Goal: Task Accomplishment & Management: Use online tool/utility

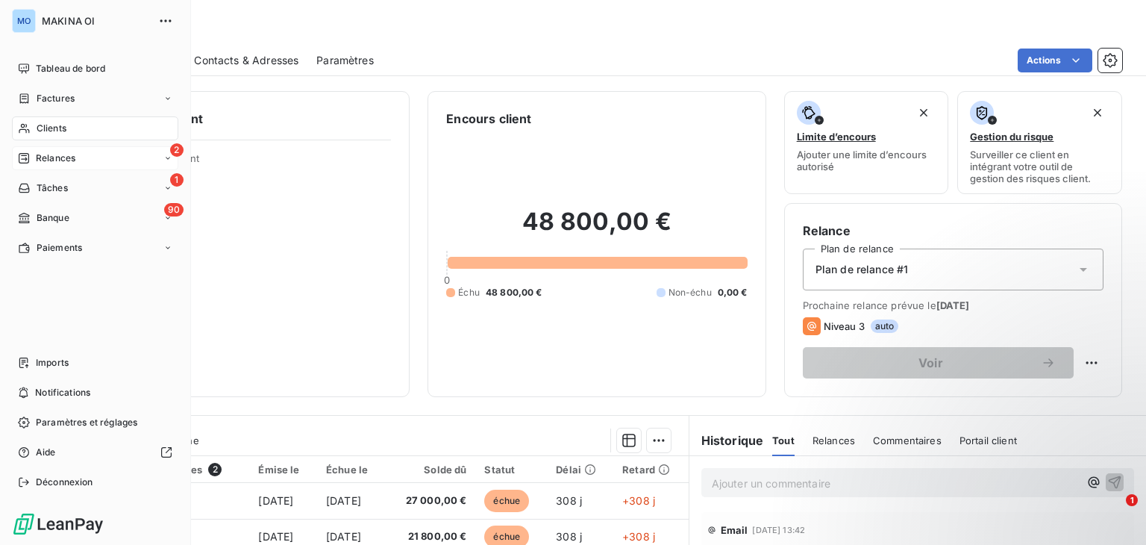
click at [91, 152] on div "2 Relances" at bounding box center [95, 158] width 166 height 24
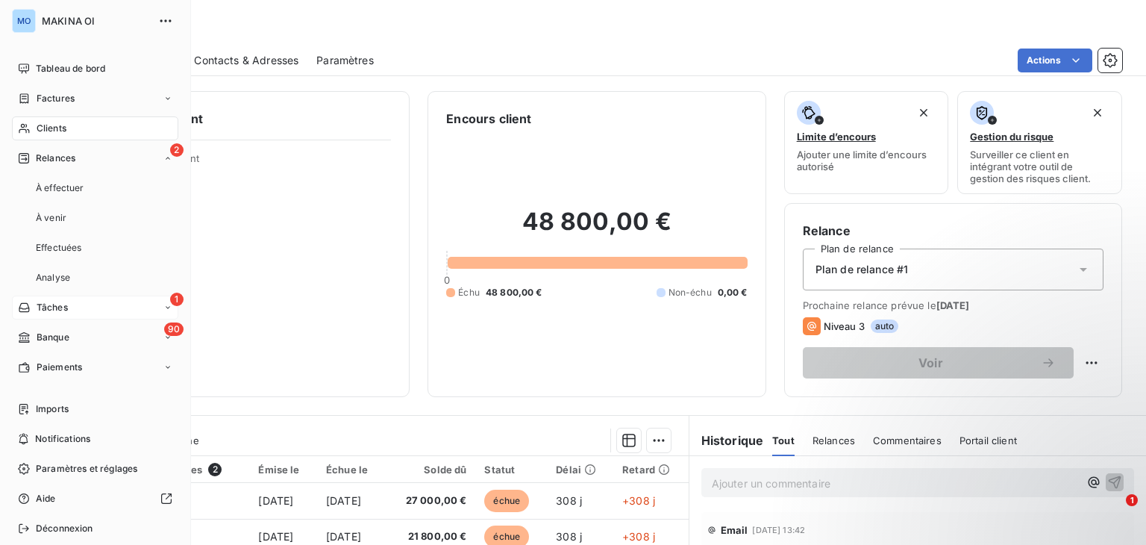
click at [83, 304] on div "1 Tâches" at bounding box center [95, 307] width 166 height 24
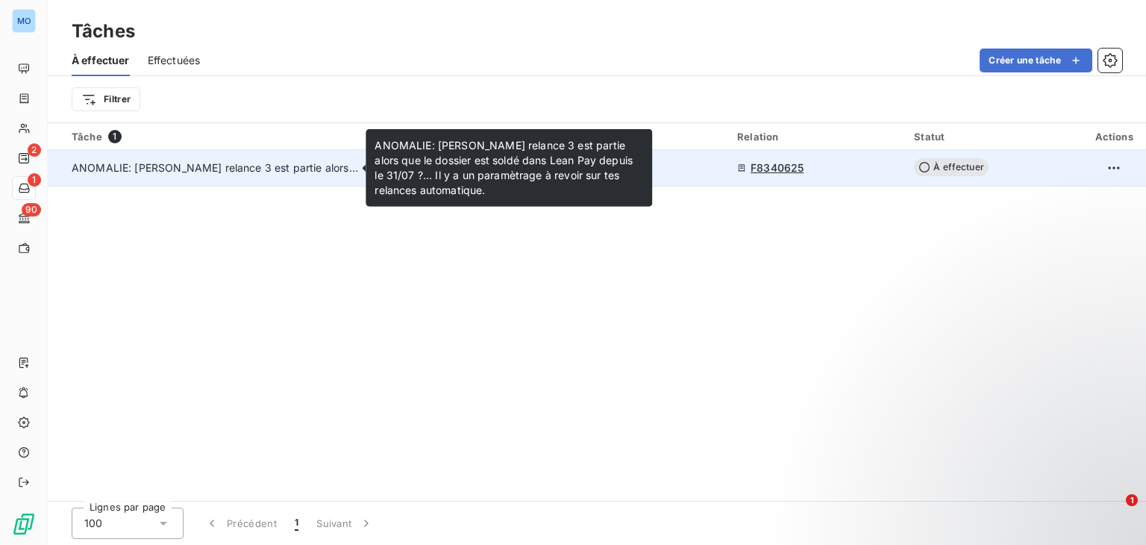
click at [237, 169] on span "ANOMALIE: [PERSON_NAME] relance 3 est partie alors que le dossier est soldé dan…" at bounding box center [508, 167] width 873 height 13
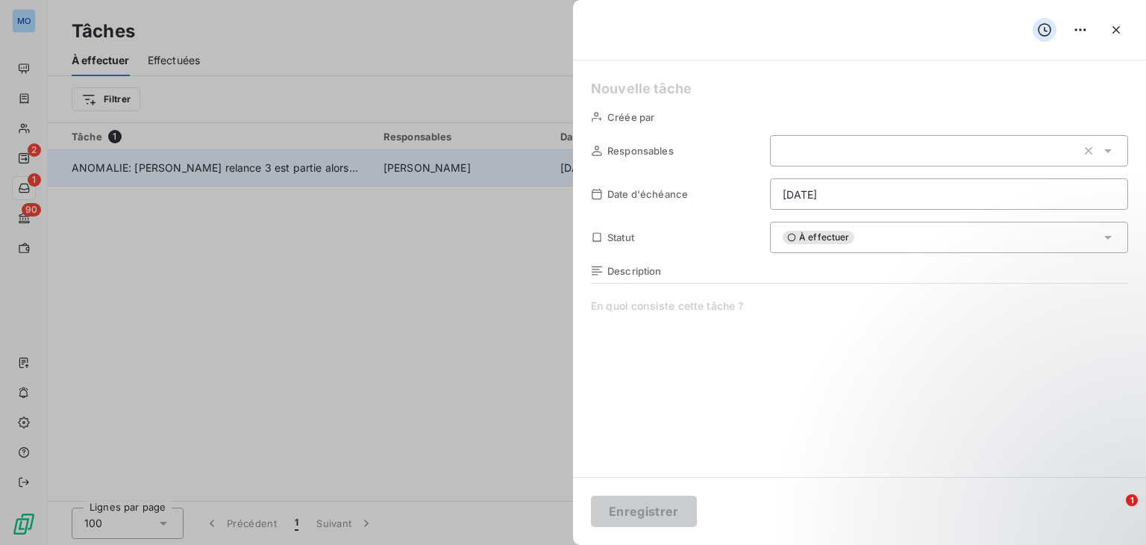
type input "[DATE]"
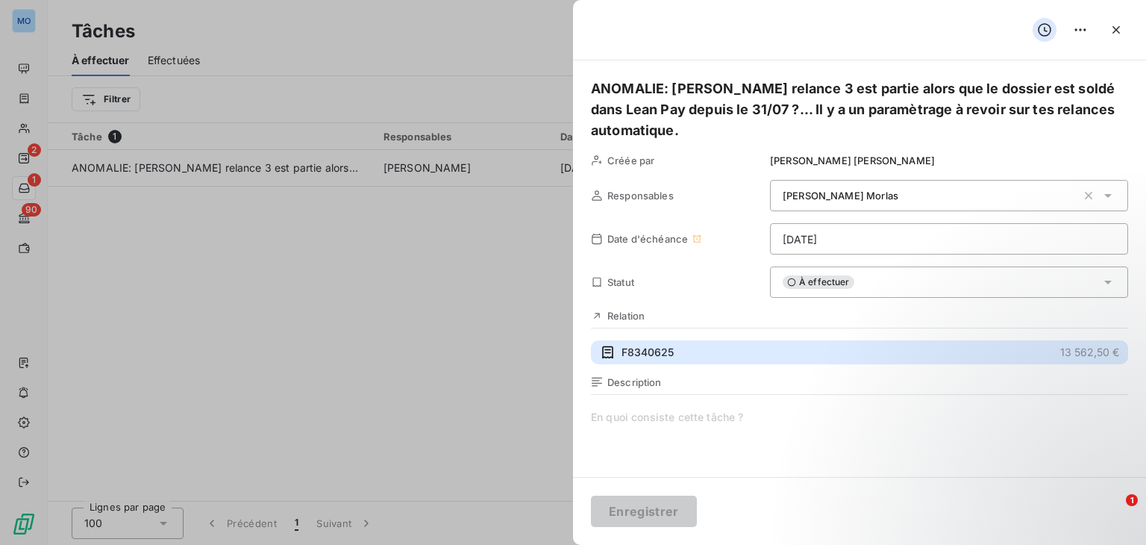
click at [629, 351] on span "F8340625" at bounding box center [647, 352] width 52 height 15
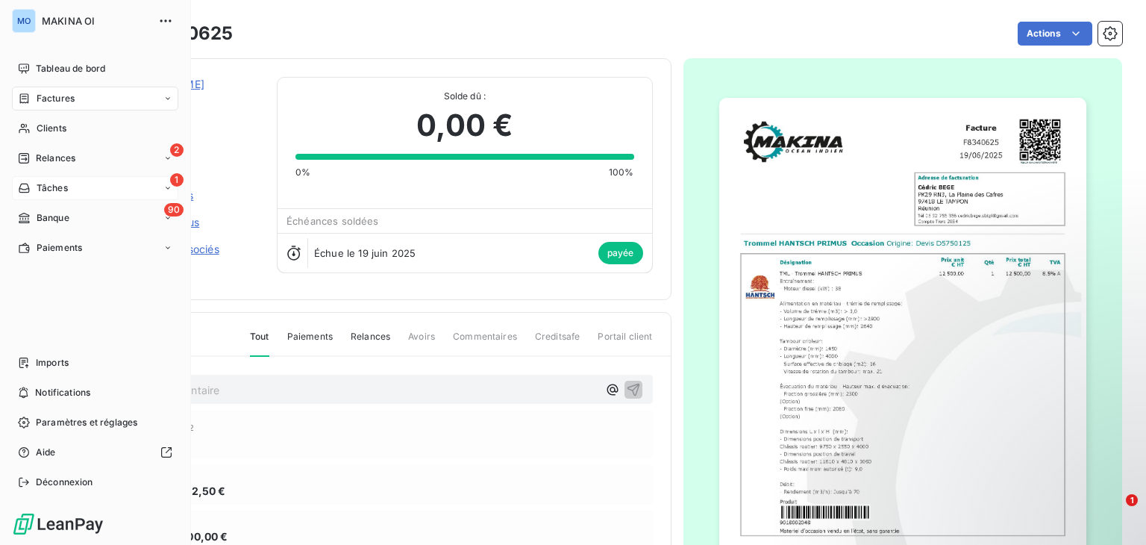
click at [166, 184] on icon at bounding box center [167, 188] width 9 height 9
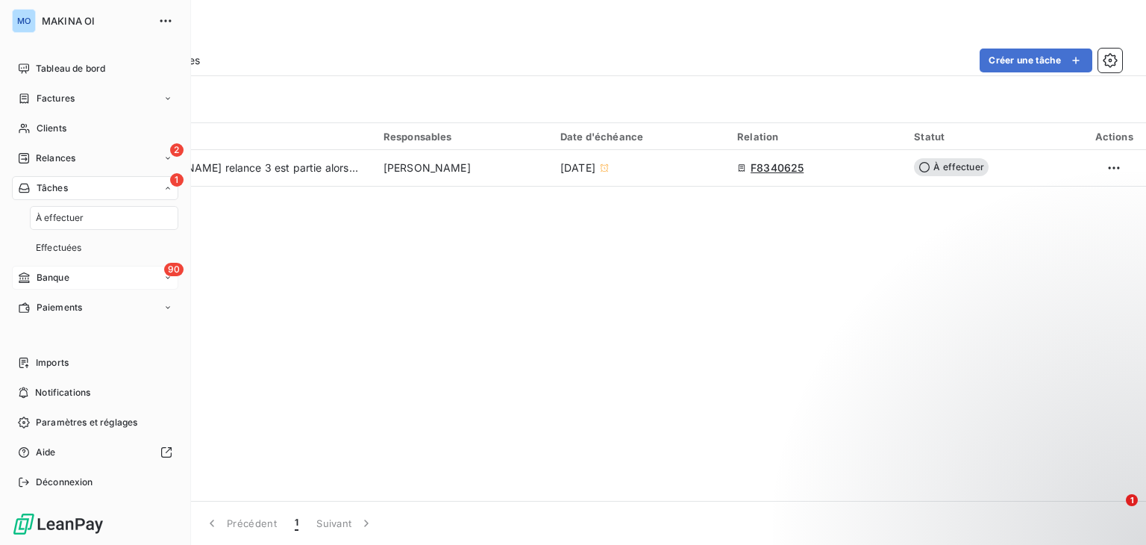
click at [169, 276] on icon at bounding box center [167, 277] width 9 height 9
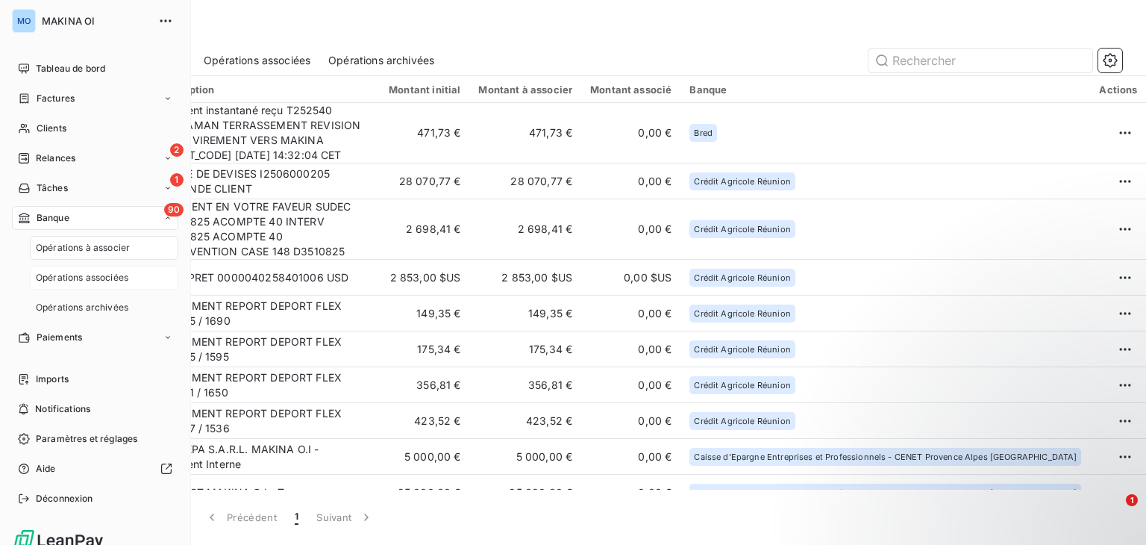
click at [113, 284] on div "Opérations associées" at bounding box center [104, 278] width 148 height 24
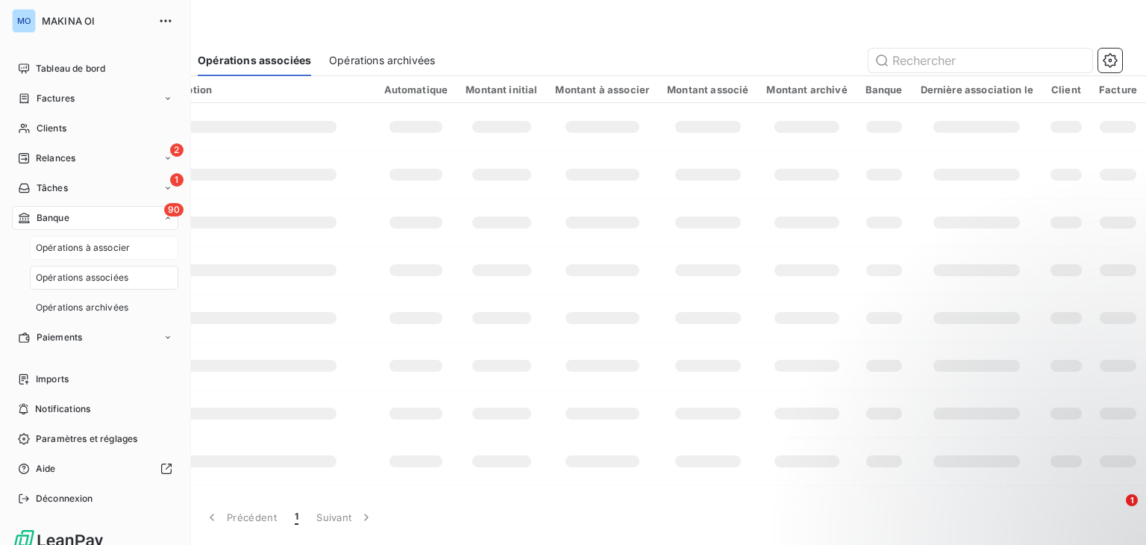
click at [116, 248] on span "Opérations à associer" at bounding box center [83, 247] width 94 height 13
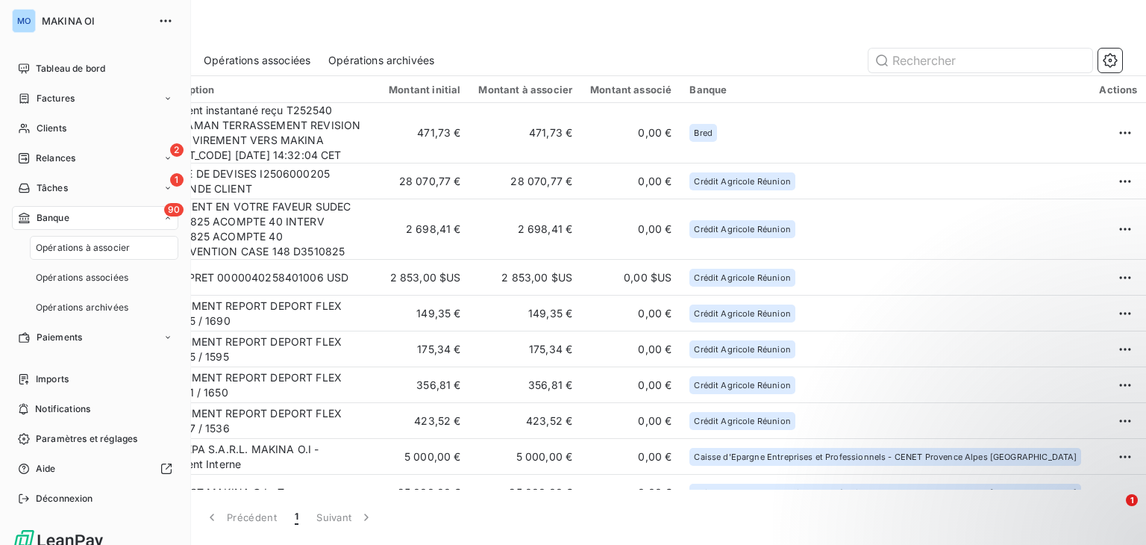
click at [116, 248] on span "Opérations à associer" at bounding box center [83, 247] width 94 height 13
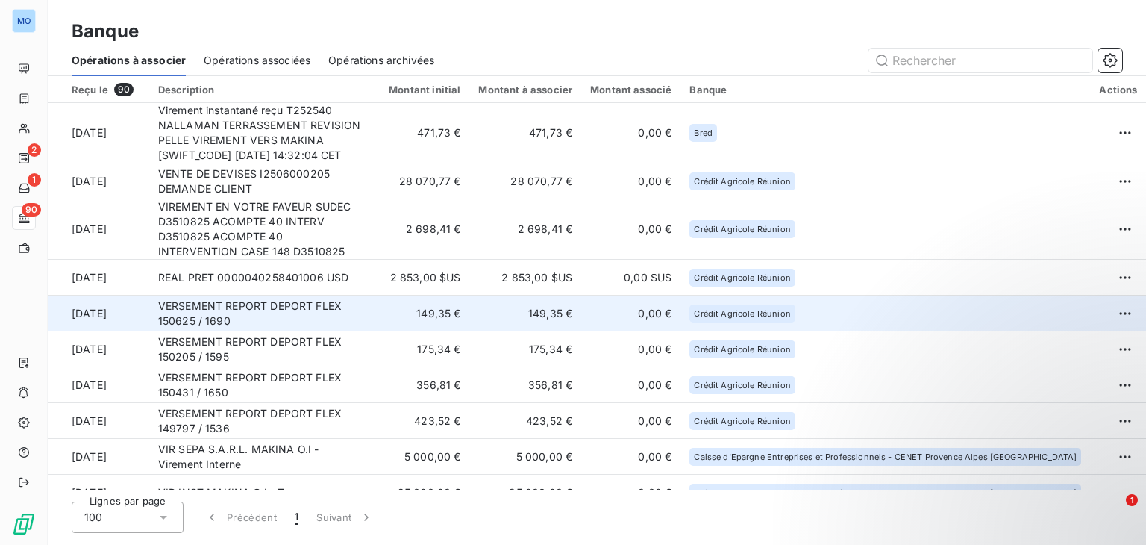
click at [430, 301] on td "149,35 €" at bounding box center [421, 313] width 96 height 36
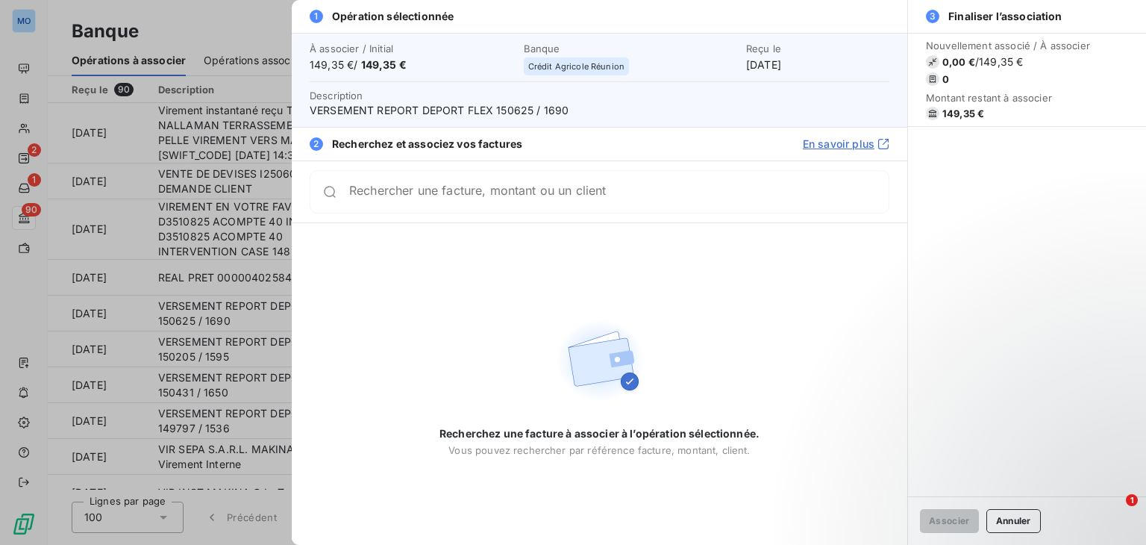
click at [272, 250] on div at bounding box center [573, 272] width 1146 height 545
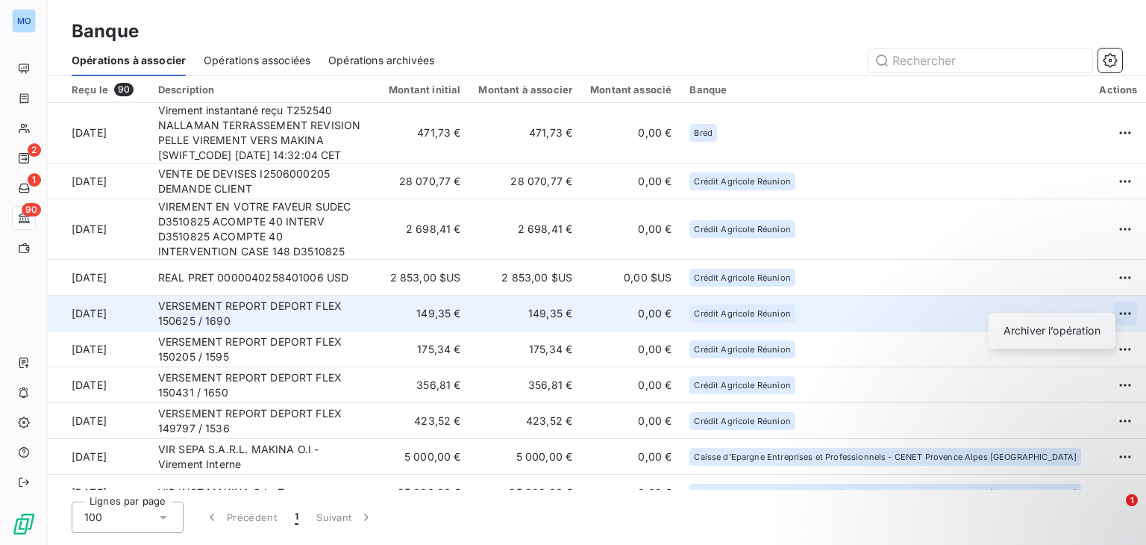
click at [1109, 299] on html "MO 2 1 90 Banque Opérations à associer Opérations associées Opérations archivée…" at bounding box center [573, 272] width 1146 height 545
click at [1054, 339] on div "Archiver l’opération" at bounding box center [1052, 331] width 115 height 24
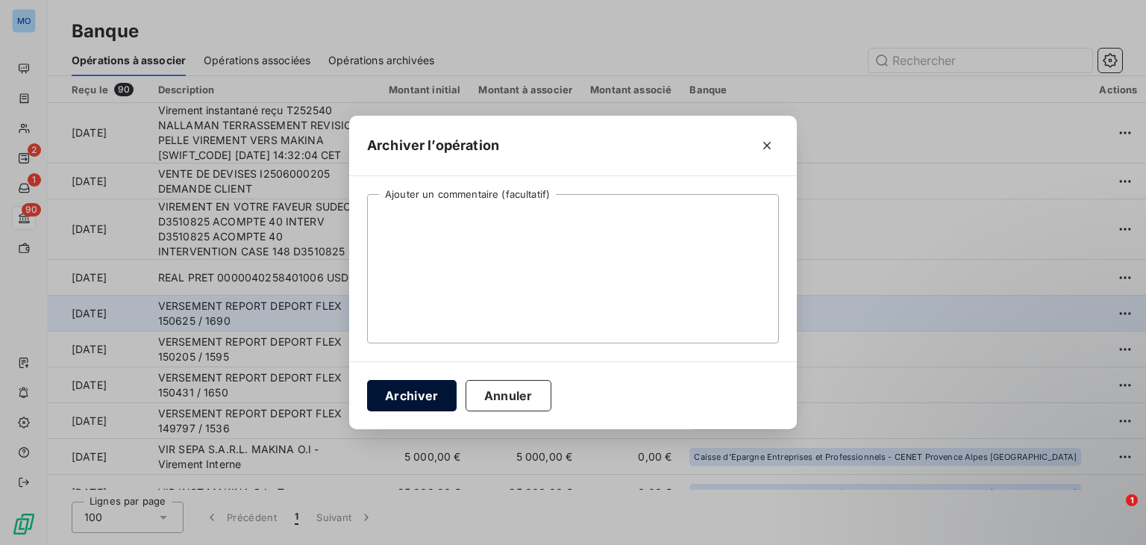
click at [400, 395] on button "Archiver" at bounding box center [412, 395] width 90 height 31
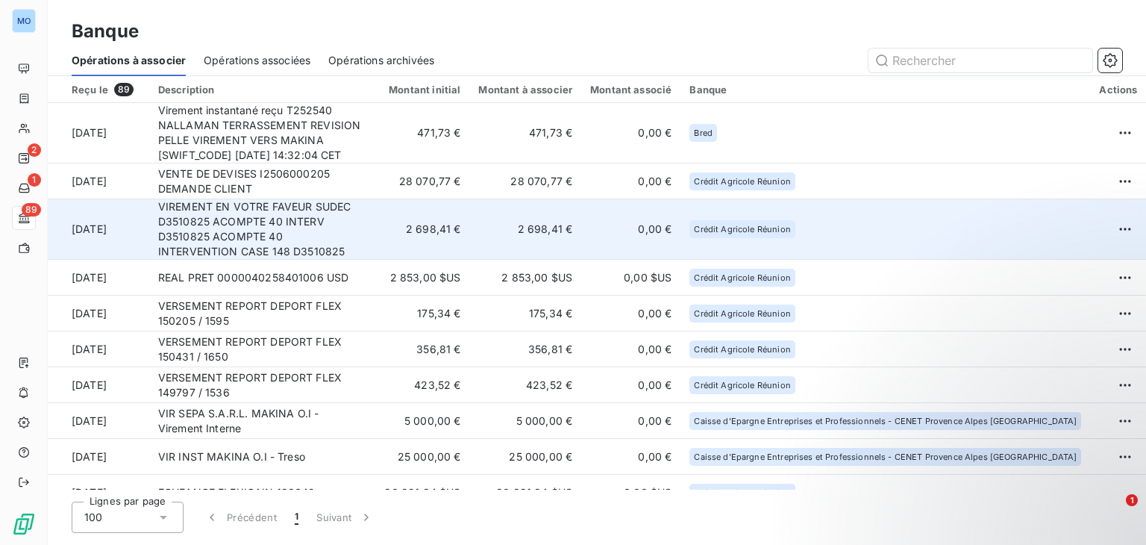
click at [374, 222] on td "VIREMENT EN VOTRE FAVEUR SUDEC D3510825 ACOMPTE 40 INTERV D3510825 ACOMPTE 40 I…" at bounding box center [261, 229] width 225 height 60
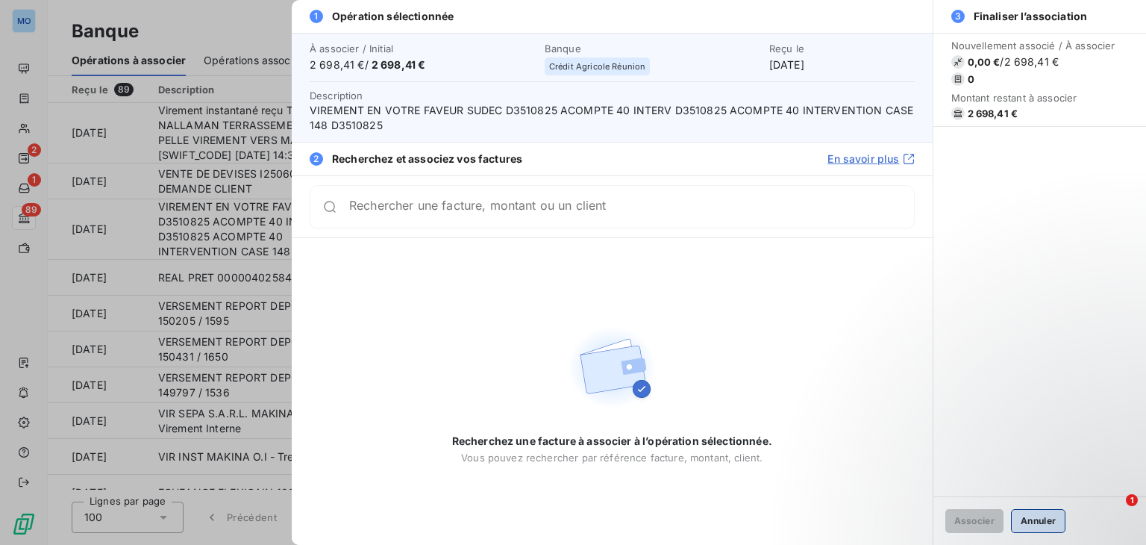
click at [1030, 513] on button "Annuler" at bounding box center [1038, 521] width 54 height 24
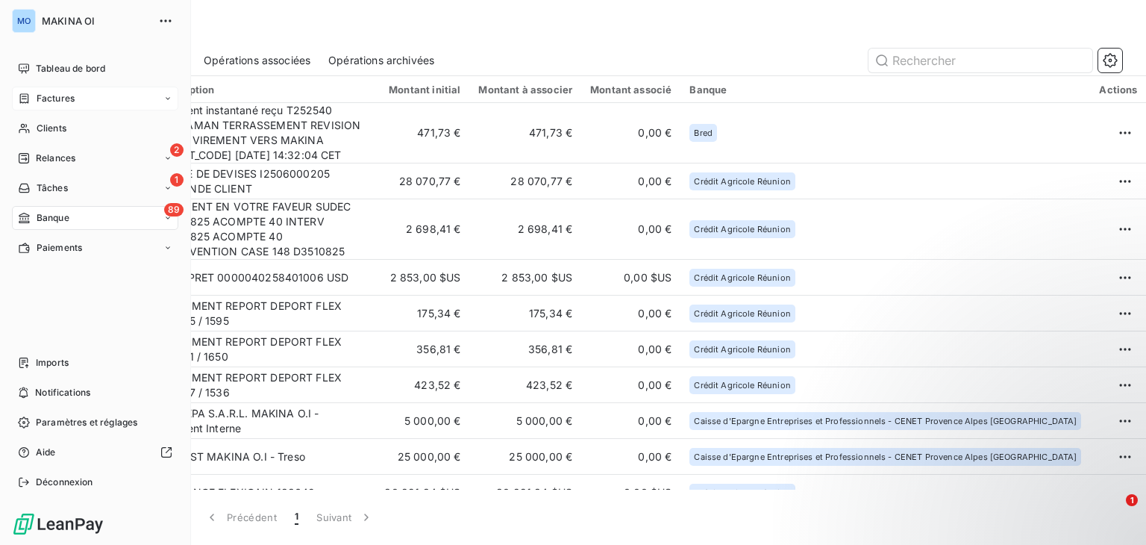
click at [90, 97] on div "Factures" at bounding box center [95, 99] width 166 height 24
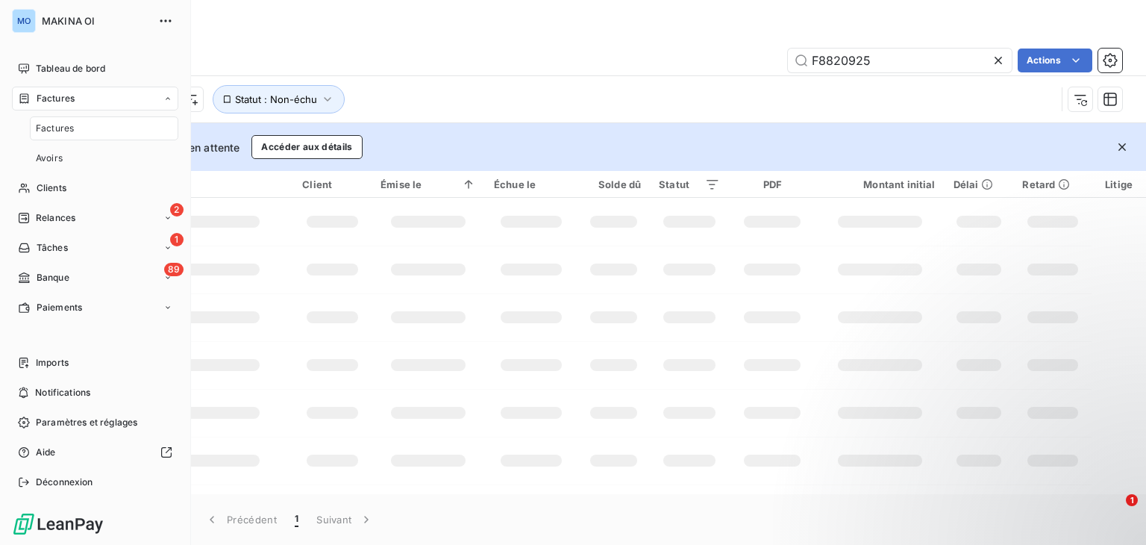
click at [100, 128] on div "Factures" at bounding box center [104, 128] width 148 height 24
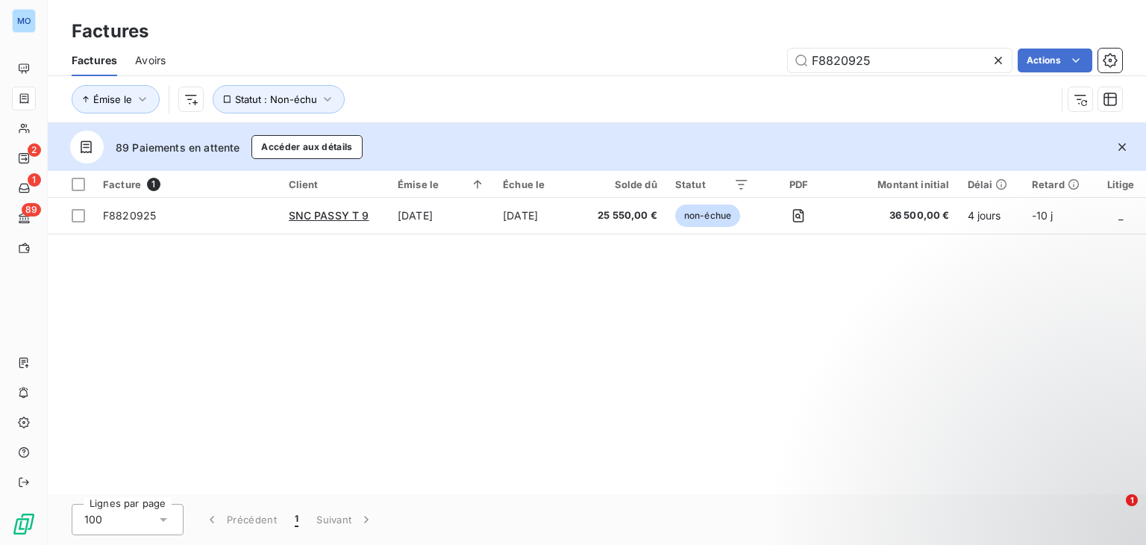
click at [1005, 60] on div at bounding box center [1001, 60] width 21 height 24
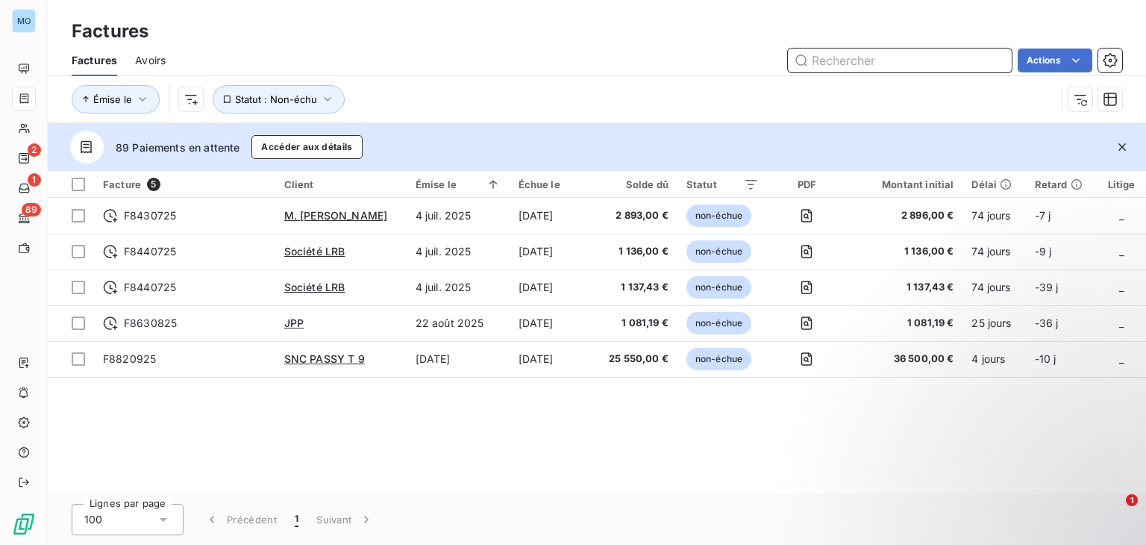
click at [932, 70] on input "text" at bounding box center [900, 60] width 224 height 24
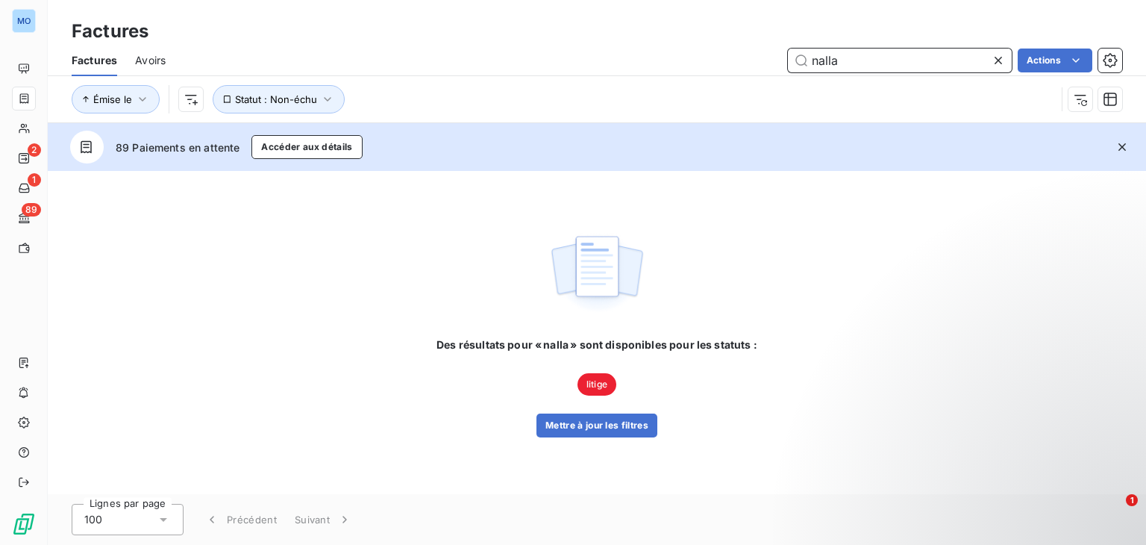
type input "nalla"
click at [996, 61] on icon at bounding box center [998, 60] width 7 height 7
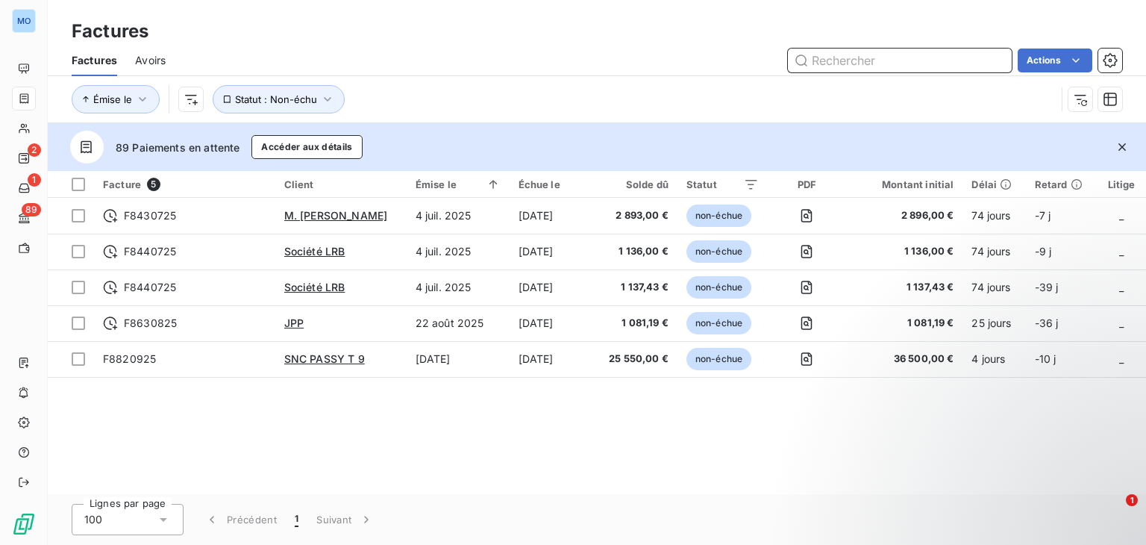
click at [939, 60] on input "text" at bounding box center [900, 60] width 224 height 24
paste input "F7780425"
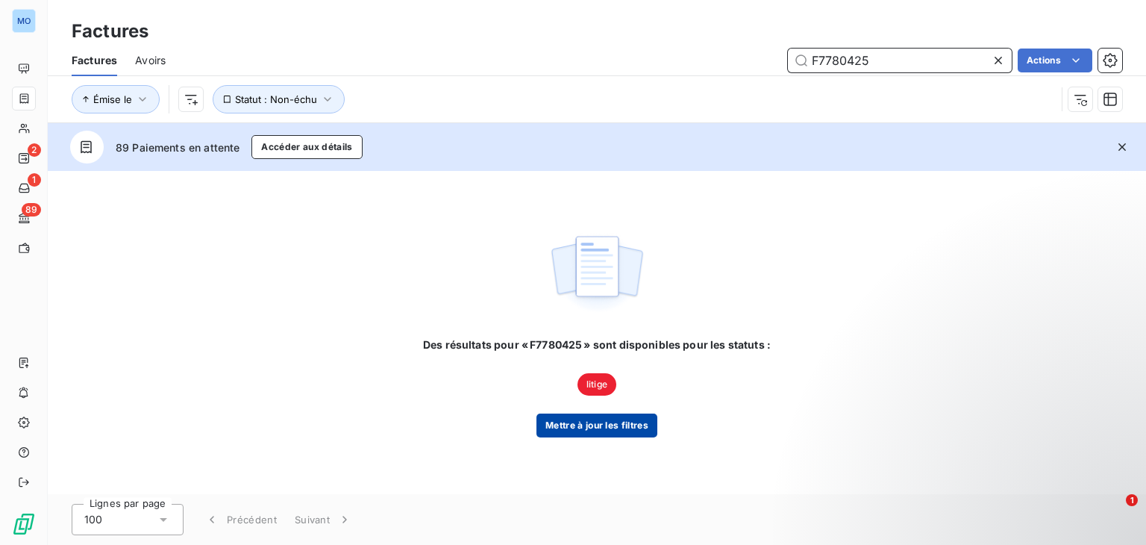
type input "F7780425"
click at [606, 421] on button "Mettre à jour les filtres" at bounding box center [596, 425] width 121 height 24
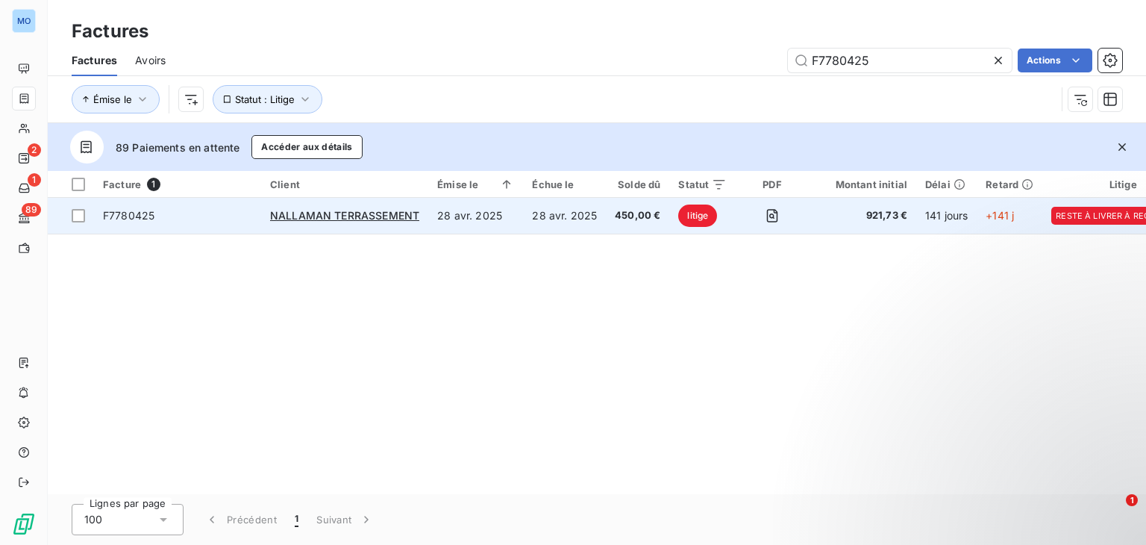
click at [259, 217] on td "F7780425" at bounding box center [177, 216] width 167 height 36
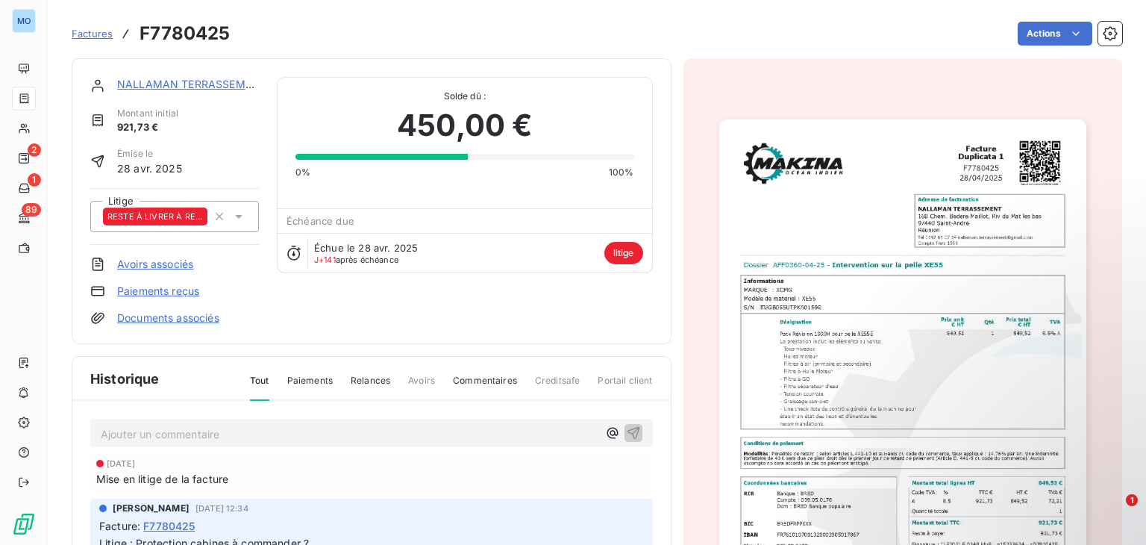
click at [158, 296] on link "Paiements reçus" at bounding box center [158, 291] width 82 height 15
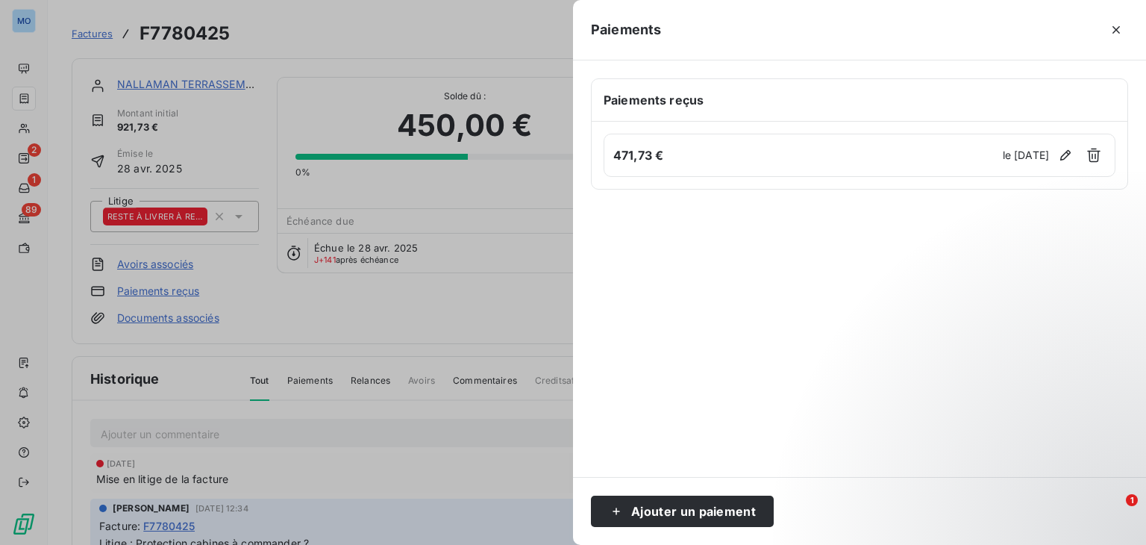
click at [340, 283] on div at bounding box center [573, 272] width 1146 height 545
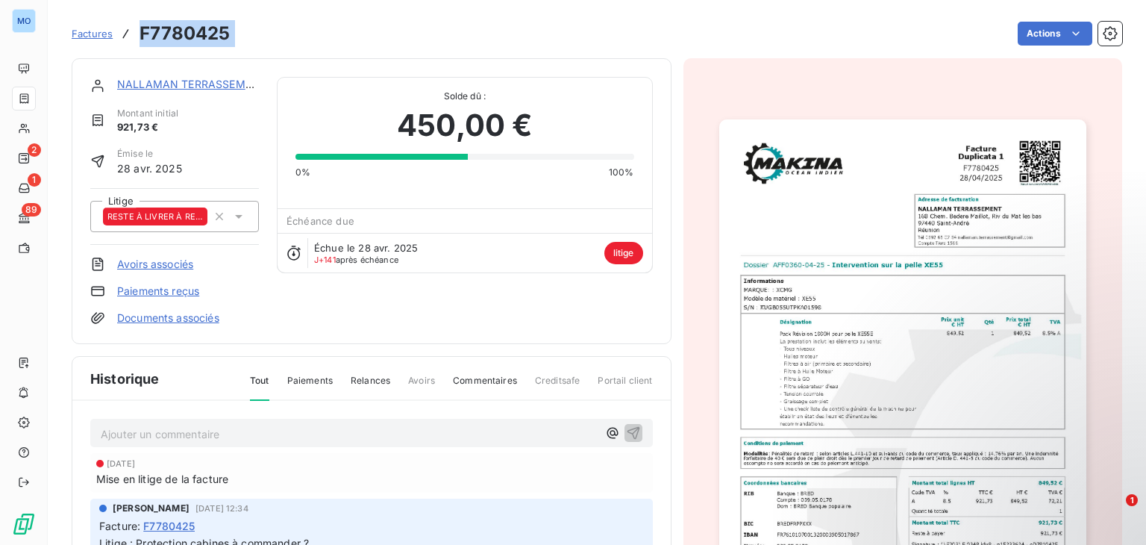
drag, startPoint x: 239, startPoint y: 37, endPoint x: 140, endPoint y: 31, distance: 98.6
click at [140, 31] on div "Factures F7780425 Actions" at bounding box center [597, 33] width 1050 height 31
copy section "F7780425 Actions"
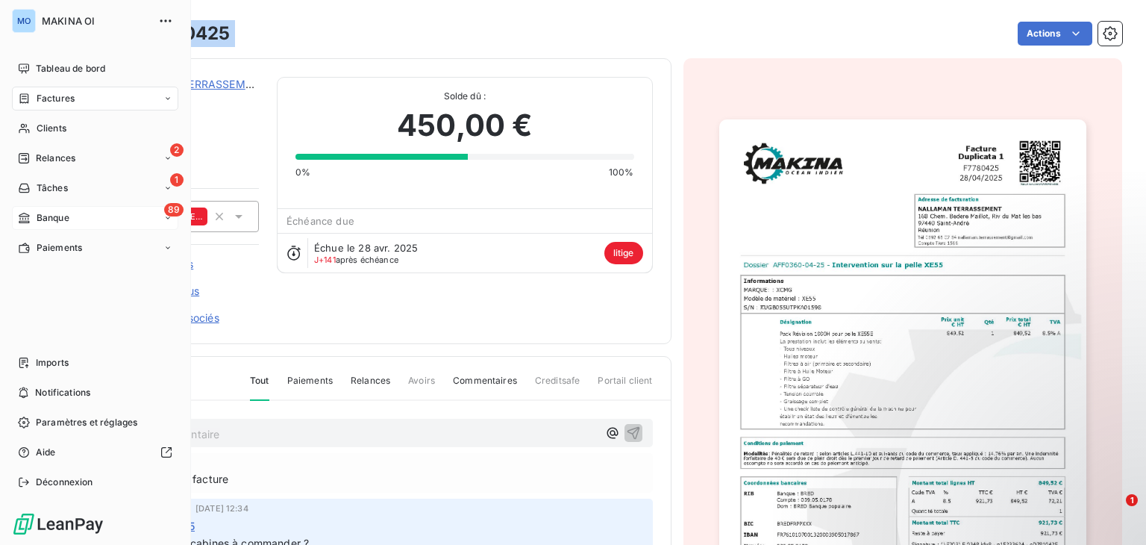
click at [106, 219] on div "89 Banque" at bounding box center [95, 218] width 166 height 24
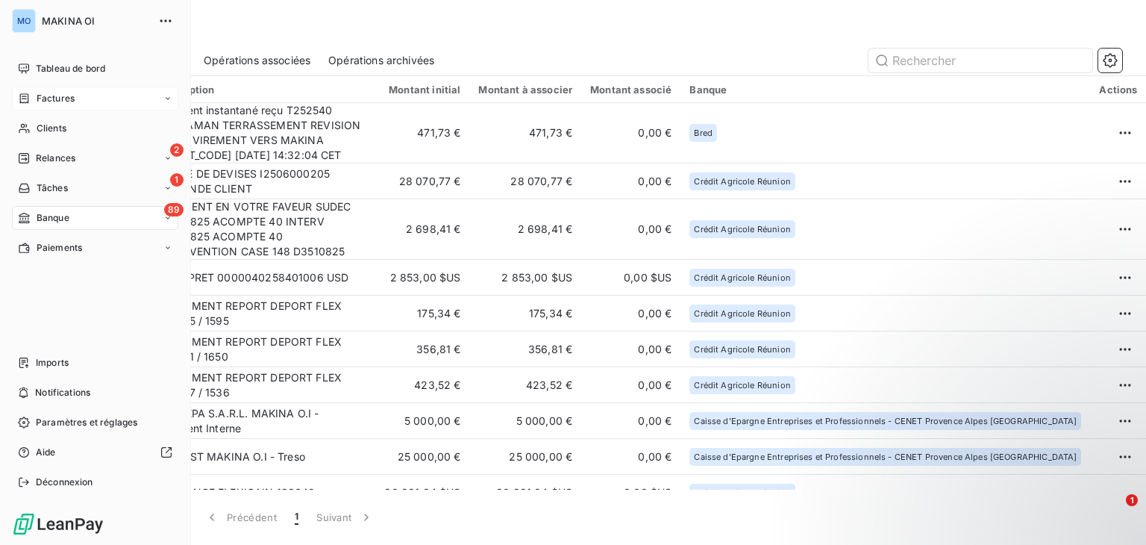
click at [101, 93] on div "Factures" at bounding box center [95, 99] width 166 height 24
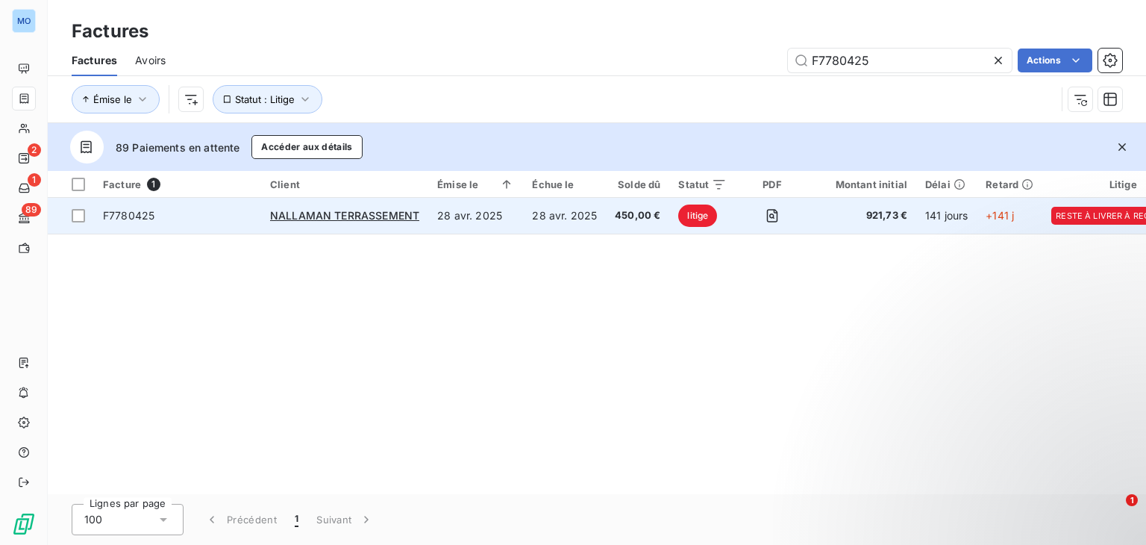
click at [192, 201] on td "F7780425" at bounding box center [177, 216] width 167 height 36
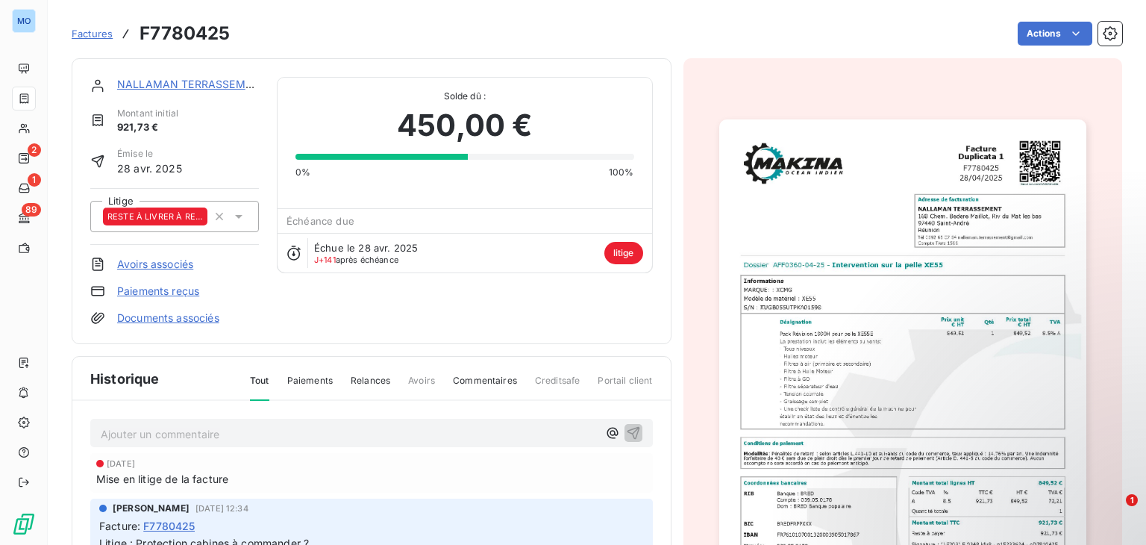
click at [178, 292] on link "Paiements reçus" at bounding box center [158, 291] width 82 height 15
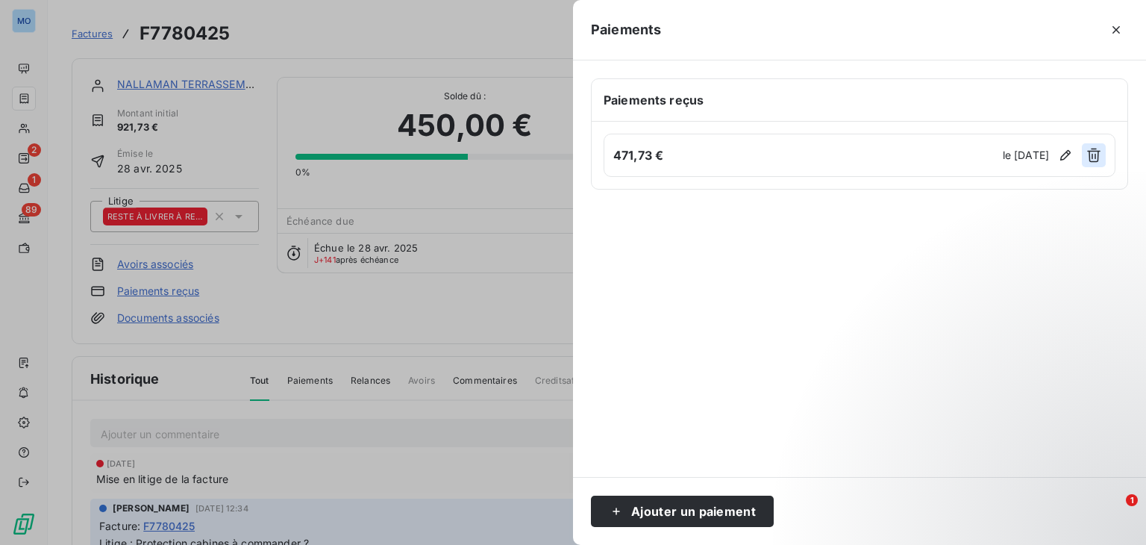
click at [1087, 154] on icon "button" at bounding box center [1093, 155] width 15 height 15
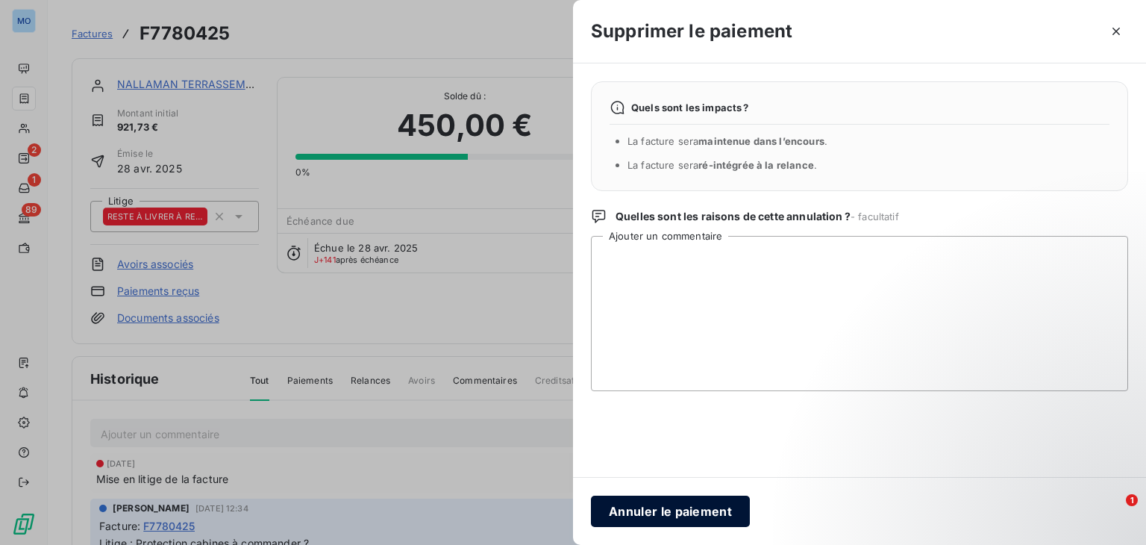
click at [679, 502] on button "Annuler le paiement" at bounding box center [670, 510] width 159 height 31
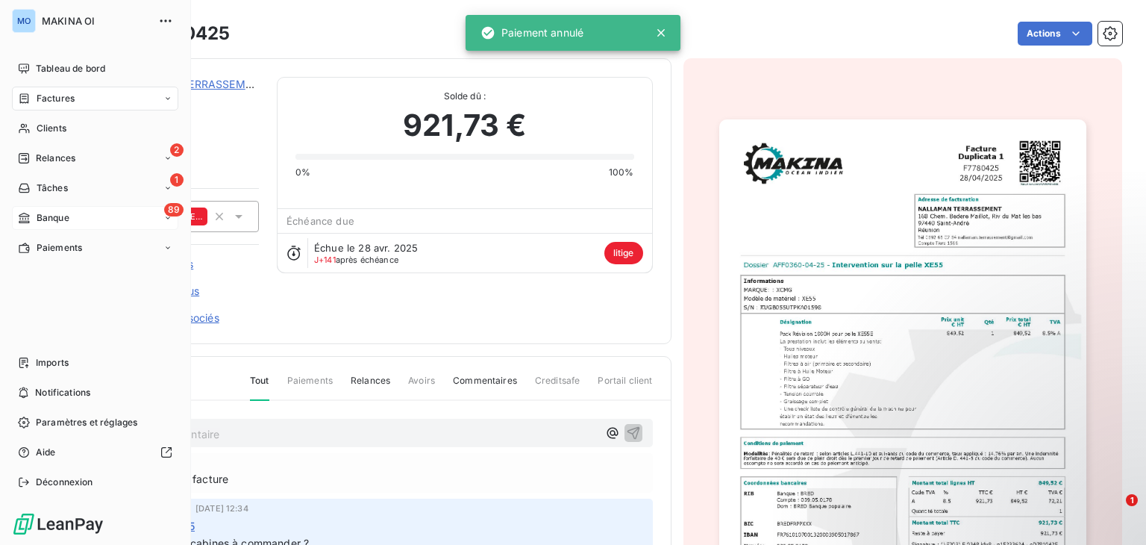
click at [102, 216] on div "89 Banque" at bounding box center [95, 218] width 166 height 24
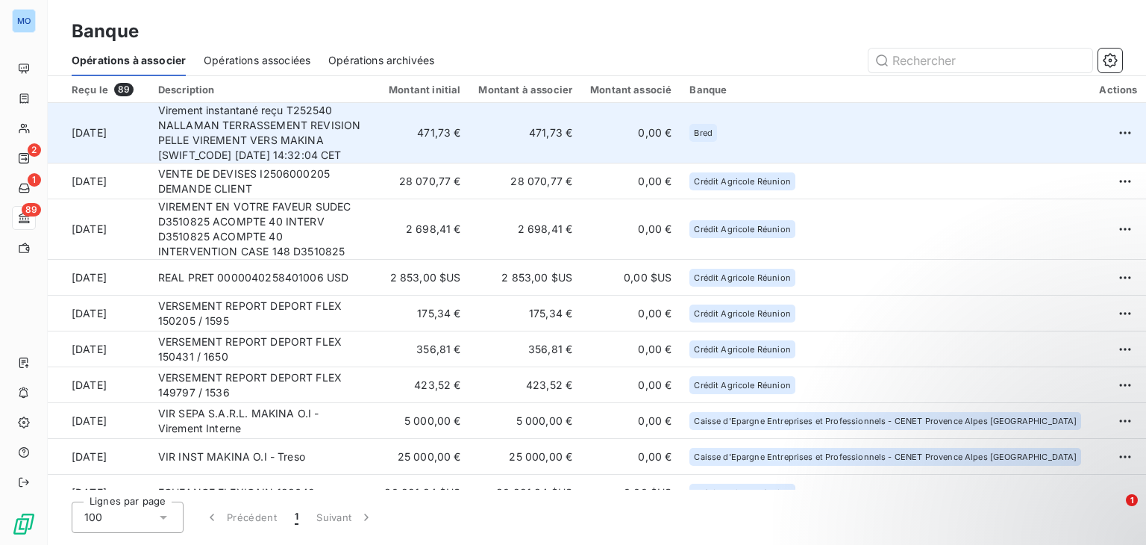
click at [872, 124] on td "Bred" at bounding box center [885, 133] width 410 height 60
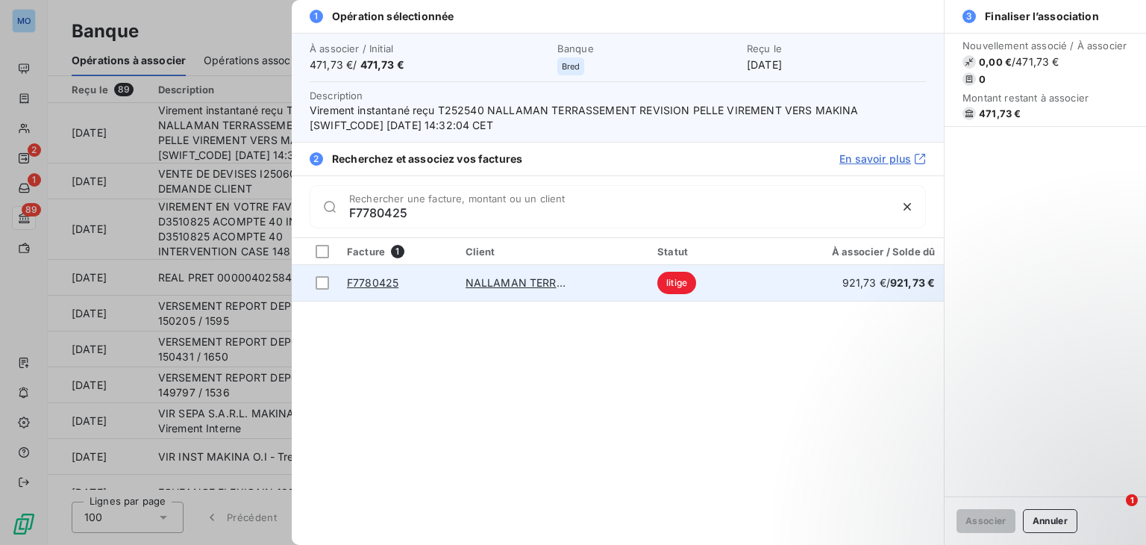
type input "F7780425"
click at [631, 286] on td "NALLAMAN TERRASSEMENT" at bounding box center [553, 283] width 192 height 36
click at [328, 282] on div at bounding box center [322, 282] width 13 height 13
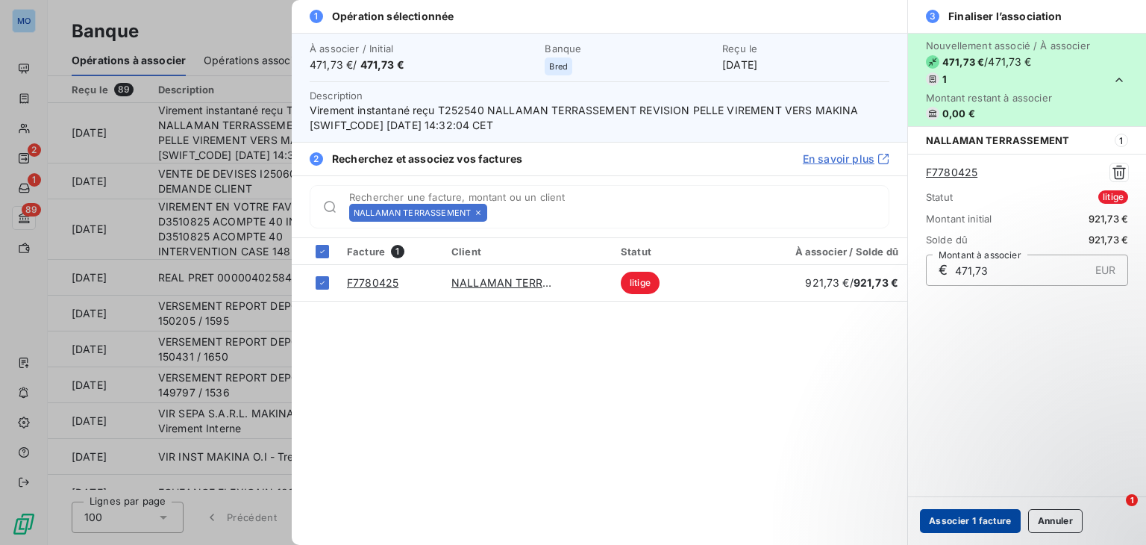
click at [959, 521] on button "Associer 1 facture" at bounding box center [970, 521] width 101 height 24
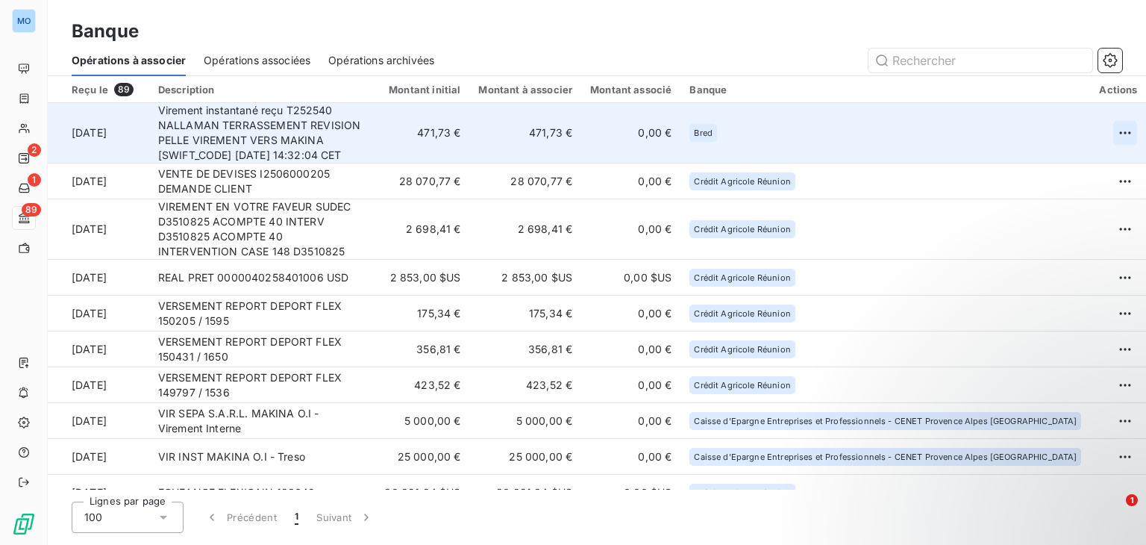
click at [1107, 129] on html "MO 2 1 89 Banque Opérations à associer Opérations associées Opérations archivée…" at bounding box center [573, 272] width 1146 height 545
click at [1061, 166] on div "Archiver l’opération" at bounding box center [1052, 166] width 115 height 24
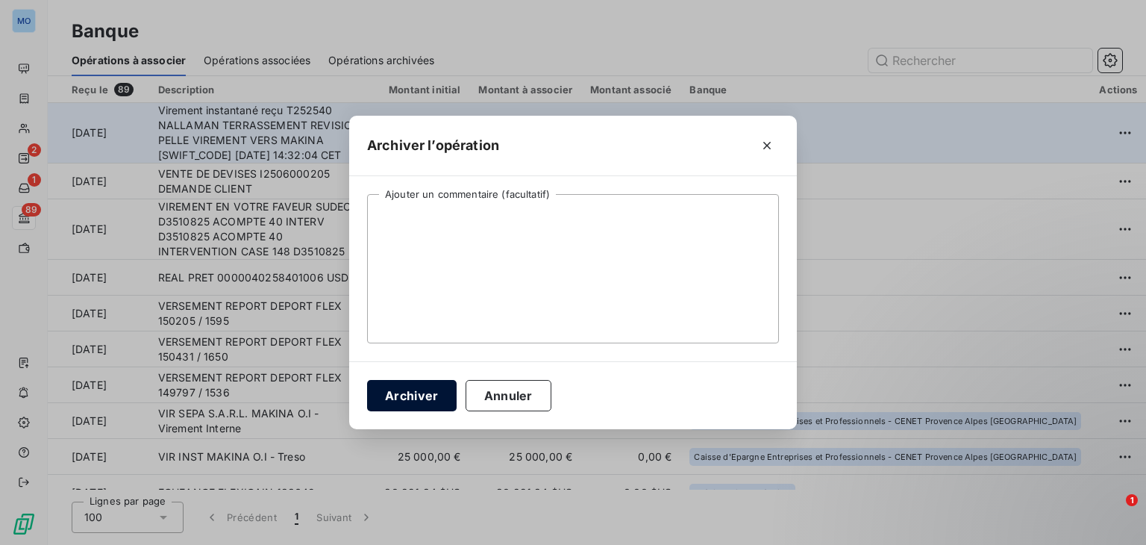
click at [430, 388] on button "Archiver" at bounding box center [412, 395] width 90 height 31
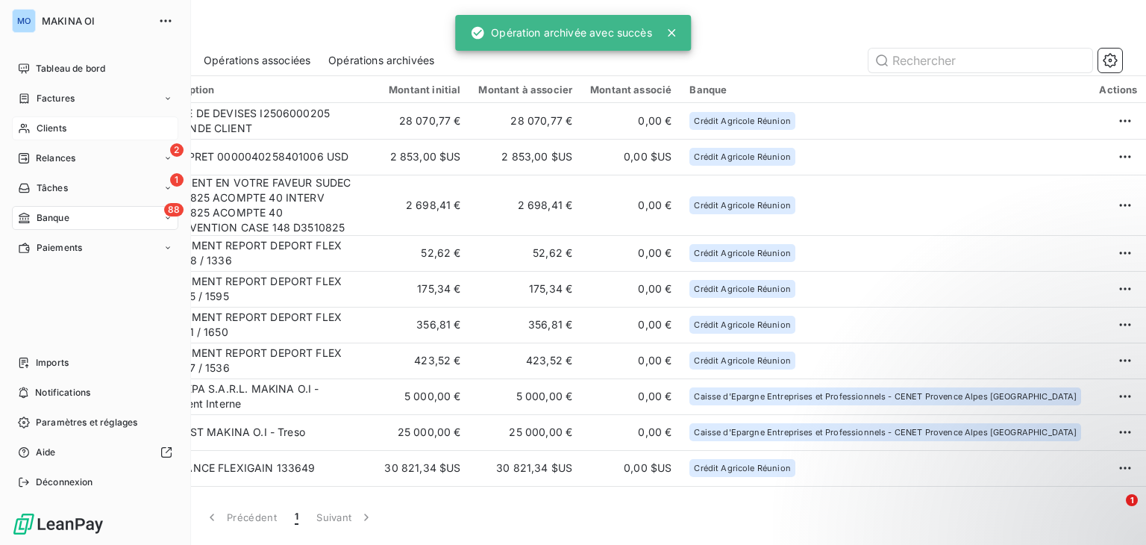
click at [71, 123] on div "Clients" at bounding box center [95, 128] width 166 height 24
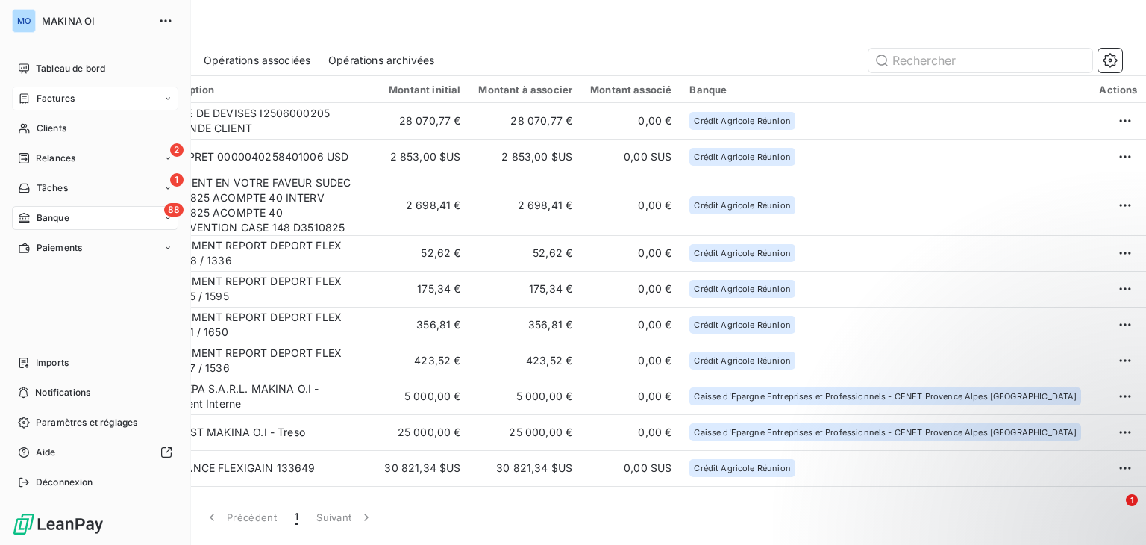
click at [70, 95] on span "Factures" at bounding box center [56, 98] width 38 height 13
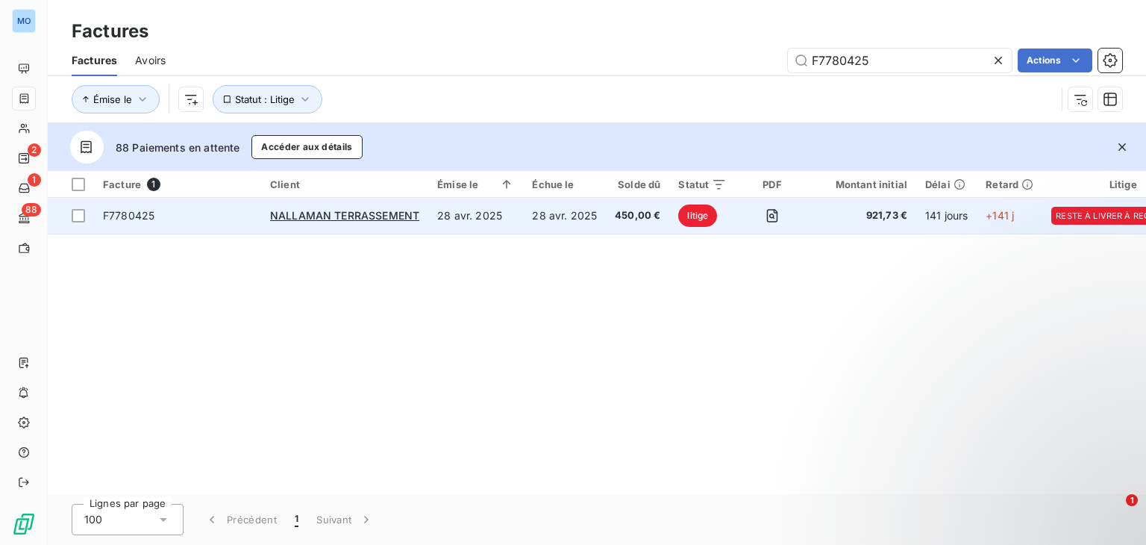
click at [240, 207] on td "F7780425" at bounding box center [177, 216] width 167 height 36
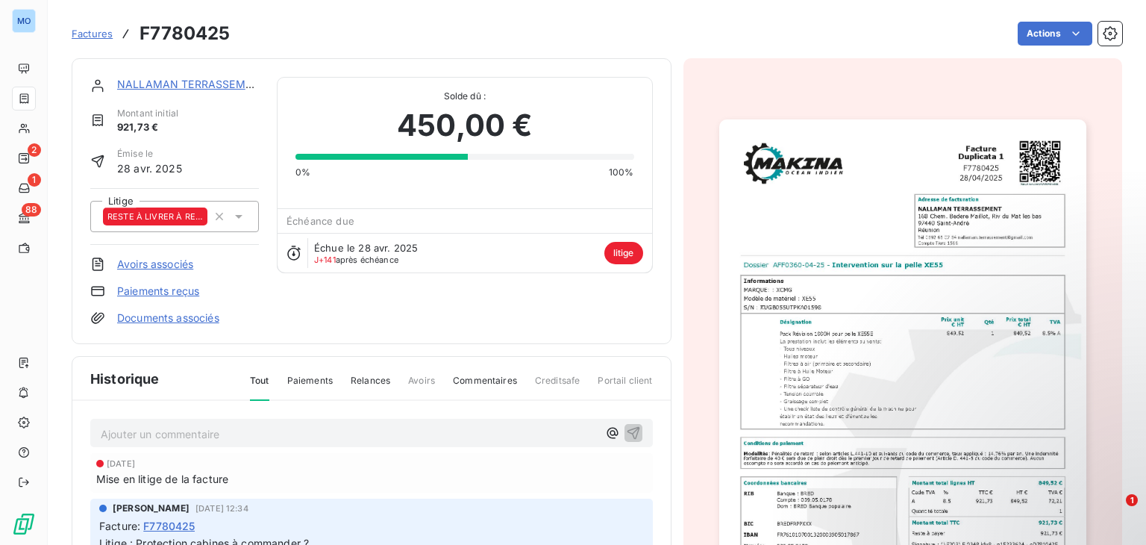
click at [155, 290] on link "Paiements reçus" at bounding box center [158, 291] width 82 height 15
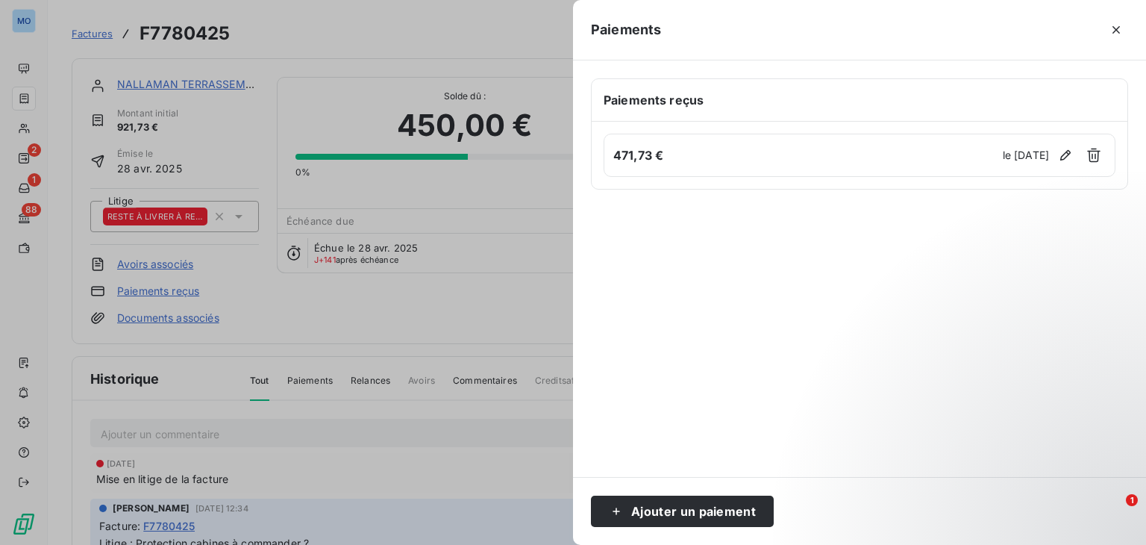
click at [31, 194] on div at bounding box center [573, 272] width 1146 height 545
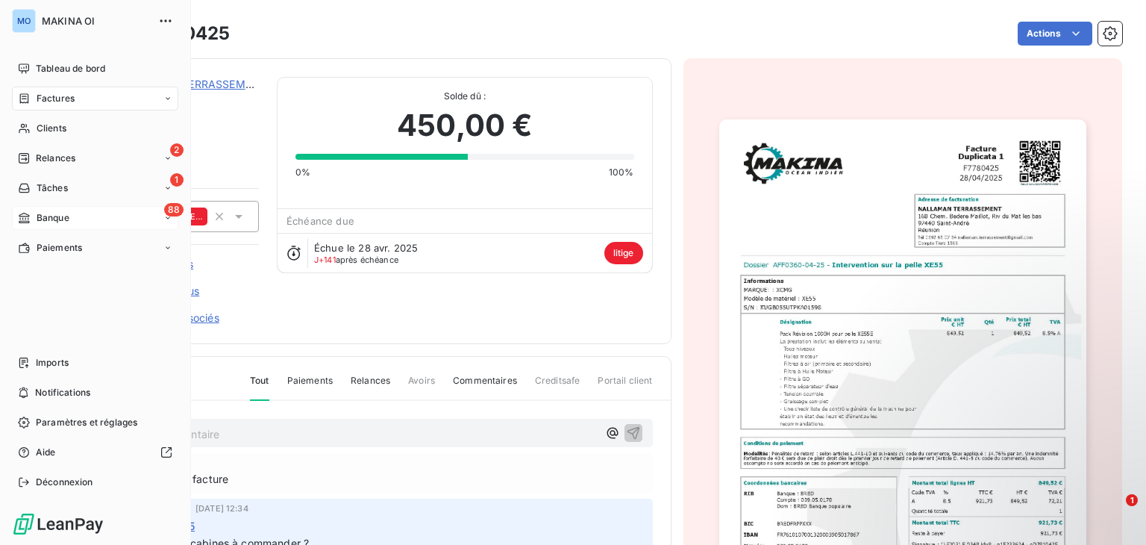
click at [110, 208] on div "88 Banque" at bounding box center [95, 218] width 166 height 24
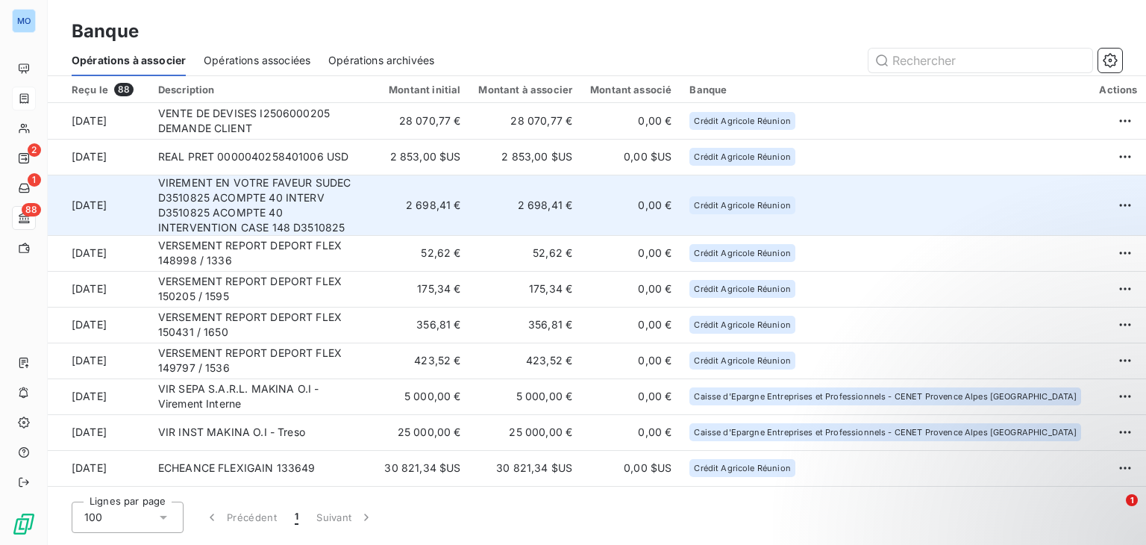
click at [275, 192] on td "VIREMENT EN VOTRE FAVEUR SUDEC D3510825 ACOMPTE 40 INTERV D3510825 ACOMPTE 40 I…" at bounding box center [261, 205] width 225 height 60
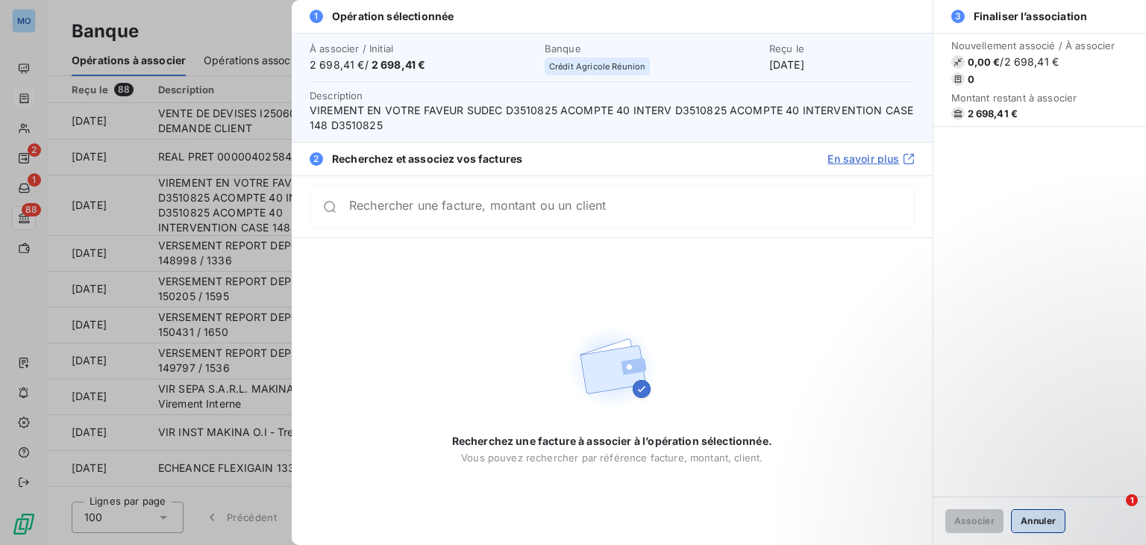
click at [1033, 517] on button "Annuler" at bounding box center [1038, 521] width 54 height 24
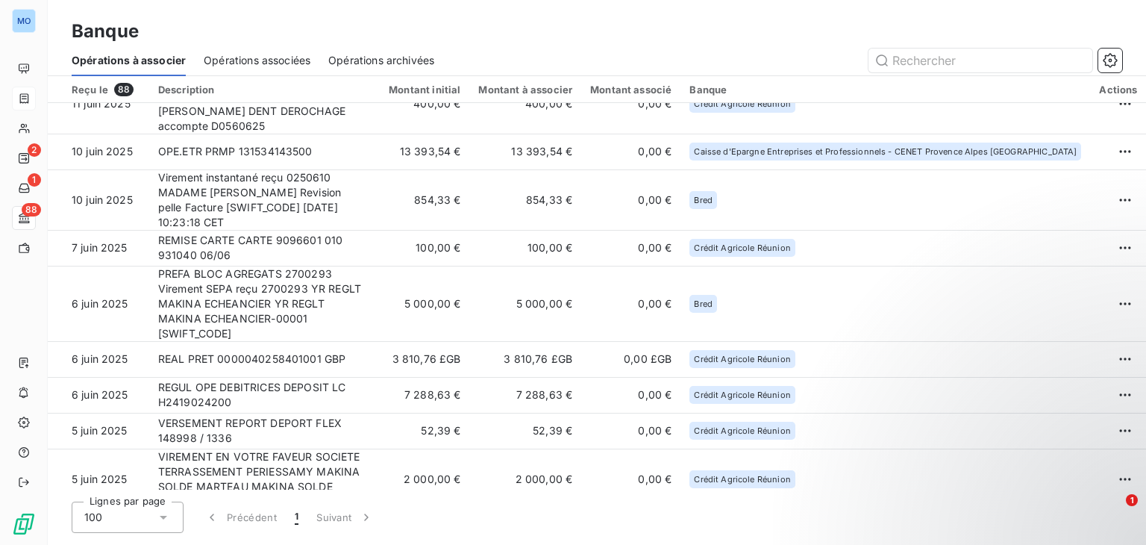
scroll to position [3138, 0]
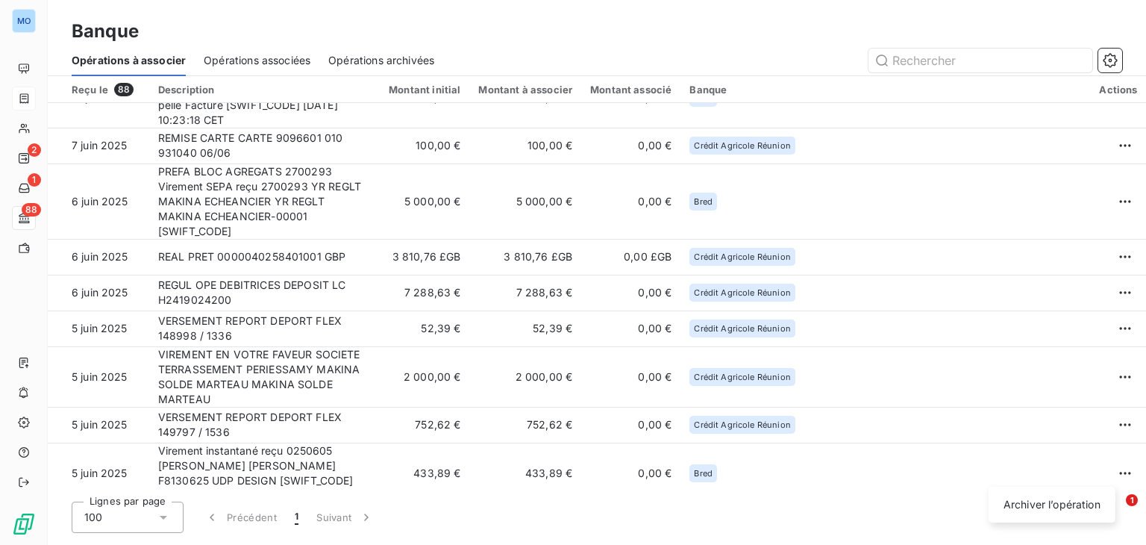
click at [1103, 466] on html "MO 2 1 88 Banque Opérations à associer Opérations associées Opérations archivée…" at bounding box center [573, 272] width 1146 height 545
click at [1042, 501] on div "Archiver l’opération" at bounding box center [1052, 504] width 115 height 24
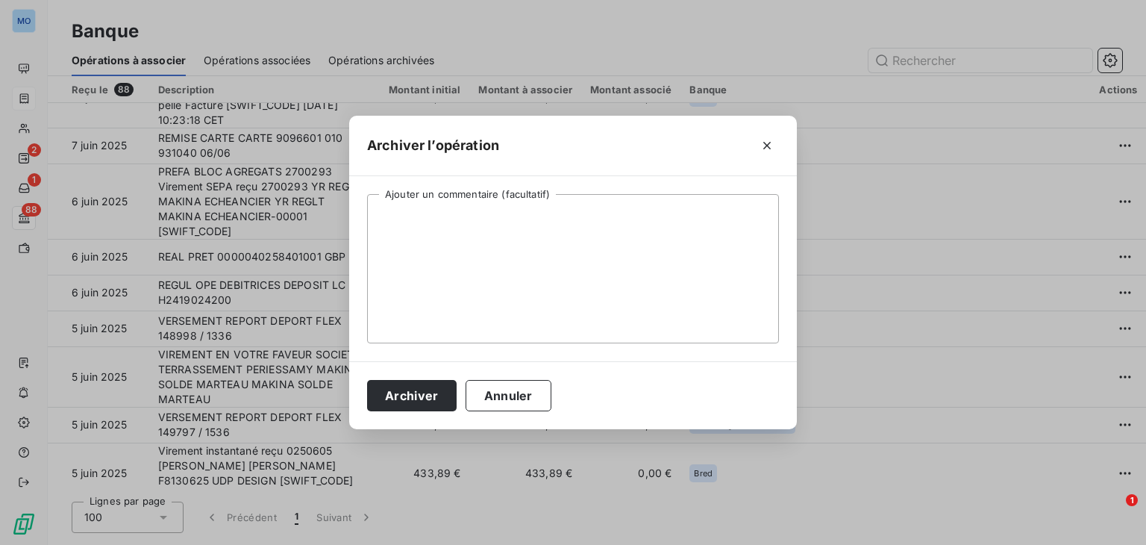
click at [1042, 501] on div "Archiver l’opération Ajouter un commentaire (facultatif) Archiver Annuler" at bounding box center [573, 272] width 1146 height 545
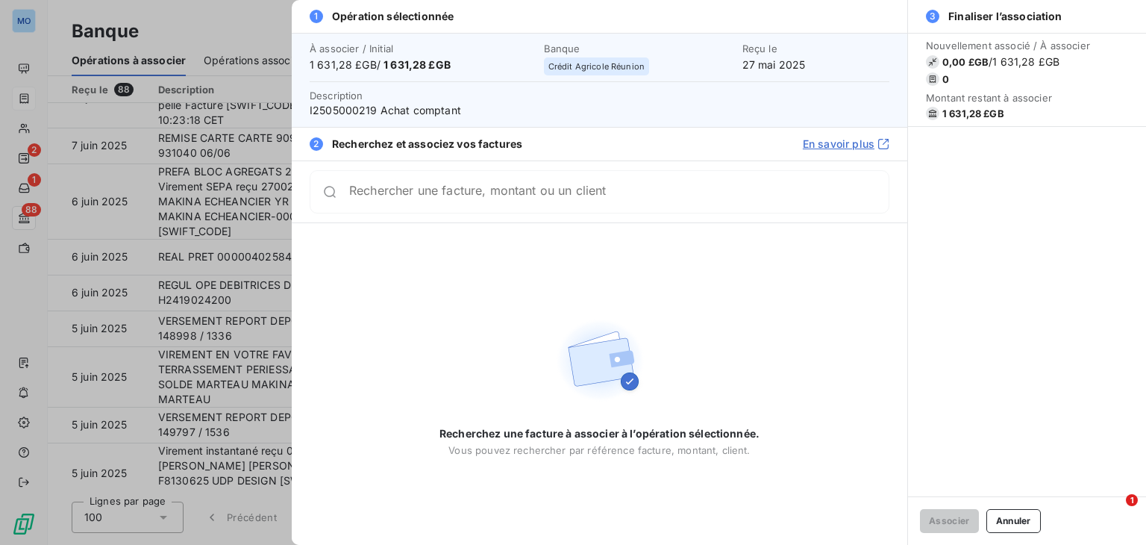
click at [143, 254] on div at bounding box center [573, 272] width 1146 height 545
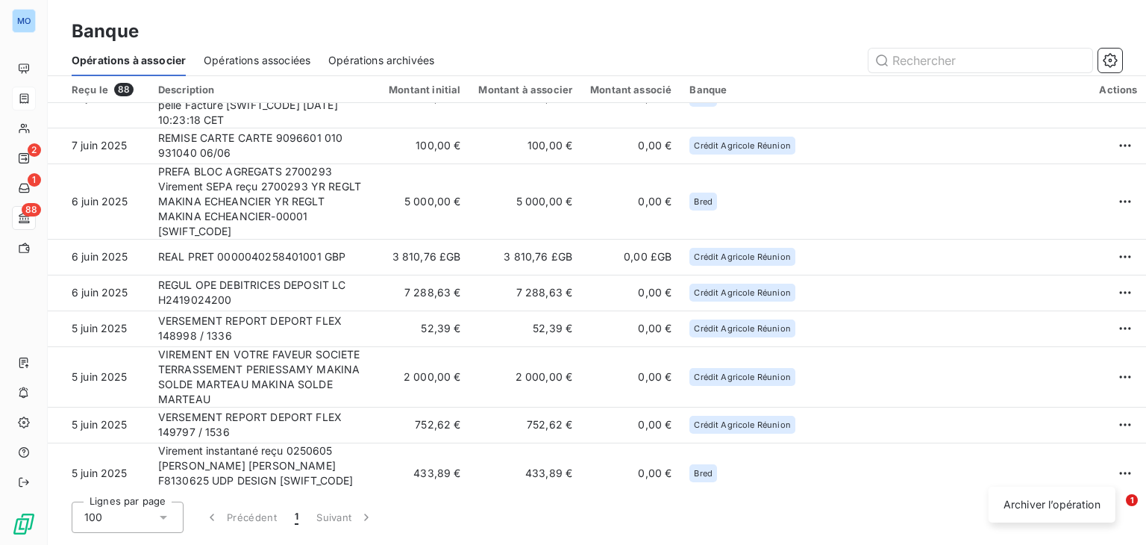
click at [1100, 469] on html "MO 2 1 88 Banque Opérations à associer Opérations associées Opérations archivée…" at bounding box center [573, 272] width 1146 height 545
click at [1043, 505] on div "Archiver l’opération" at bounding box center [1052, 504] width 115 height 24
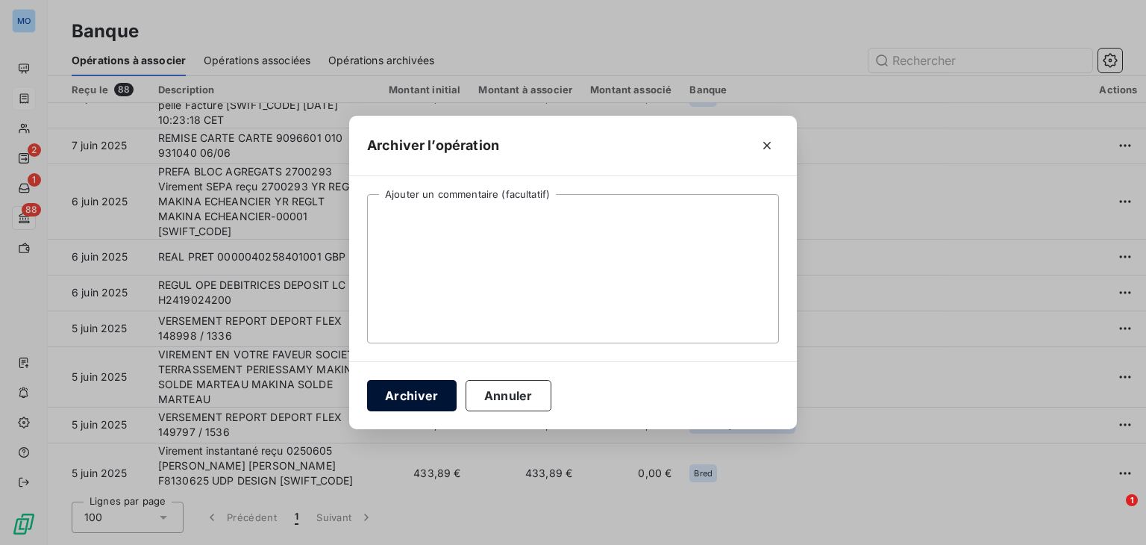
click at [417, 392] on button "Archiver" at bounding box center [412, 395] width 90 height 31
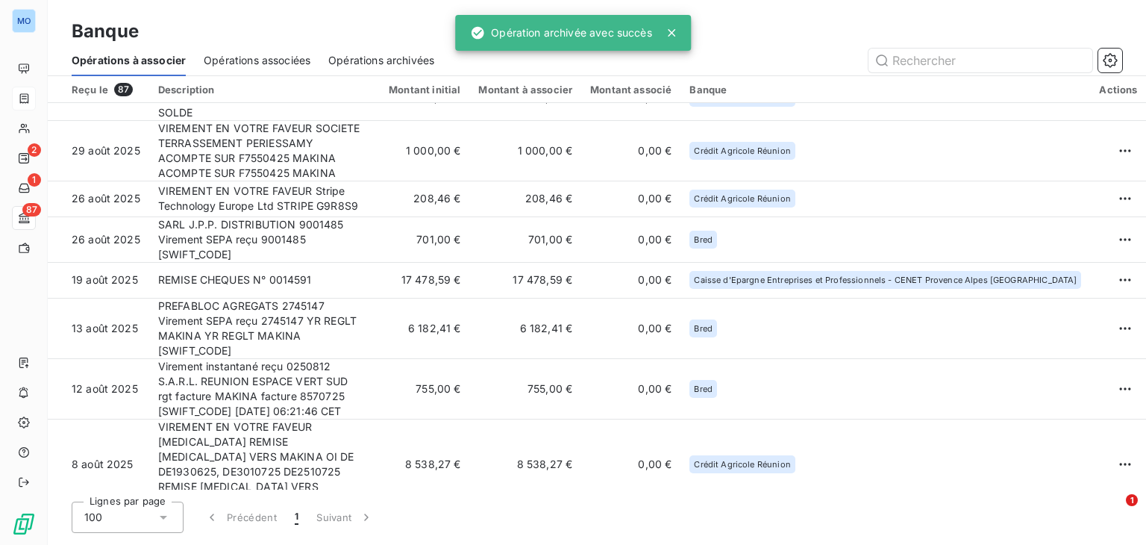
scroll to position [0, 0]
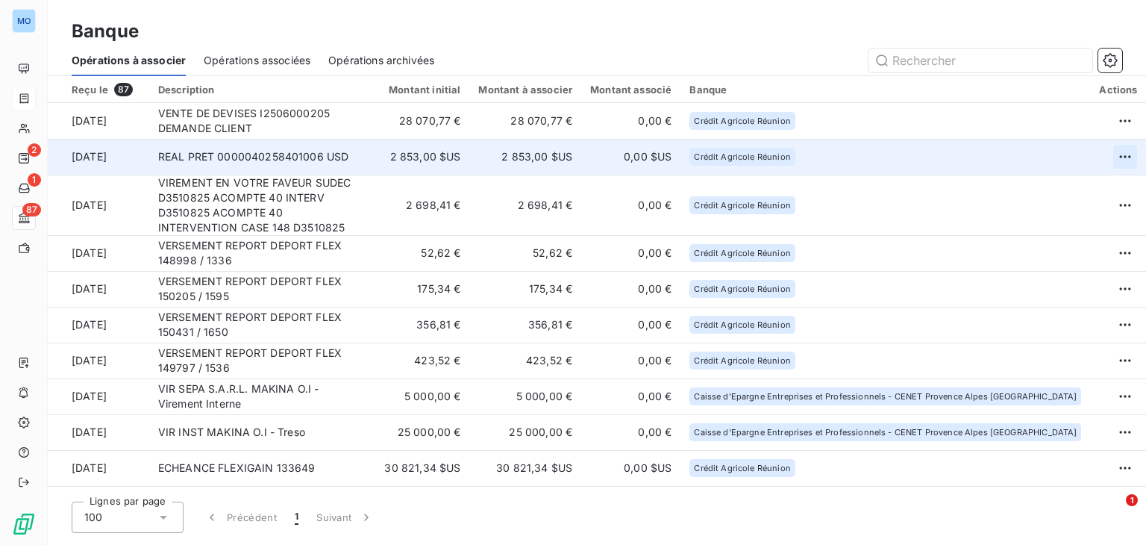
click at [1098, 151] on html "MO 2 1 87 Banque Opérations à associer Opérations associées Opérations archivée…" at bounding box center [573, 272] width 1146 height 545
click at [1045, 186] on div "Archiver l’opération" at bounding box center [1052, 190] width 115 height 24
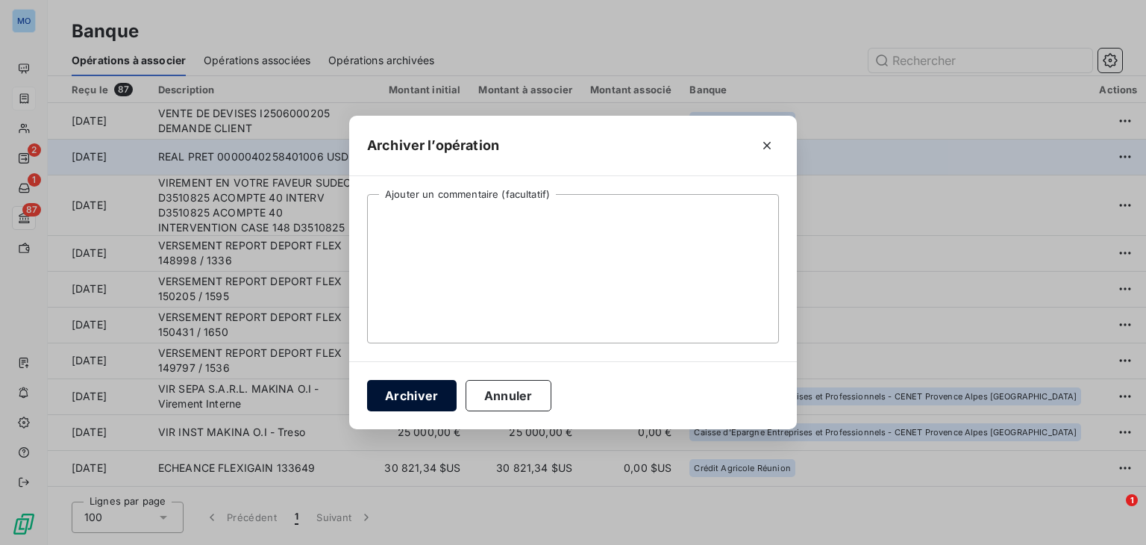
click at [413, 393] on button "Archiver" at bounding box center [412, 395] width 90 height 31
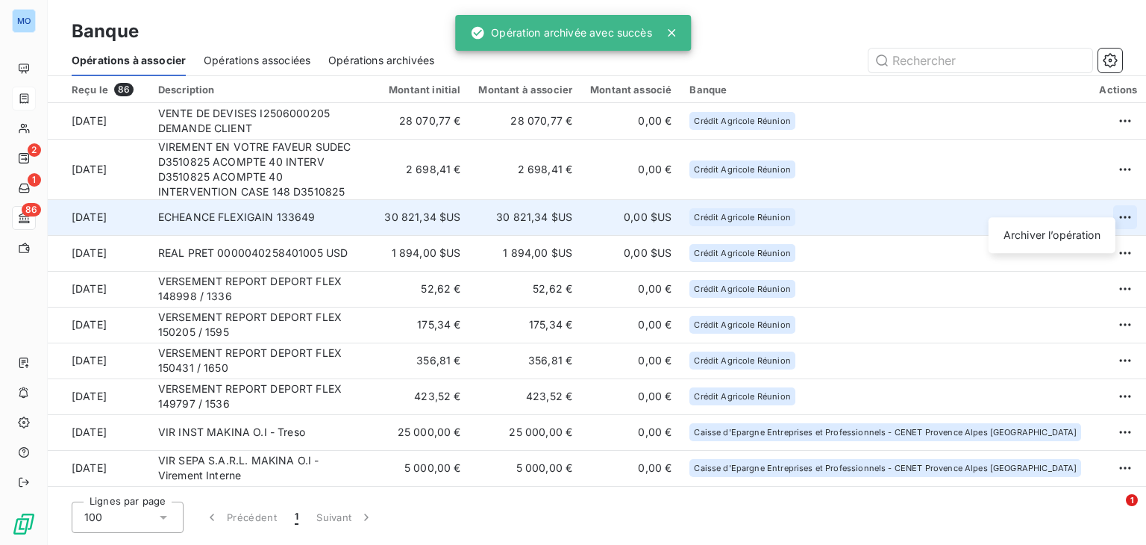
click at [1105, 202] on html "MO 2 1 86 Banque Opérations à associer Opérations associées Opérations archivée…" at bounding box center [573, 272] width 1146 height 545
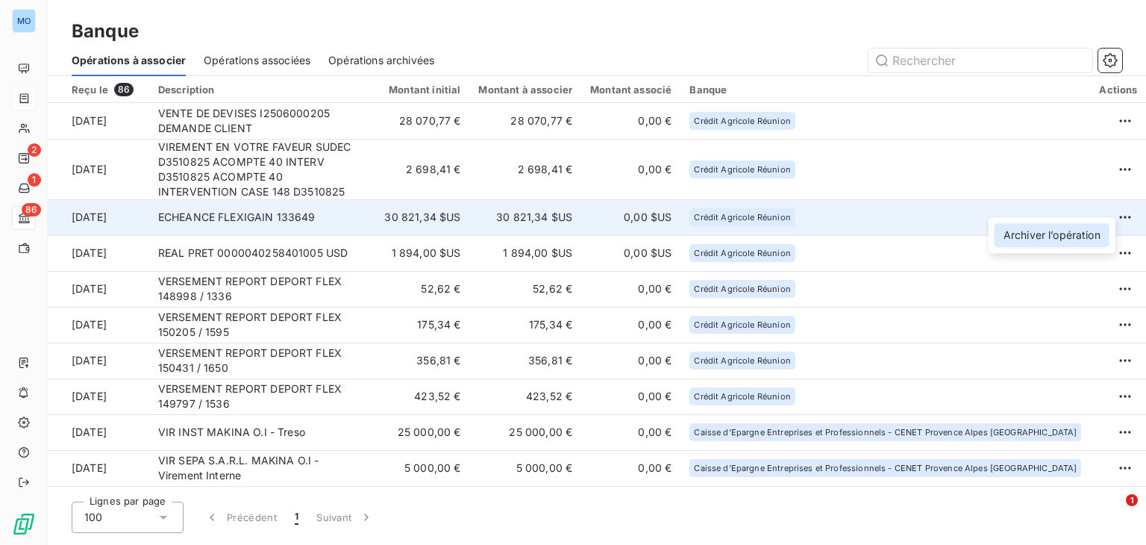
click at [1050, 237] on div "Archiver l’opération" at bounding box center [1052, 235] width 115 height 24
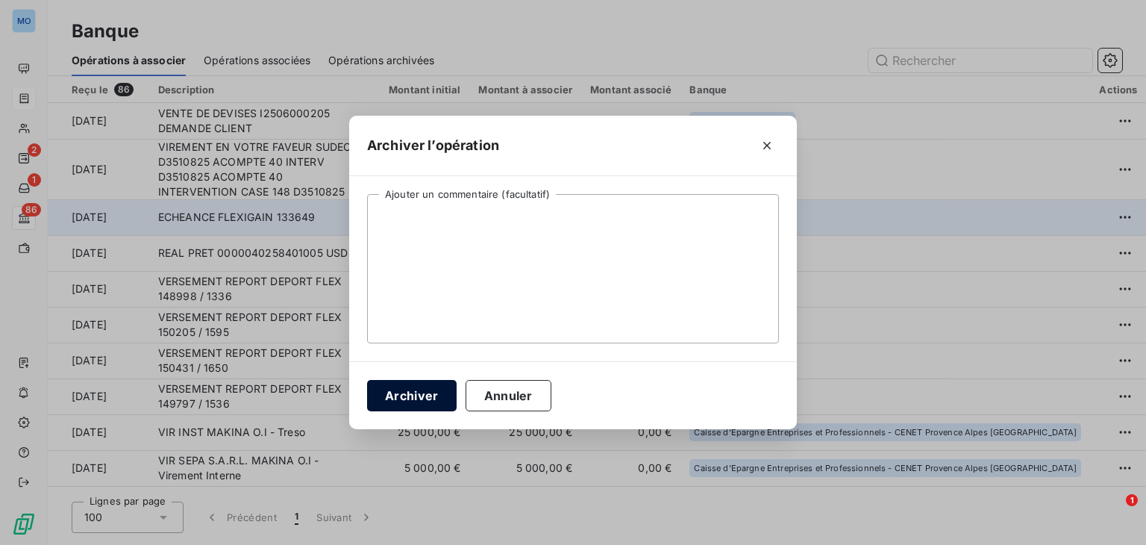
click at [394, 401] on button "Archiver" at bounding box center [412, 395] width 90 height 31
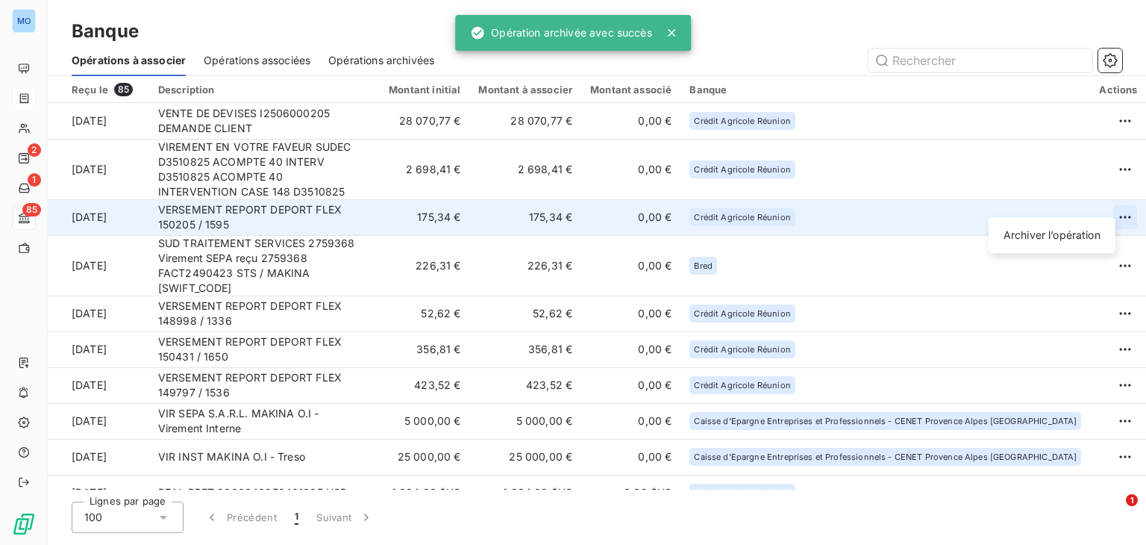
click at [1105, 195] on html "MO 2 1 85 Banque Opérations à associer Opérations associées Opérations archivée…" at bounding box center [573, 272] width 1146 height 545
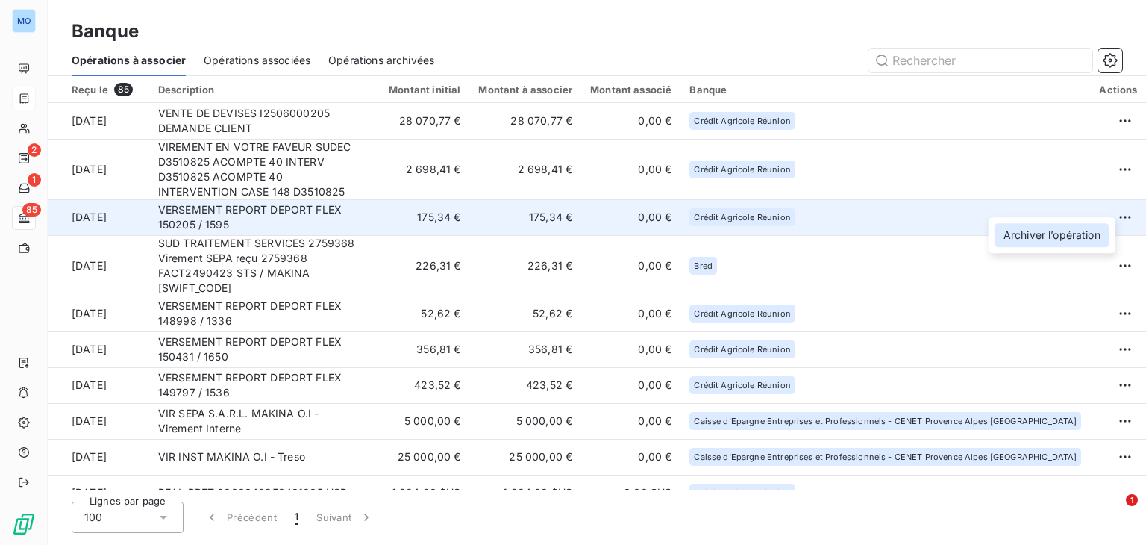
click at [1049, 231] on div "Archiver l’opération" at bounding box center [1052, 235] width 115 height 24
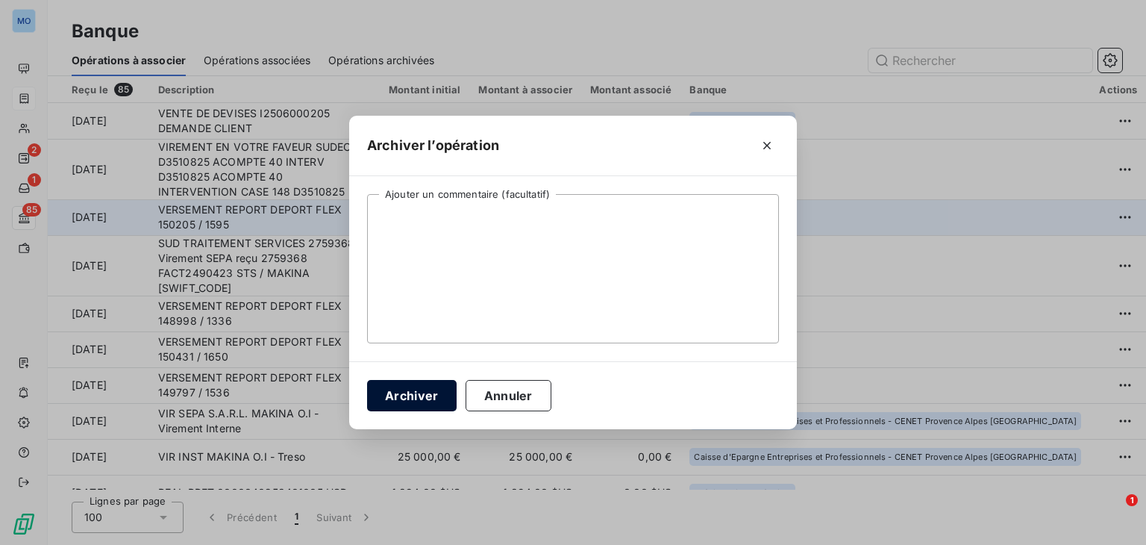
click at [424, 389] on button "Archiver" at bounding box center [412, 395] width 90 height 31
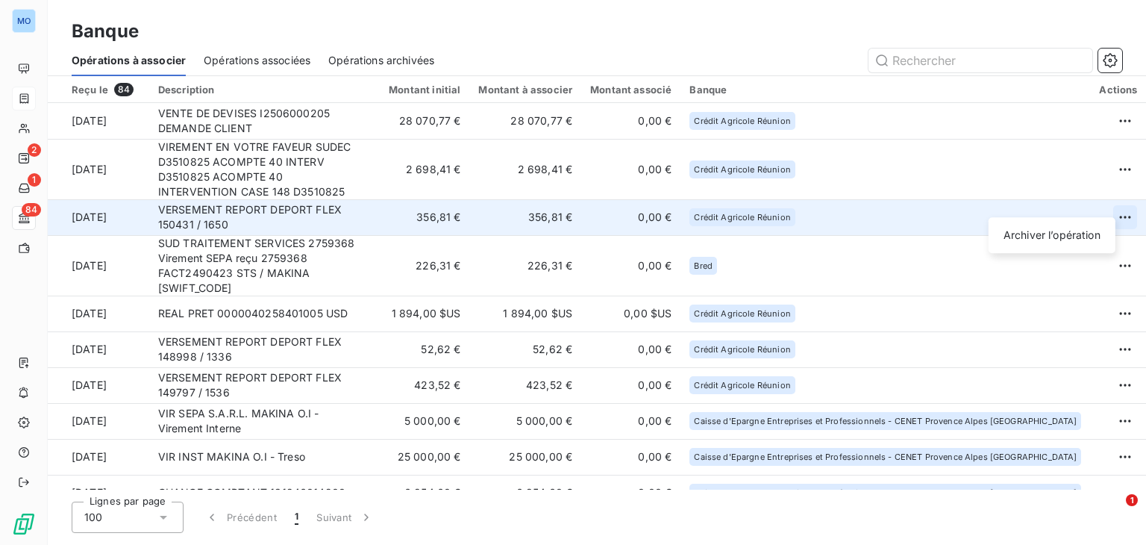
click at [1104, 198] on html "MO 2 1 84 Banque Opérations à associer Opérations associées Opérations archivée…" at bounding box center [573, 272] width 1146 height 545
click at [1047, 231] on div "Archiver l’opération" at bounding box center [1052, 235] width 115 height 24
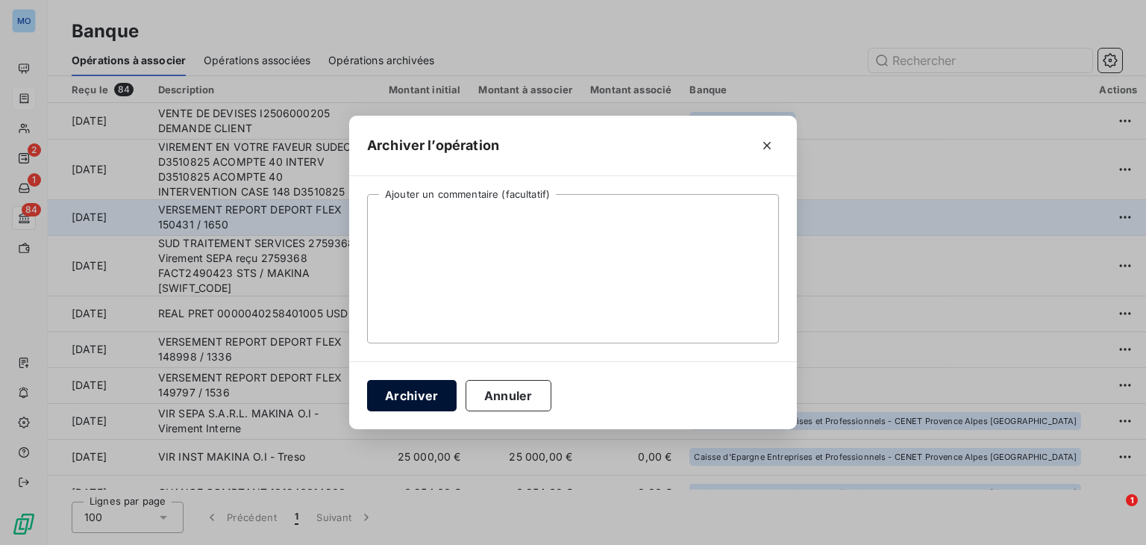
click at [433, 386] on button "Archiver" at bounding box center [412, 395] width 90 height 31
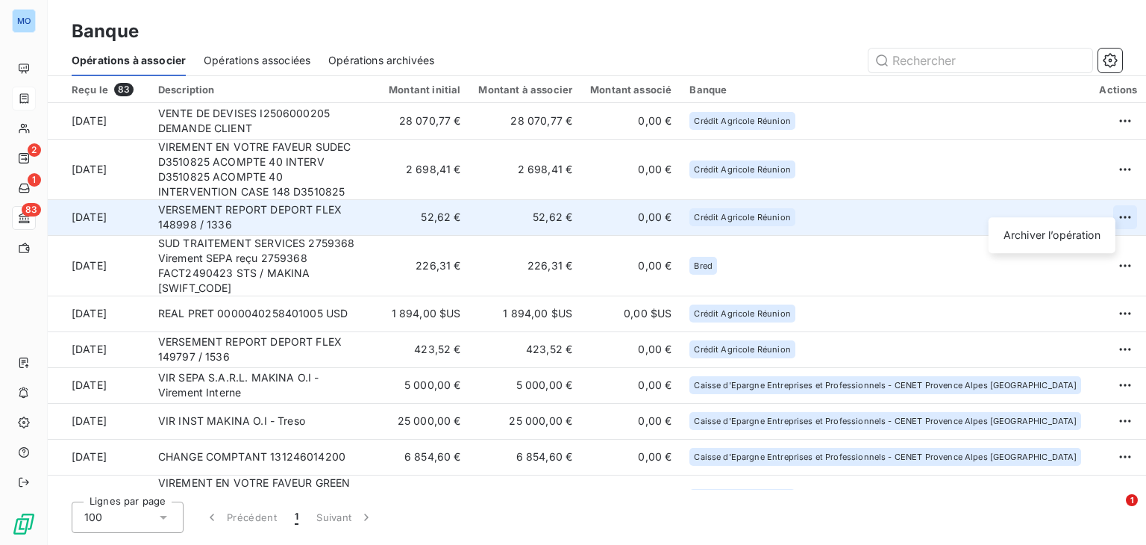
click at [1101, 199] on html "MO 2 1 83 Banque Opérations à associer Opérations associées Opérations archivée…" at bounding box center [573, 272] width 1146 height 545
click at [1034, 240] on div "Archiver l’opération" at bounding box center [1052, 235] width 115 height 24
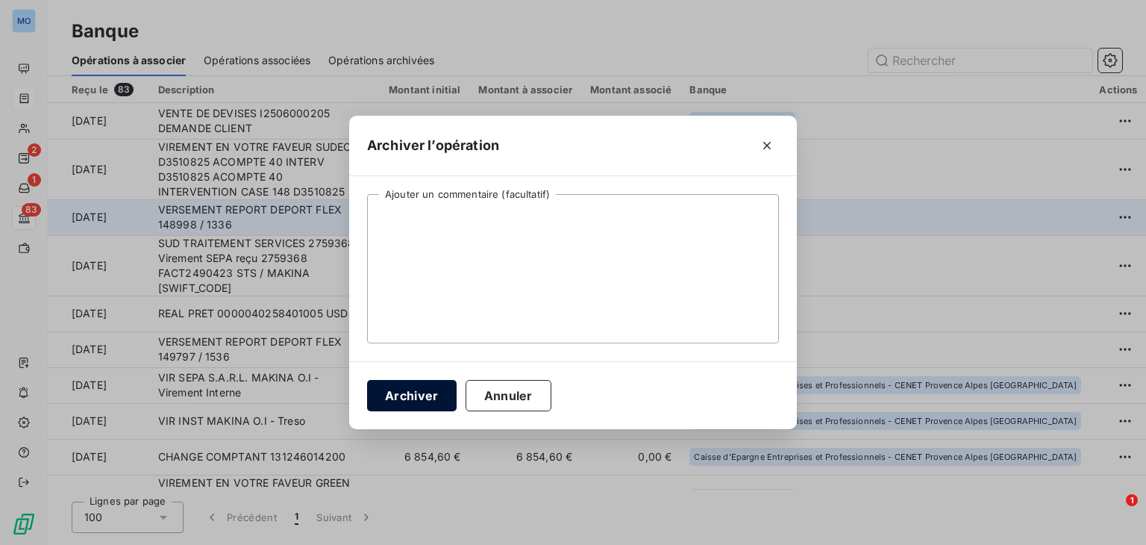
click at [424, 389] on button "Archiver" at bounding box center [412, 395] width 90 height 31
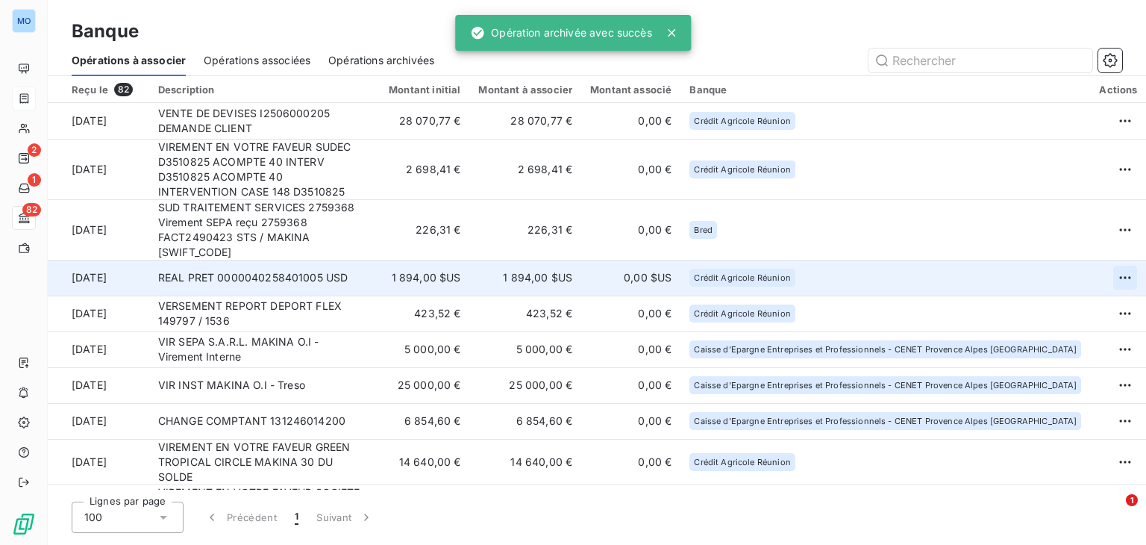
click at [1107, 248] on html "MO 2 1 82 Banque Opérations à associer Opérations associées Opérations archivée…" at bounding box center [573, 272] width 1146 height 545
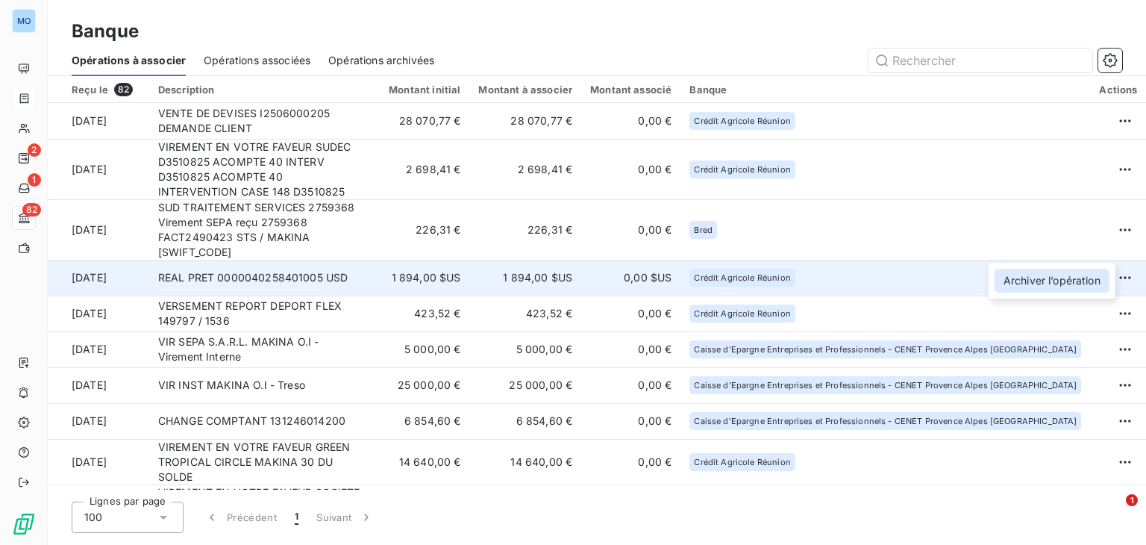
click at [1036, 290] on div "Archiver l’opération" at bounding box center [1052, 281] width 115 height 24
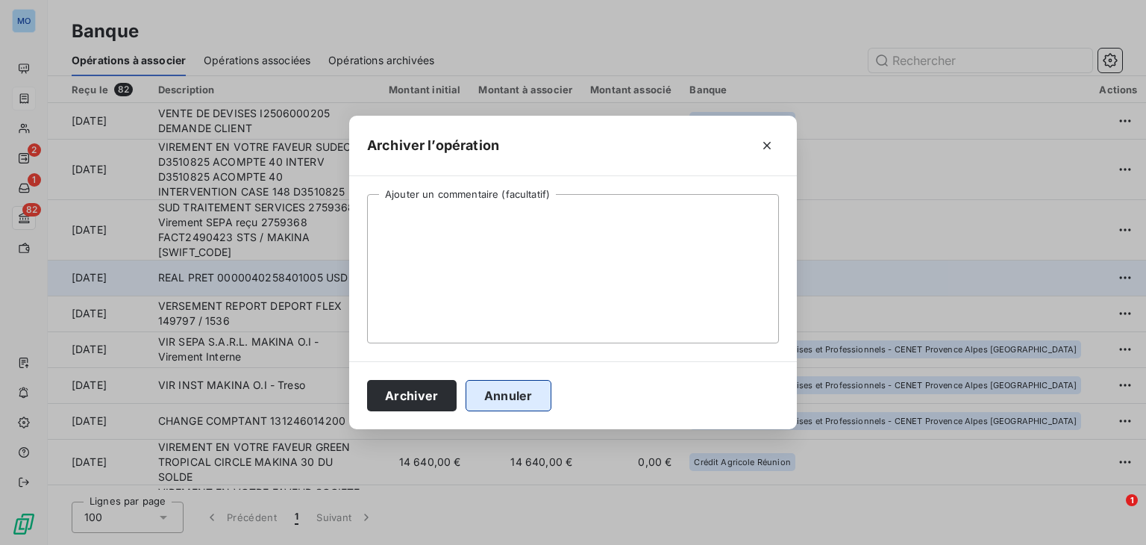
click at [498, 389] on button "Annuler" at bounding box center [509, 395] width 86 height 31
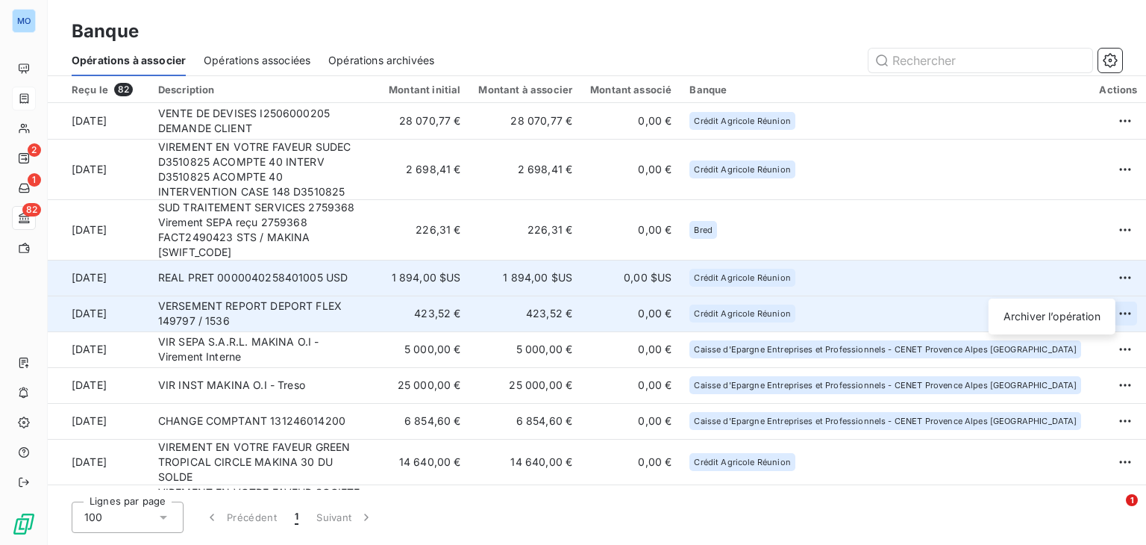
click at [1101, 284] on html "MO 2 1 82 Banque Opérations à associer Opérations associées Opérations archivée…" at bounding box center [573, 272] width 1146 height 545
click at [1047, 310] on div "Archiver l’opération" at bounding box center [1052, 316] width 115 height 24
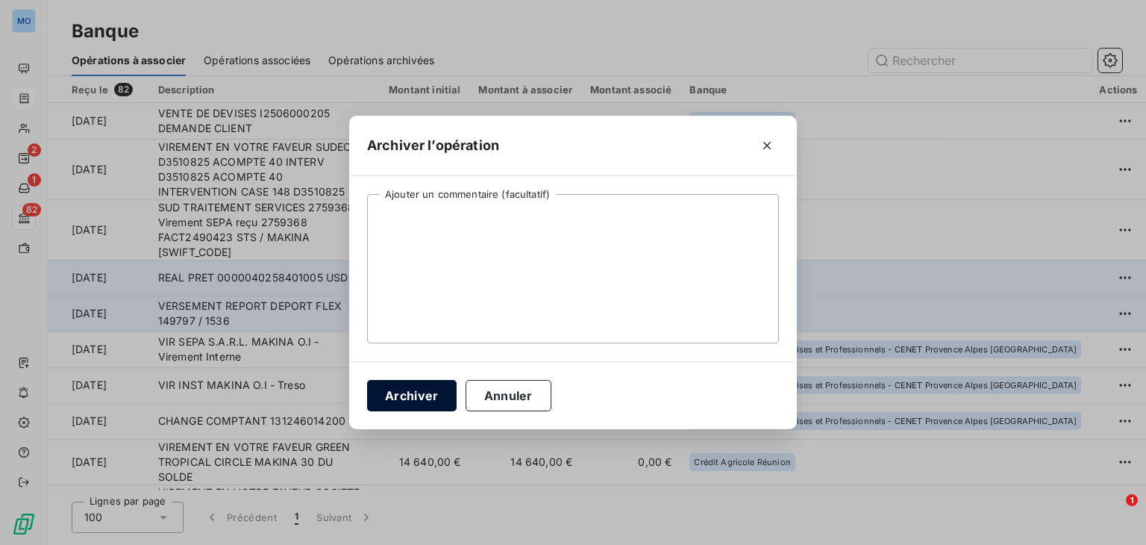
click at [424, 395] on button "Archiver" at bounding box center [412, 395] width 90 height 31
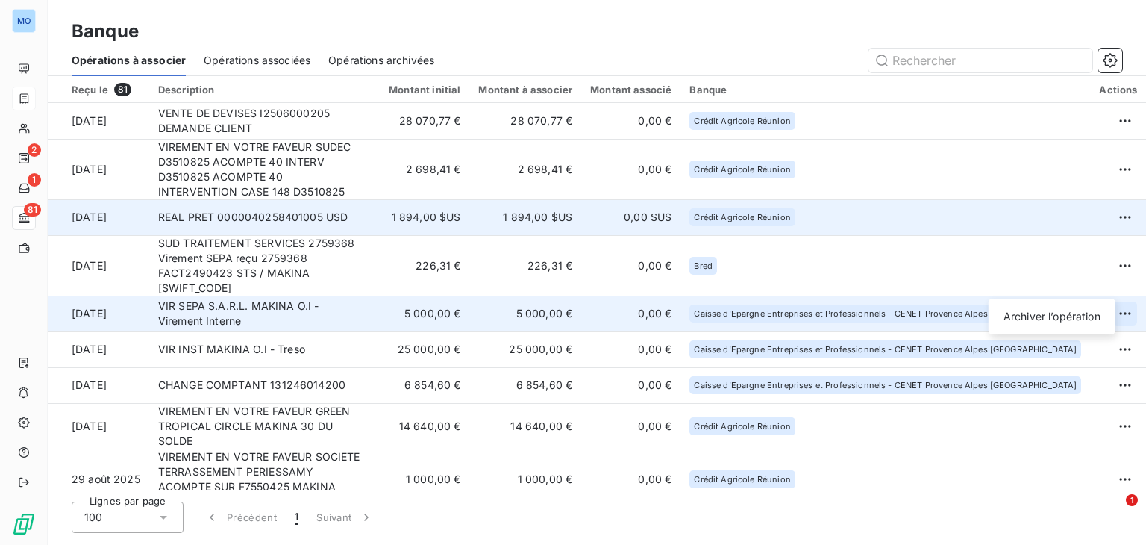
click at [1101, 278] on html "MO 2 1 81 Banque Opérations à associer Opérations associées Opérations archivée…" at bounding box center [573, 272] width 1146 height 545
click at [1047, 317] on div "Archiver l’opération" at bounding box center [1052, 316] width 115 height 24
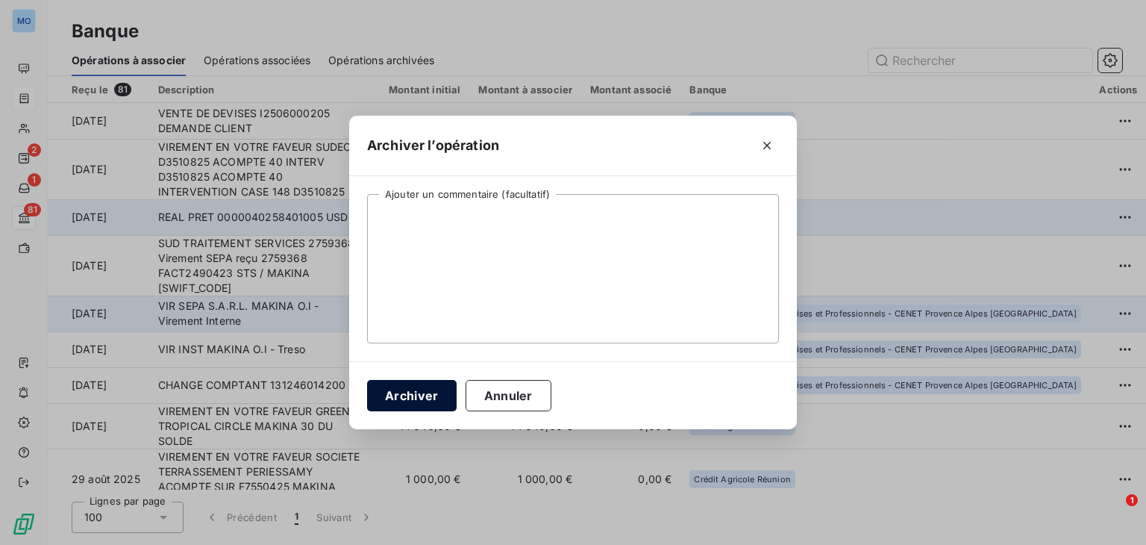
click at [422, 395] on button "Archiver" at bounding box center [412, 395] width 90 height 31
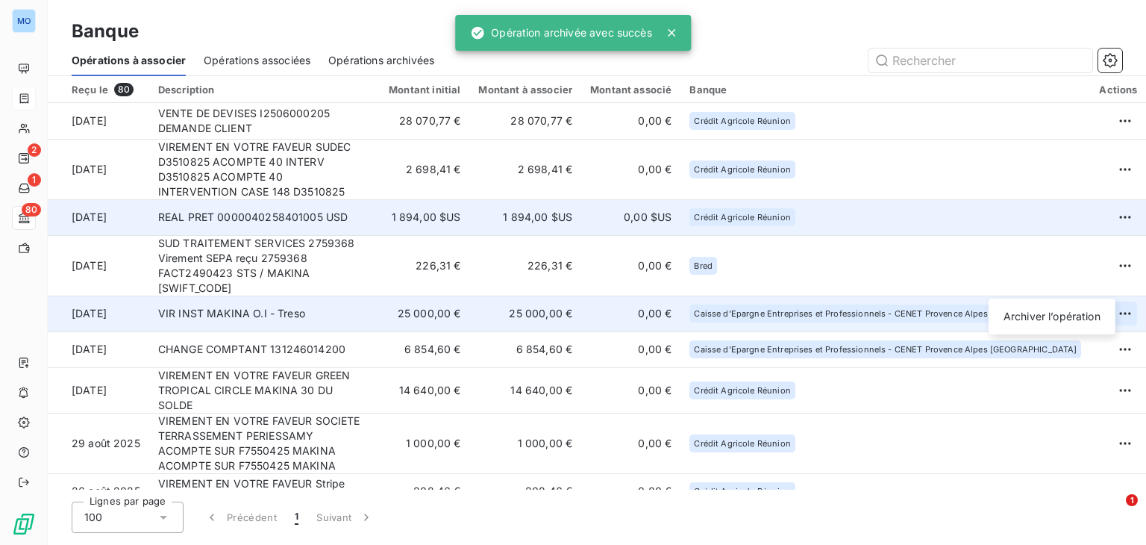
click at [1107, 278] on html "MO 2 1 80 Banque Opérations à associer Opérations associées Opérations archivée…" at bounding box center [573, 272] width 1146 height 545
click at [1033, 319] on div "Archiver l’opération" at bounding box center [1052, 316] width 115 height 24
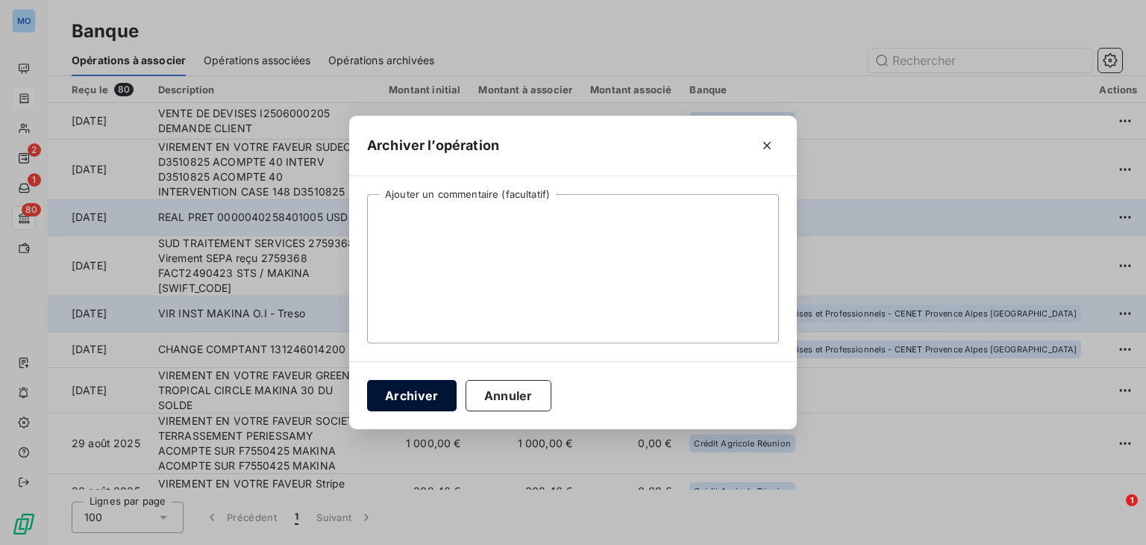
click at [427, 402] on button "Archiver" at bounding box center [412, 395] width 90 height 31
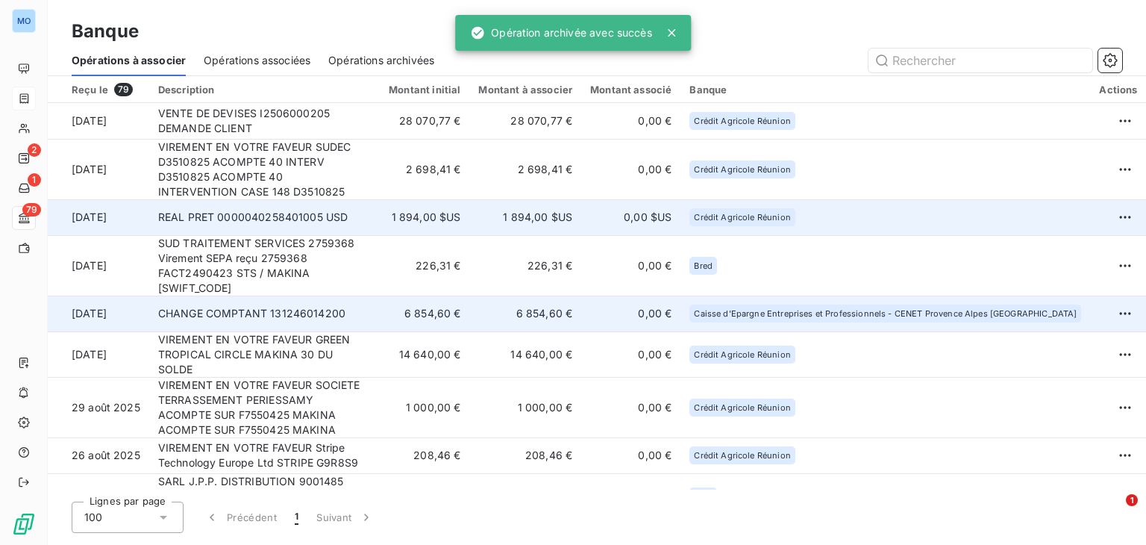
click at [1091, 295] on td at bounding box center [1125, 313] width 71 height 36
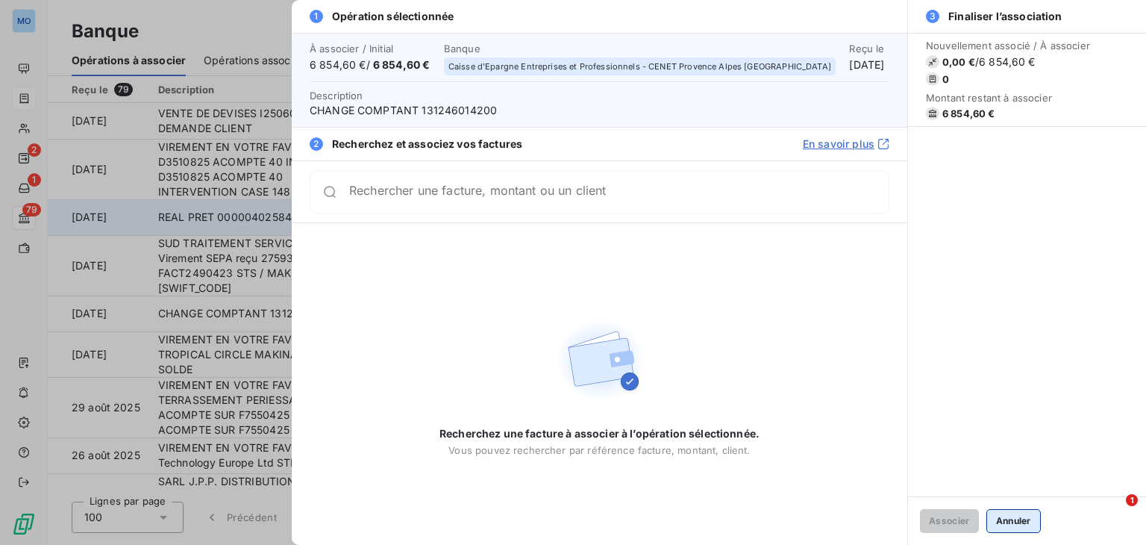
click at [998, 515] on button "Annuler" at bounding box center [1013, 521] width 54 height 24
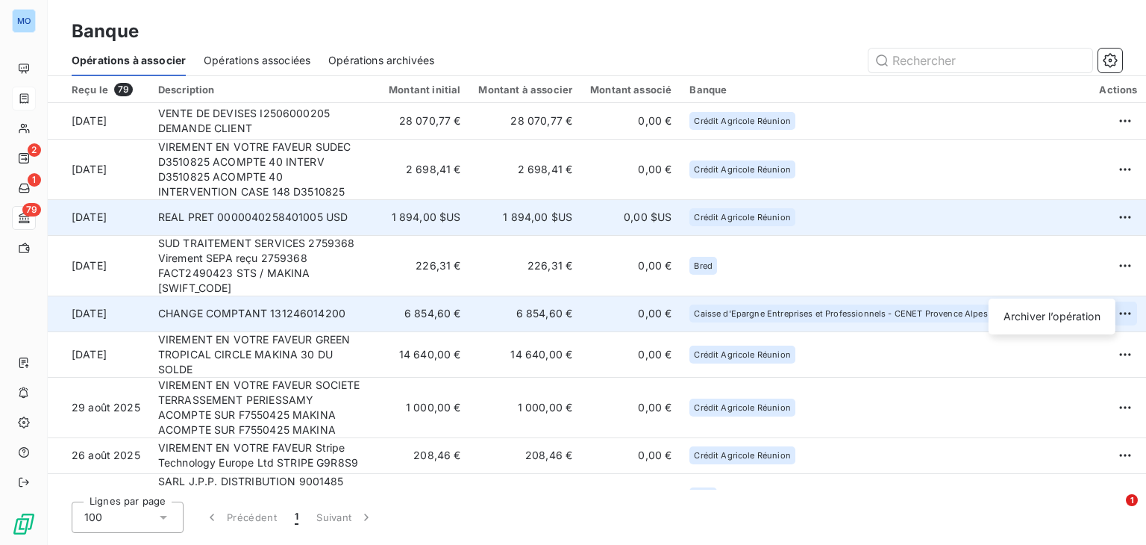
click at [1102, 283] on html "MO 2 1 79 Banque Opérations à associer Opérations associées Opérations archivée…" at bounding box center [573, 272] width 1146 height 545
click at [1064, 305] on div "Archiver l’opération" at bounding box center [1052, 316] width 115 height 24
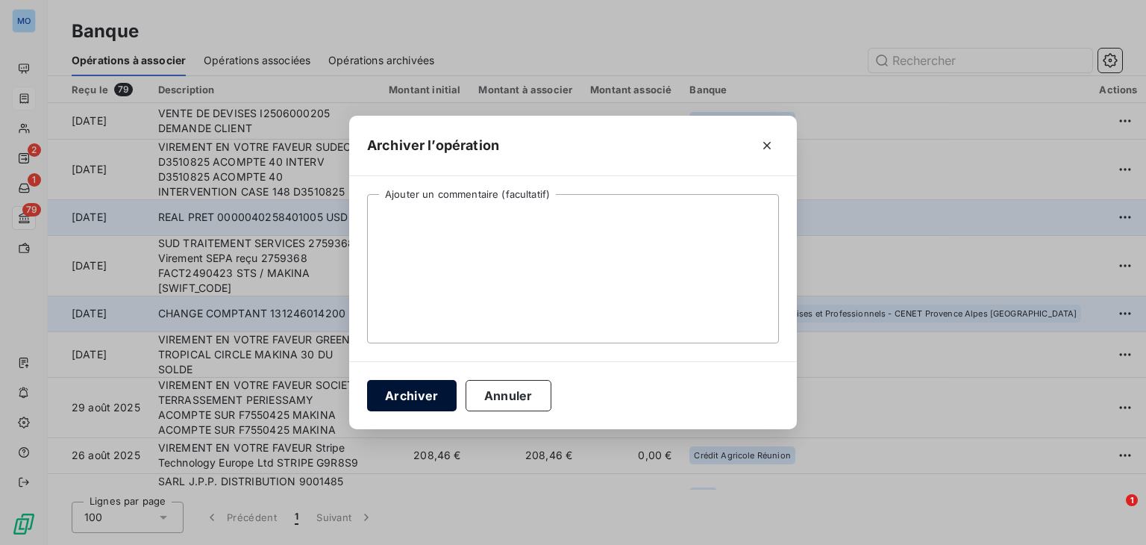
click at [400, 386] on button "Archiver" at bounding box center [412, 395] width 90 height 31
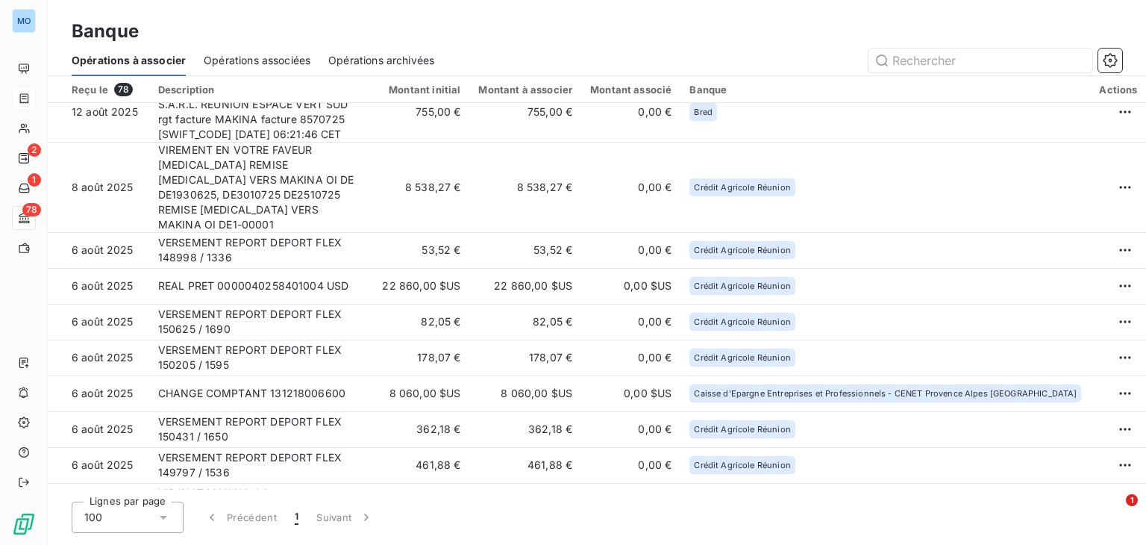
scroll to position [521, 0]
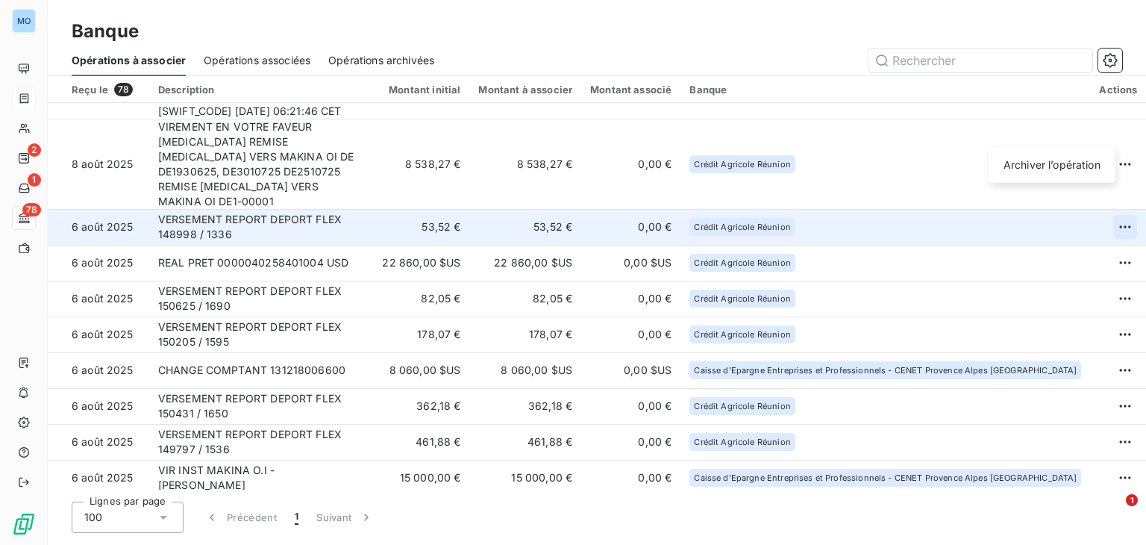
click at [1103, 126] on html "MO 2 1 78 Banque Opérations à associer Opérations associées Opérations archivée…" at bounding box center [573, 272] width 1146 height 545
click at [1038, 169] on div "Archiver l’opération" at bounding box center [1052, 165] width 115 height 24
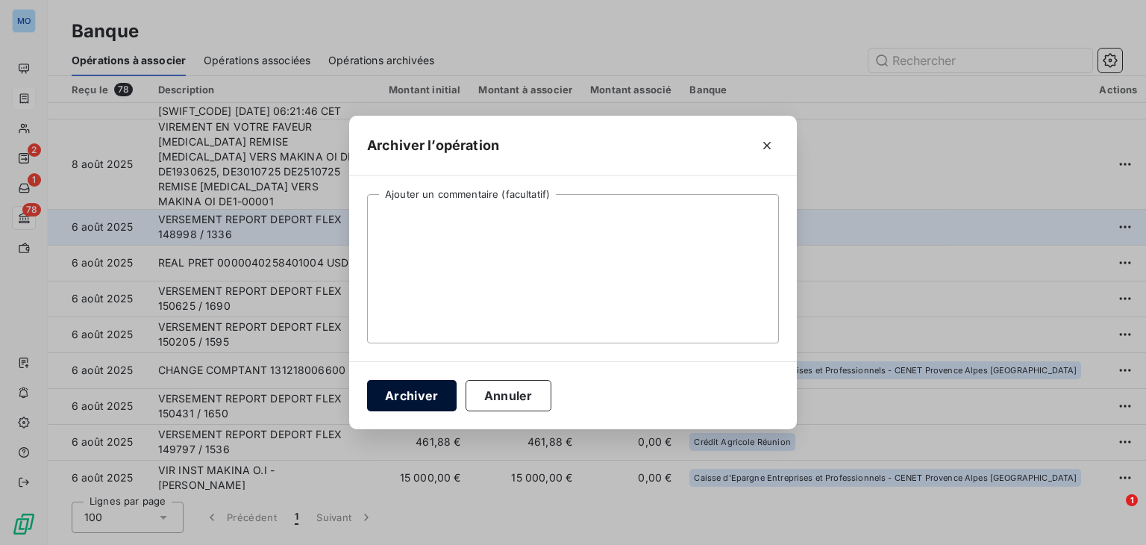
click at [421, 393] on button "Archiver" at bounding box center [412, 395] width 90 height 31
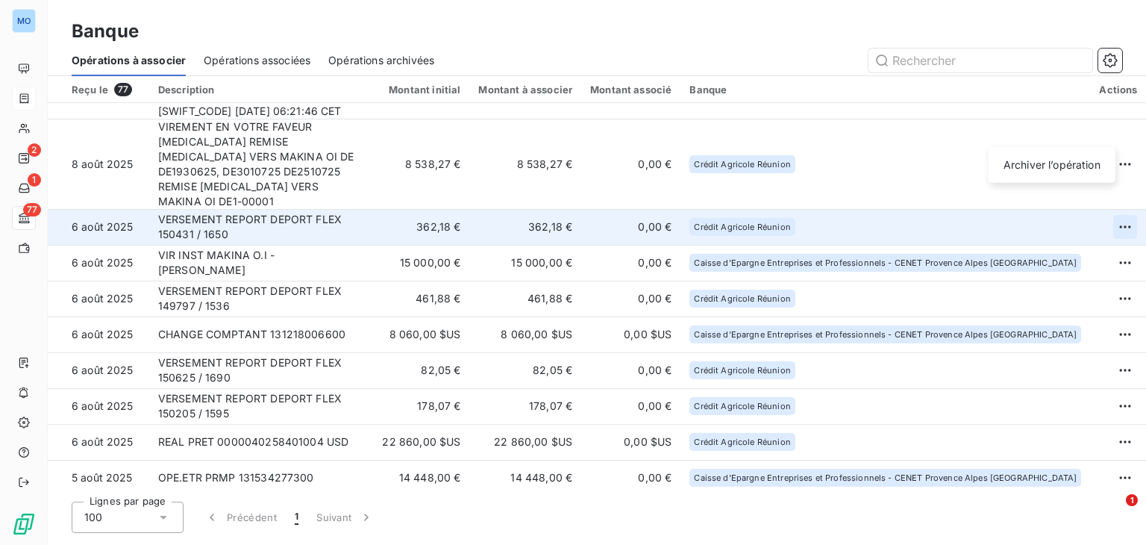
click at [1100, 134] on html "MO 2 1 77 Banque Opérations à associer Opérations associées Opérations archivée…" at bounding box center [573, 272] width 1146 height 545
click at [1068, 178] on div "Archiver l’opération" at bounding box center [1052, 165] width 127 height 36
click at [1047, 171] on div "Archiver l’opération" at bounding box center [1052, 165] width 115 height 24
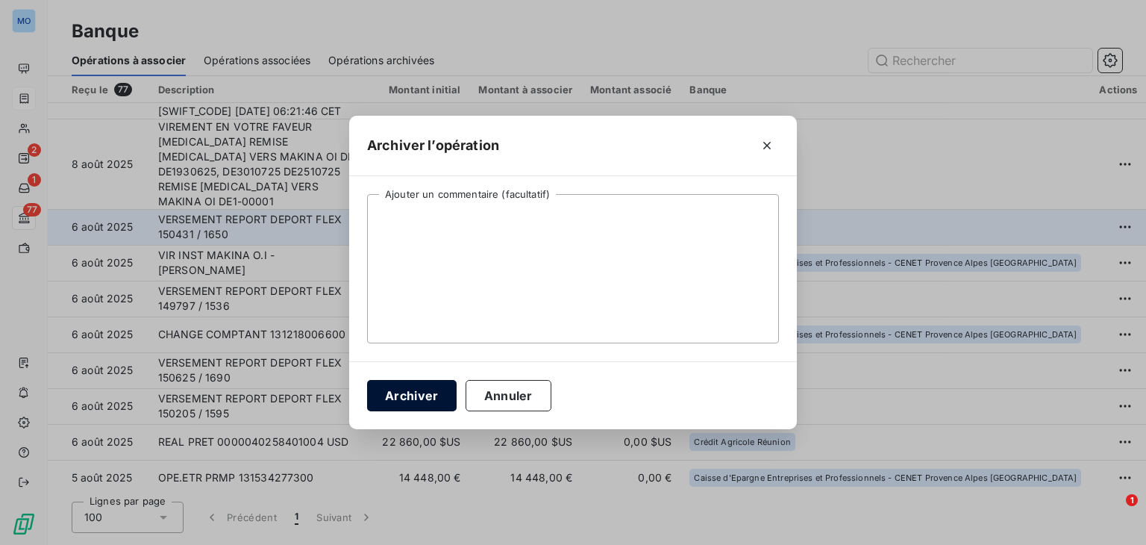
click at [415, 402] on button "Archiver" at bounding box center [412, 395] width 90 height 31
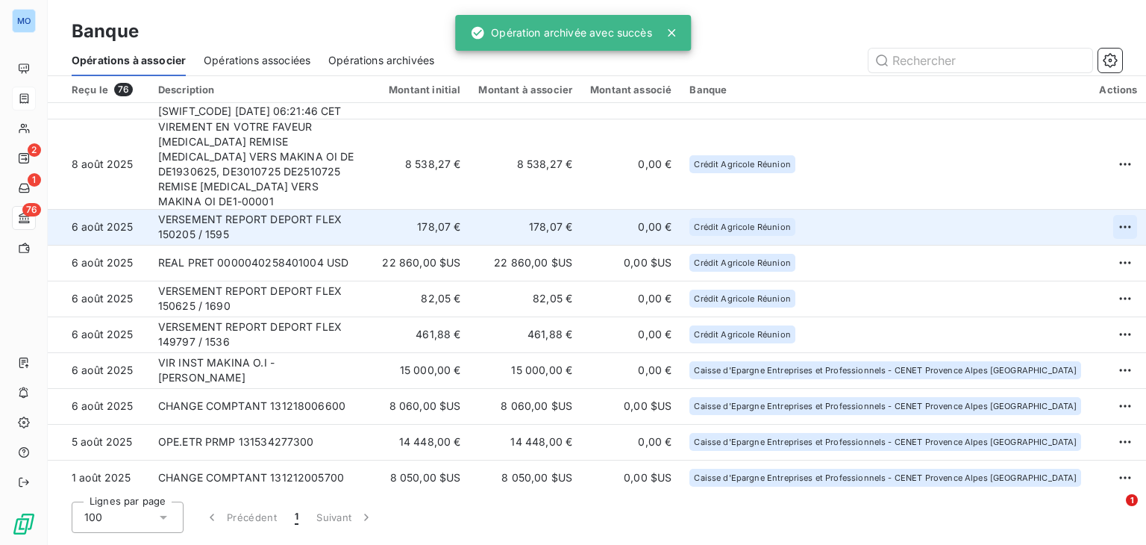
click at [1103, 123] on html "MO 2 1 76 Banque Opérations à associer Opérations associées Opérations archivée…" at bounding box center [573, 272] width 1146 height 545
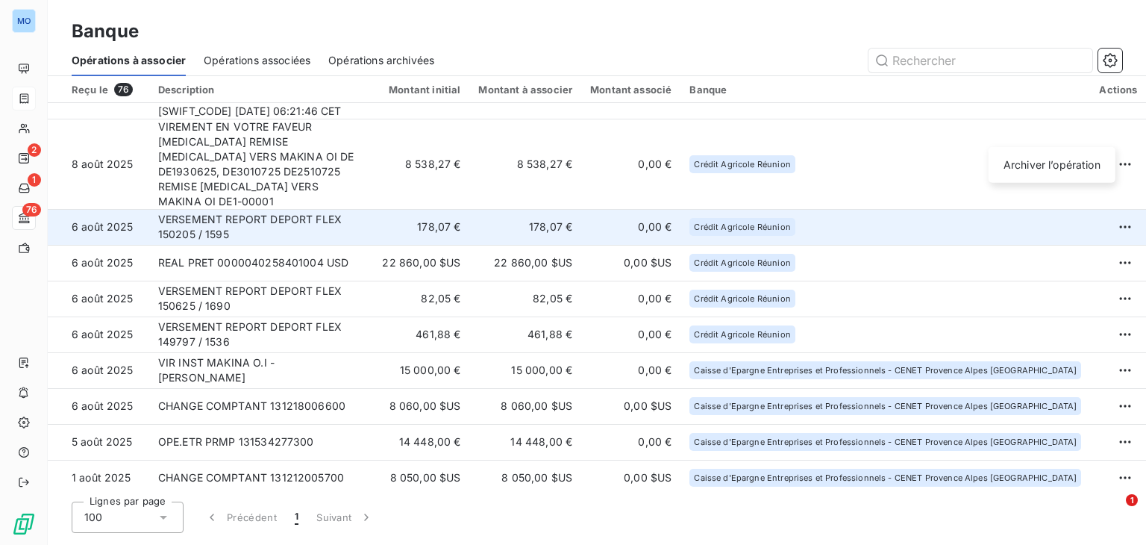
click at [1024, 177] on div "Archiver l’opération" at bounding box center [1052, 165] width 127 height 36
click at [1020, 168] on div "Archiver l’opération" at bounding box center [1052, 165] width 115 height 24
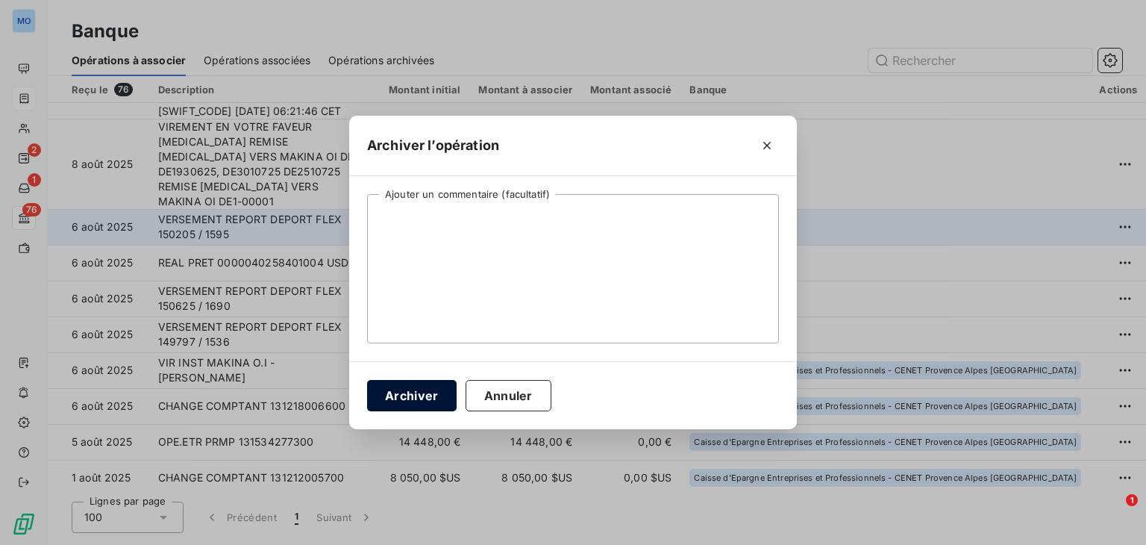
click at [416, 393] on button "Archiver" at bounding box center [412, 395] width 90 height 31
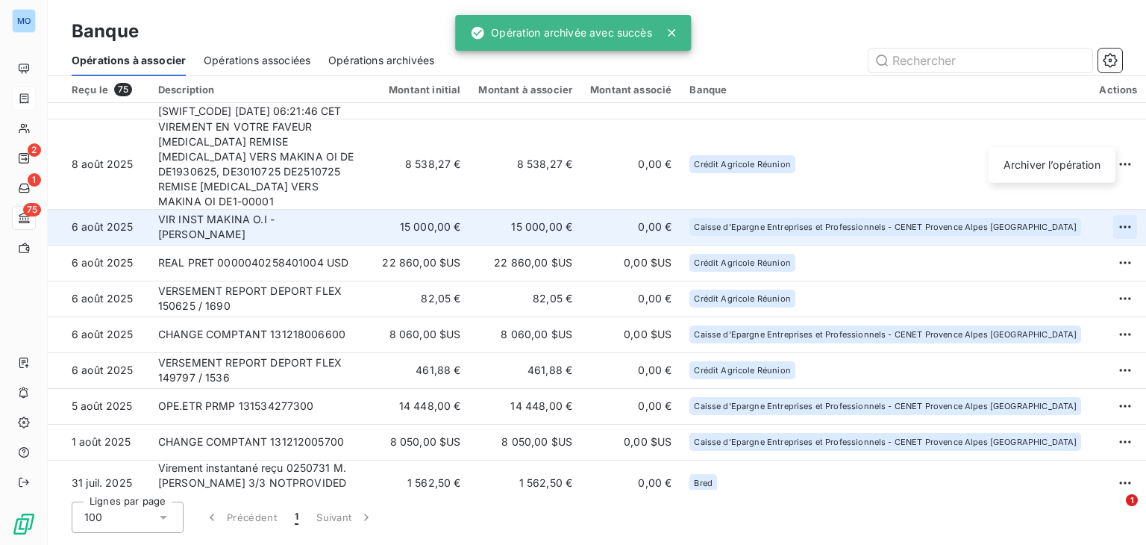
click at [1110, 136] on html "MO 2 1 75 Banque Opérations à associer Opérations associées Opérations archivée…" at bounding box center [573, 272] width 1146 height 545
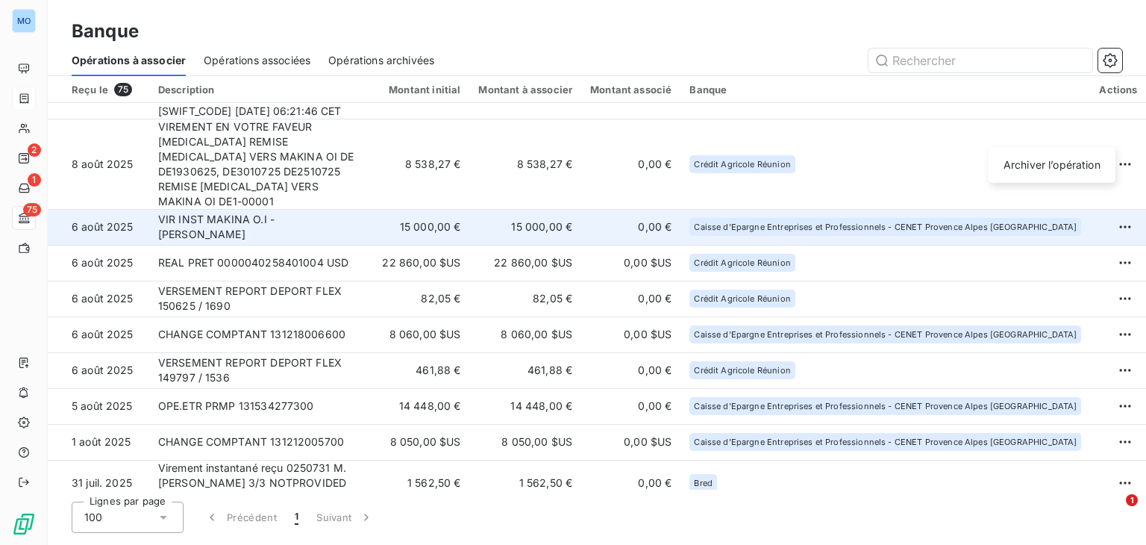
click at [1012, 177] on div "Archiver l’opération" at bounding box center [1052, 165] width 127 height 36
click at [1014, 168] on div "Archiver l’opération" at bounding box center [1052, 165] width 115 height 24
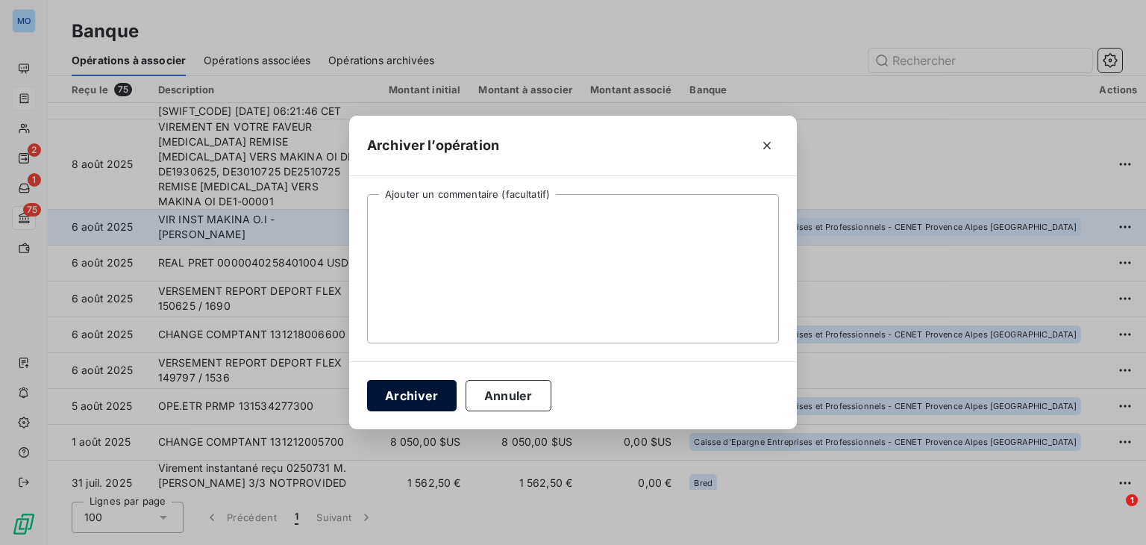
click at [386, 394] on button "Archiver" at bounding box center [412, 395] width 90 height 31
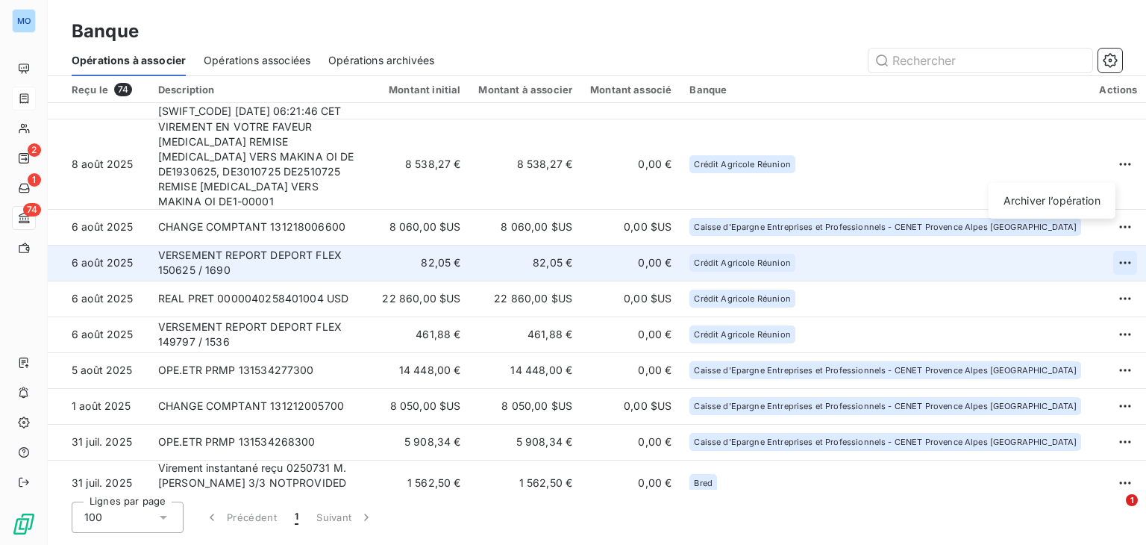
click at [1098, 171] on html "MO 2 1 74 Banque Opérations à associer Opérations associées Opérations archivée…" at bounding box center [573, 272] width 1146 height 545
click at [1027, 197] on div "Archiver l’opération" at bounding box center [1052, 201] width 115 height 24
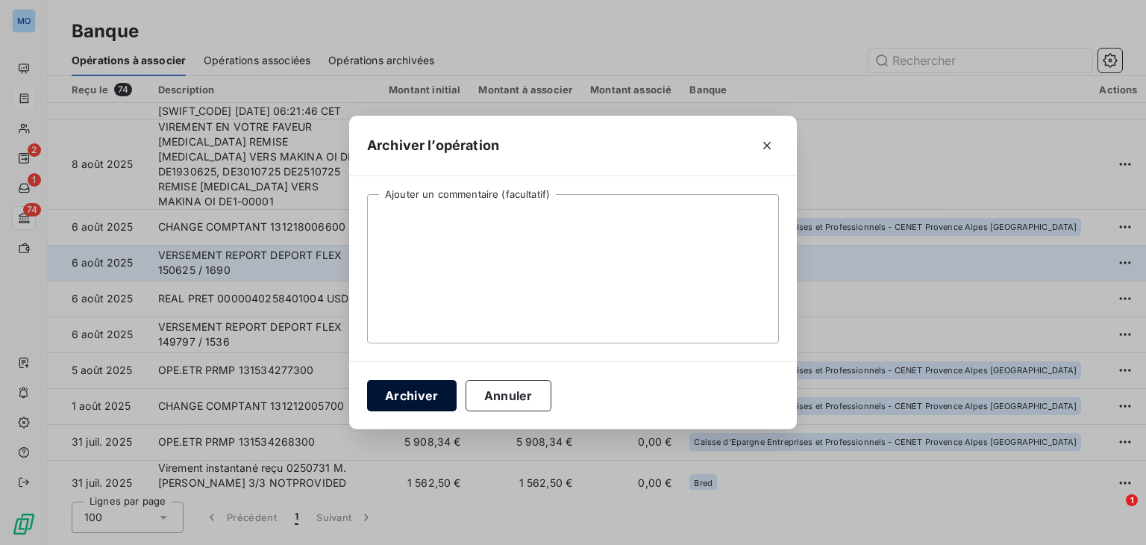
click at [397, 390] on button "Archiver" at bounding box center [412, 395] width 90 height 31
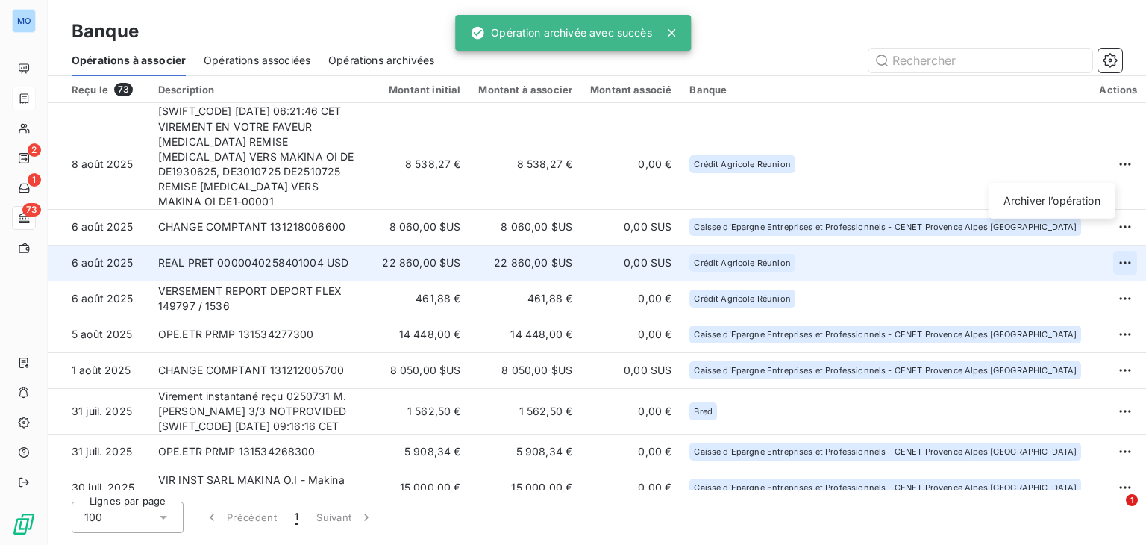
click at [1097, 169] on html "MO 2 1 73 Banque Opérations à associer Opérations associées Opérations archivée…" at bounding box center [573, 272] width 1146 height 545
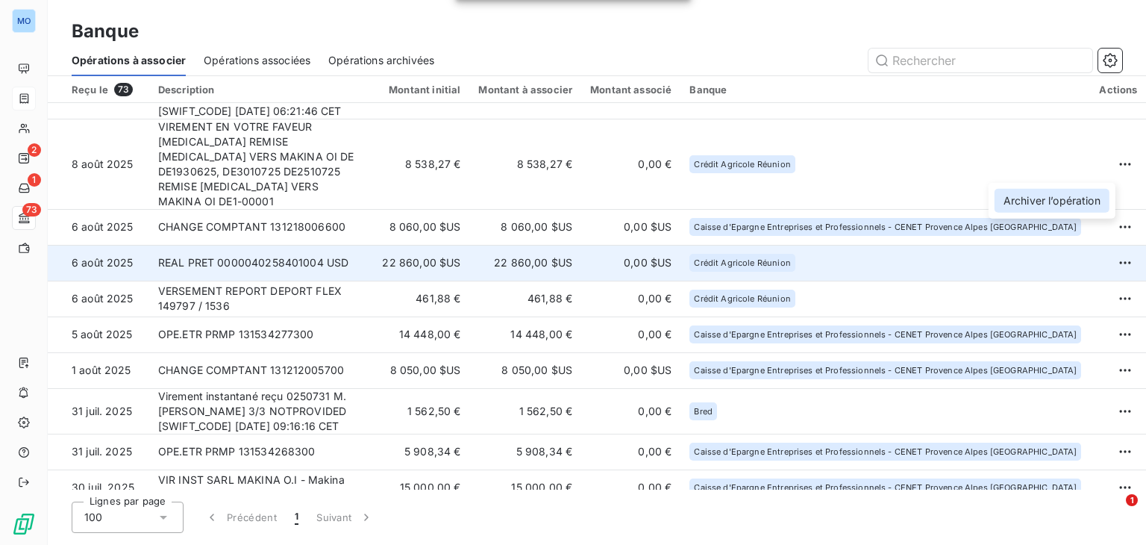
click at [1009, 211] on div "Archiver l’opération" at bounding box center [1052, 201] width 115 height 24
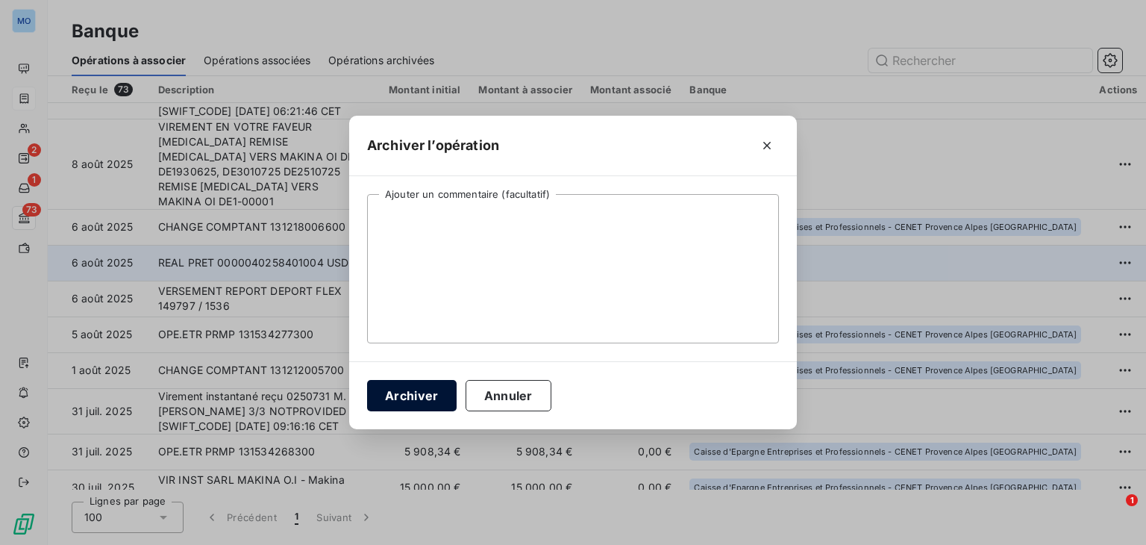
click at [397, 394] on button "Archiver" at bounding box center [412, 395] width 90 height 31
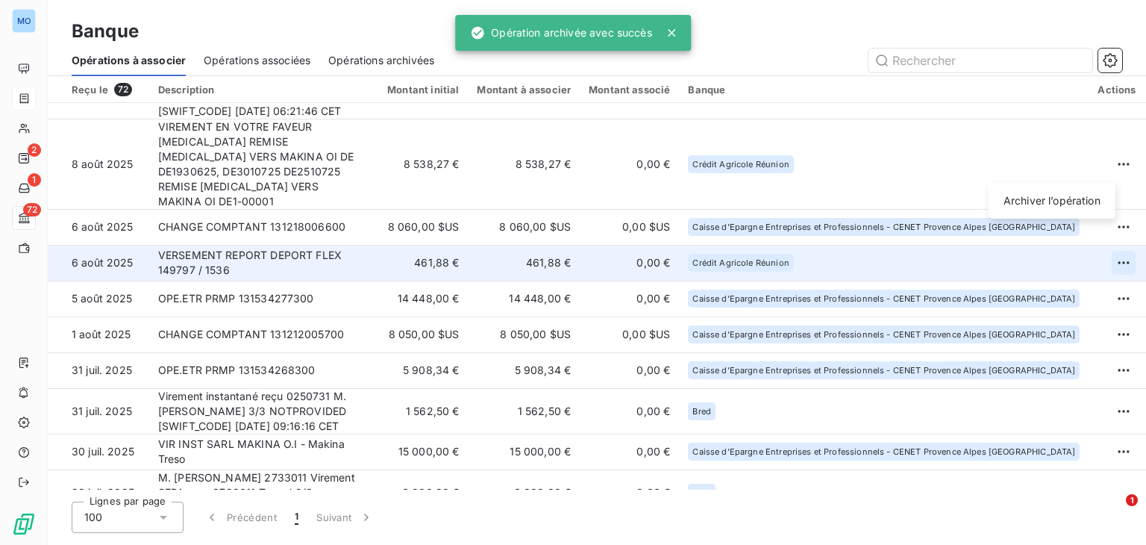
click at [1103, 166] on html "MO 2 1 72 Banque Opérations à associer Opérations associées Opérations archivée…" at bounding box center [573, 272] width 1146 height 545
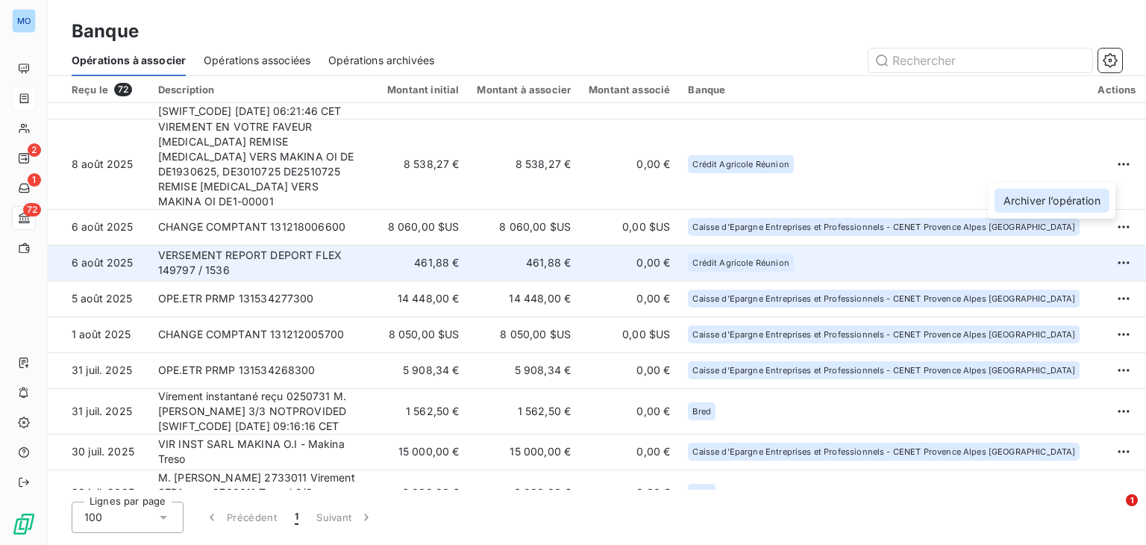
click at [1059, 209] on div "Archiver l’opération" at bounding box center [1052, 201] width 115 height 24
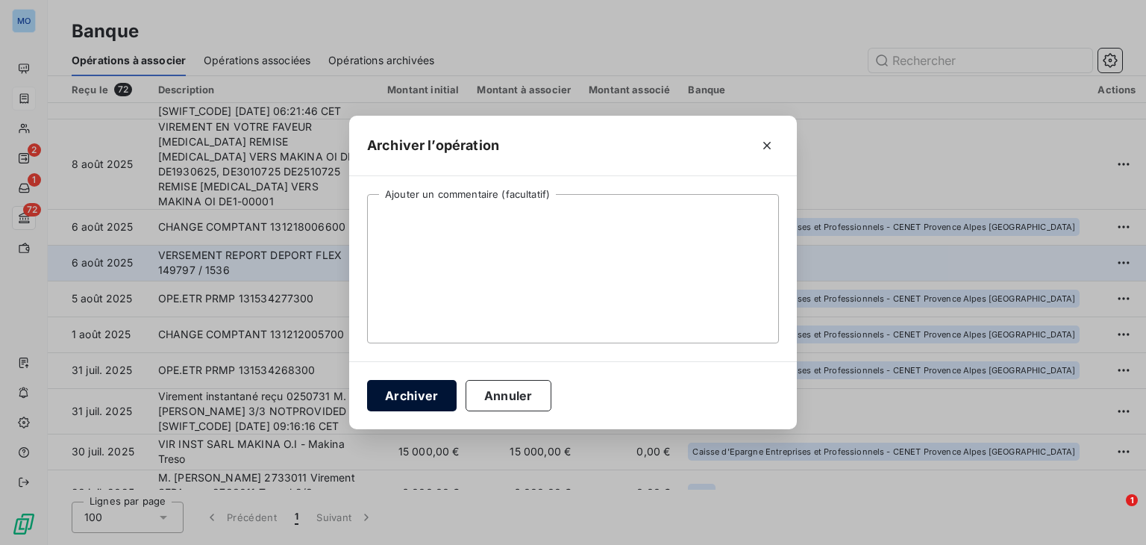
click at [412, 404] on button "Archiver" at bounding box center [412, 395] width 90 height 31
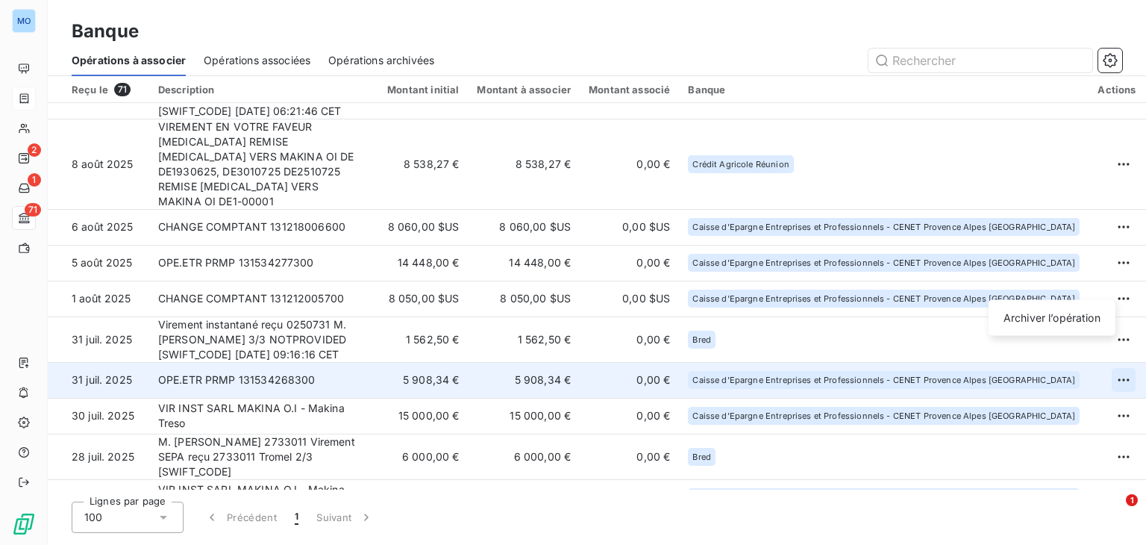
click at [1095, 281] on html "MO 2 1 71 Banque Opérations à associer Opérations associées Opérations archivée…" at bounding box center [573, 272] width 1146 height 545
click at [1056, 310] on div "Archiver l’opération" at bounding box center [1052, 318] width 115 height 24
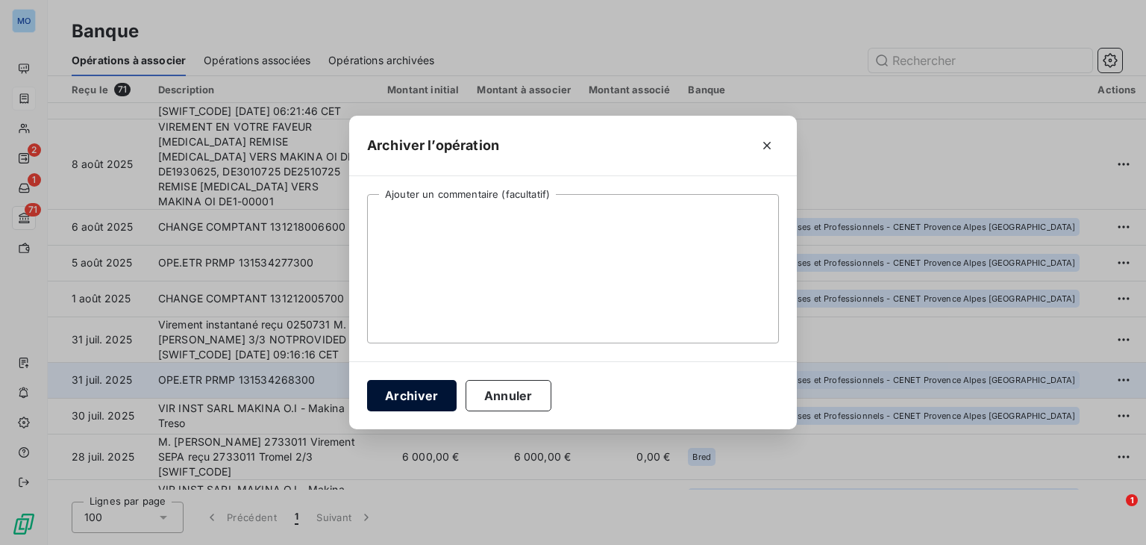
click at [427, 392] on button "Archiver" at bounding box center [412, 395] width 90 height 31
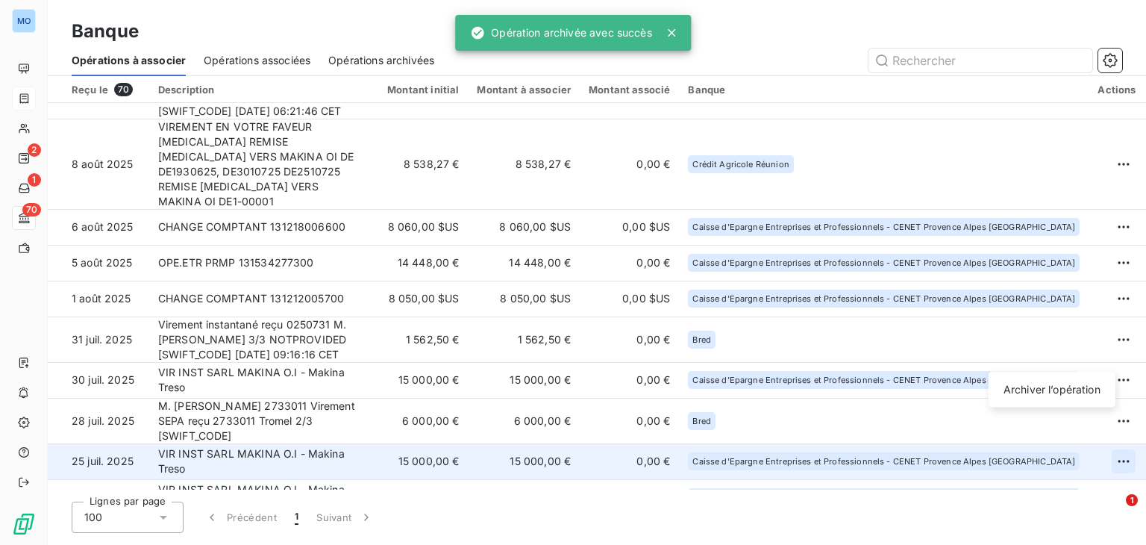
click at [1098, 351] on html "MO 2 1 70 Banque Opérations à associer Opérations associées Opérations archivée…" at bounding box center [573, 272] width 1146 height 545
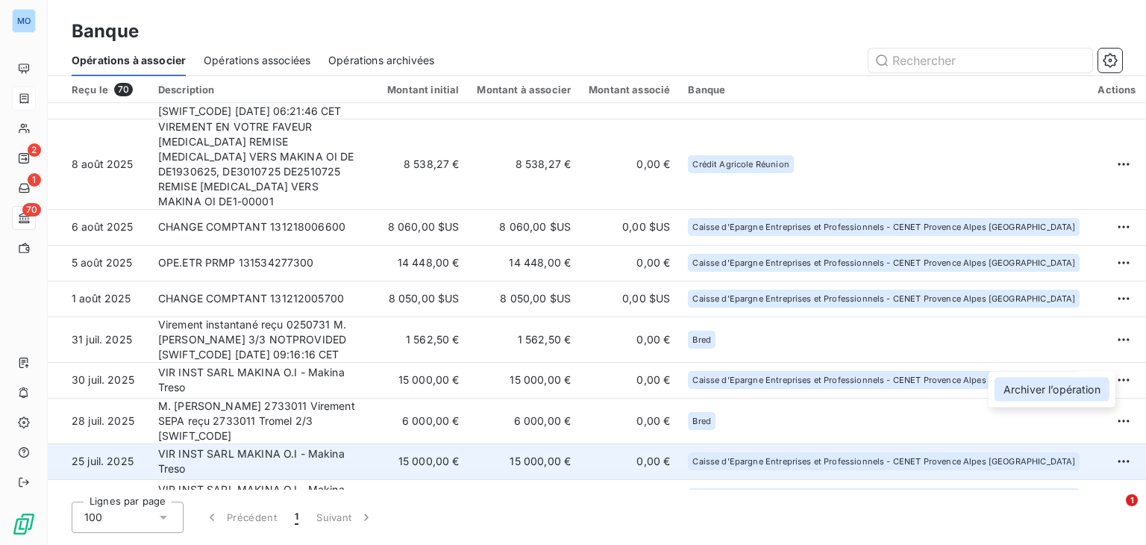
click at [1037, 386] on div "Archiver l’opération" at bounding box center [1052, 390] width 115 height 24
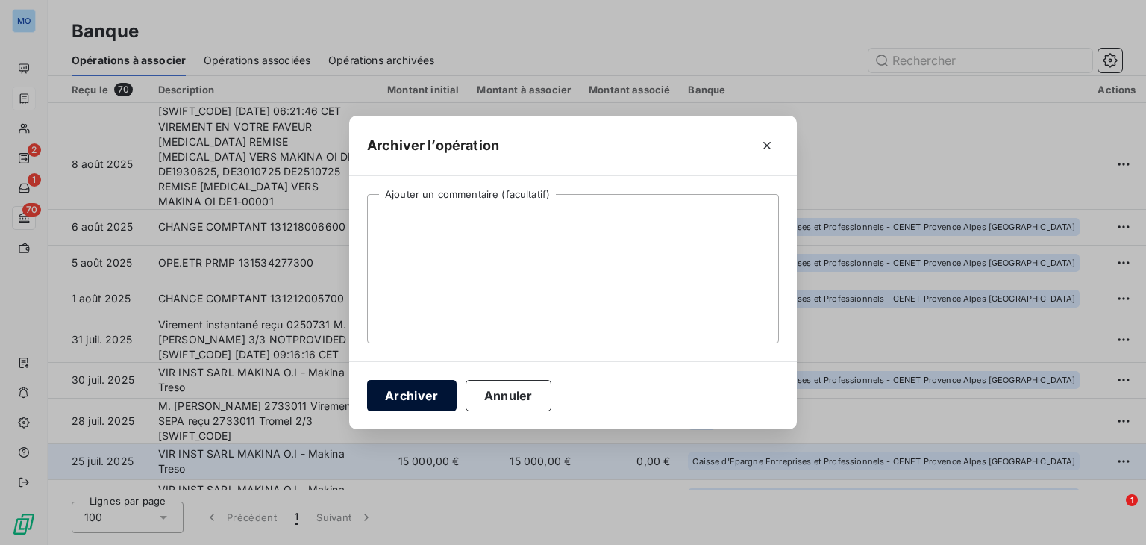
click at [414, 401] on button "Archiver" at bounding box center [412, 395] width 90 height 31
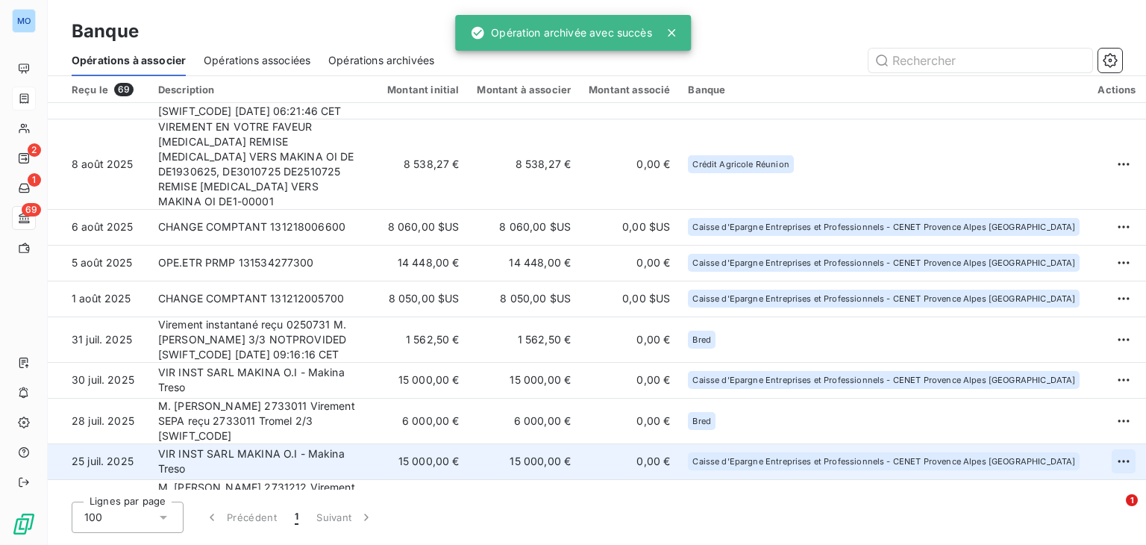
click at [1106, 350] on html "MO 2 1 69 Banque Opérations à associer Opérations associées Opérations archivée…" at bounding box center [573, 272] width 1146 height 545
click at [1049, 378] on div "Archiver l’opération" at bounding box center [1052, 390] width 115 height 24
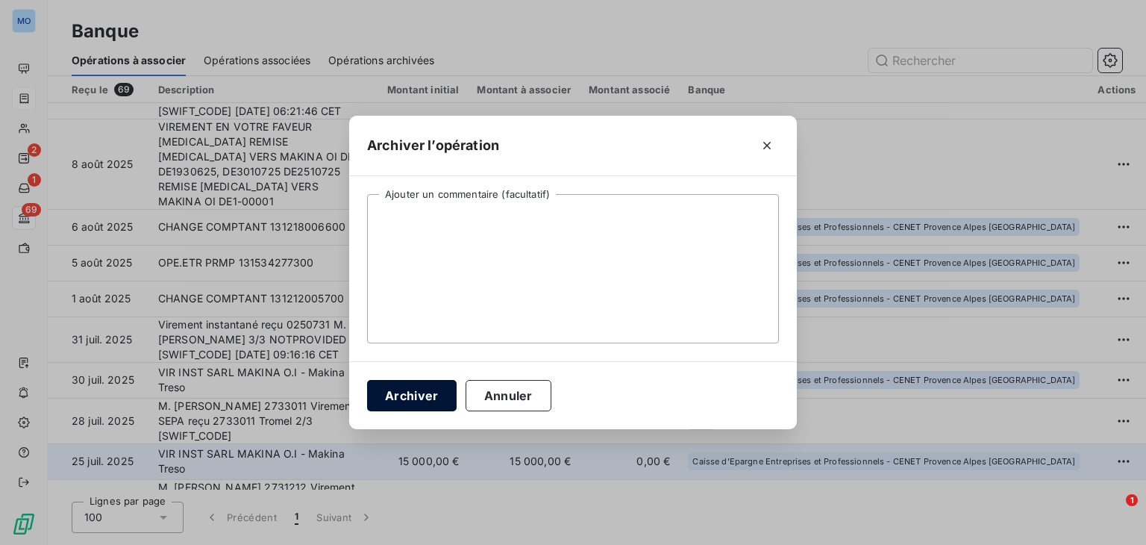
click at [427, 383] on button "Archiver" at bounding box center [412, 395] width 90 height 31
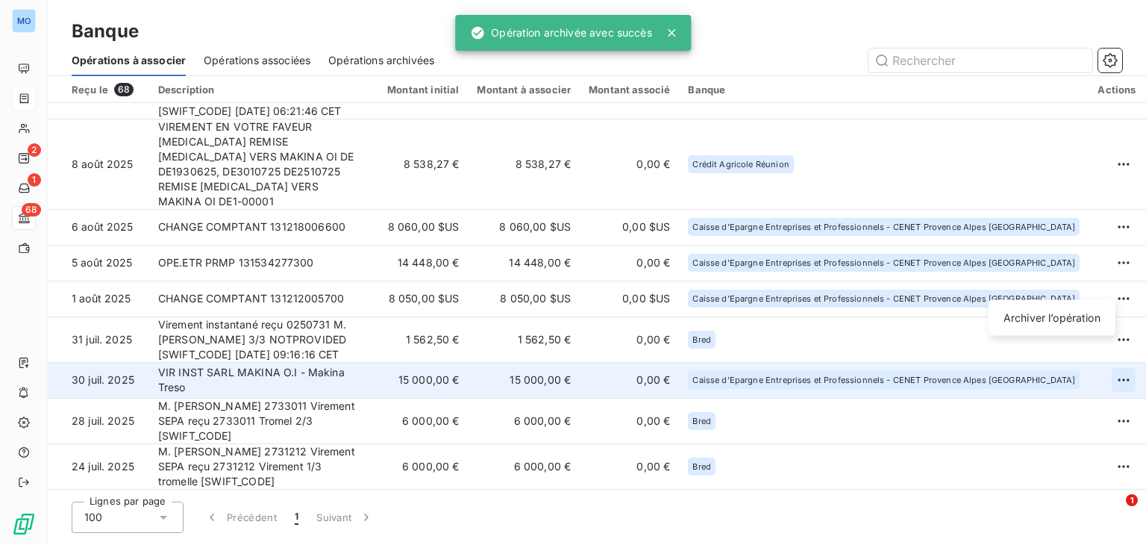
click at [1095, 286] on html "MO 2 1 68 Banque Opérations à associer Opérations associées Opérations archivée…" at bounding box center [573, 272] width 1146 height 545
click at [1053, 314] on div "Archiver l’opération" at bounding box center [1052, 318] width 115 height 24
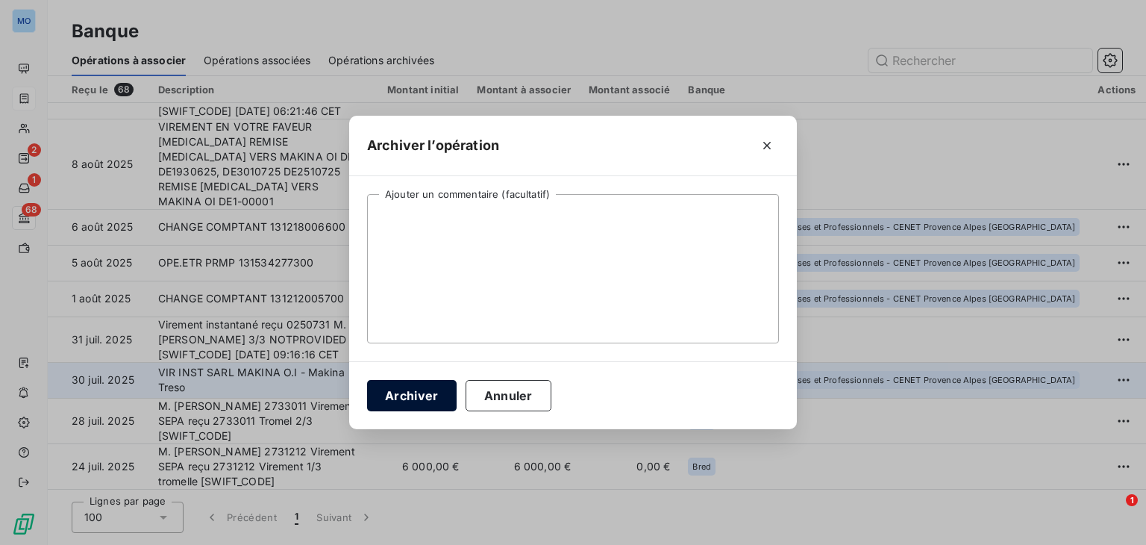
click at [424, 395] on button "Archiver" at bounding box center [412, 395] width 90 height 31
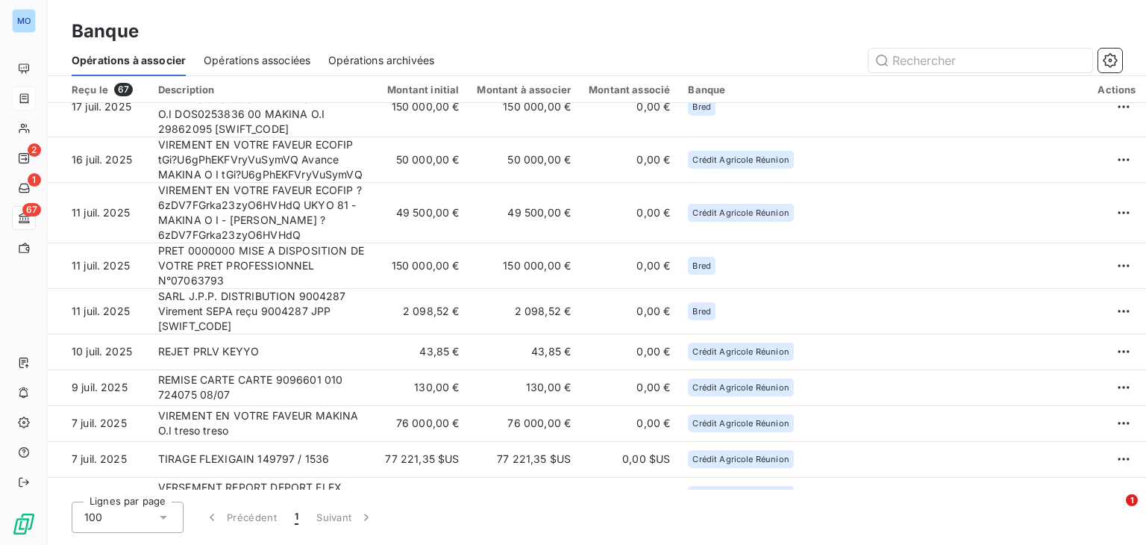
scroll to position [1241, 0]
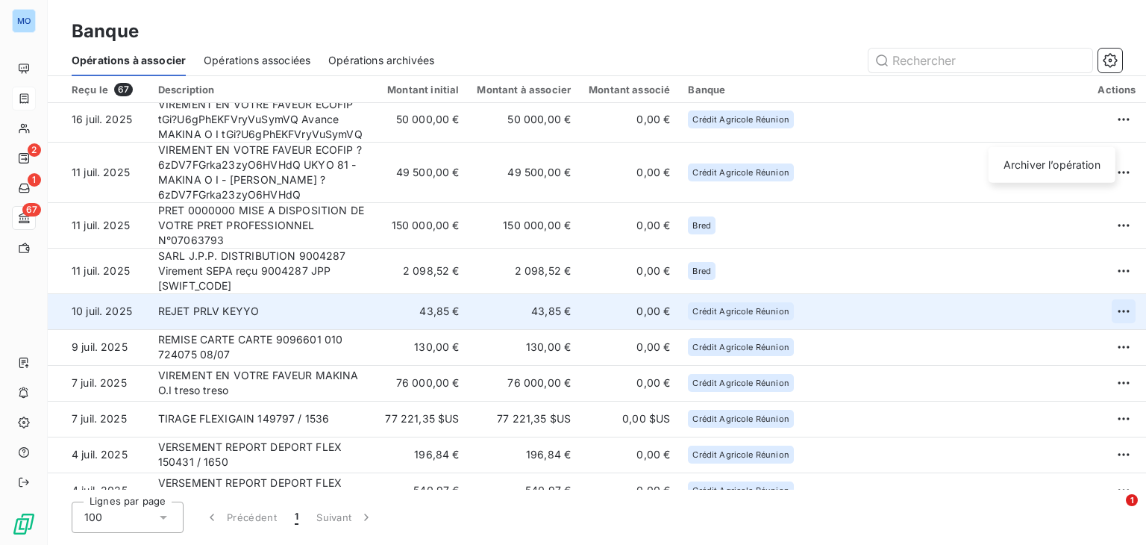
click at [1106, 133] on html "MO 2 1 67 Banque Opérations à associer Opérations associées Opérations archivée…" at bounding box center [573, 272] width 1146 height 545
click at [1051, 162] on div "Archiver l’opération" at bounding box center [1052, 165] width 115 height 24
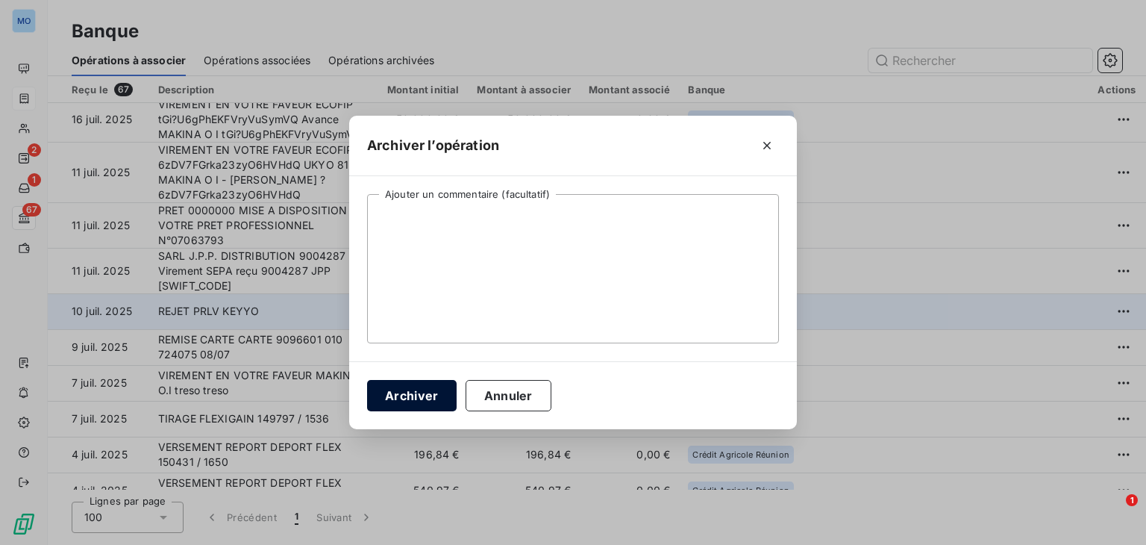
click at [423, 392] on button "Archiver" at bounding box center [412, 395] width 90 height 31
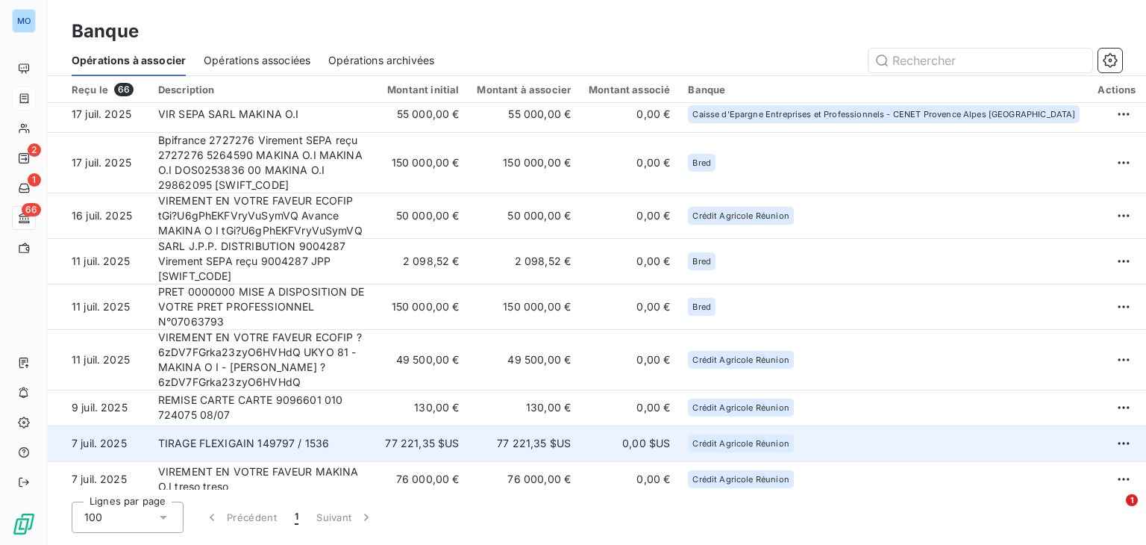
click at [1092, 425] on td at bounding box center [1124, 443] width 71 height 36
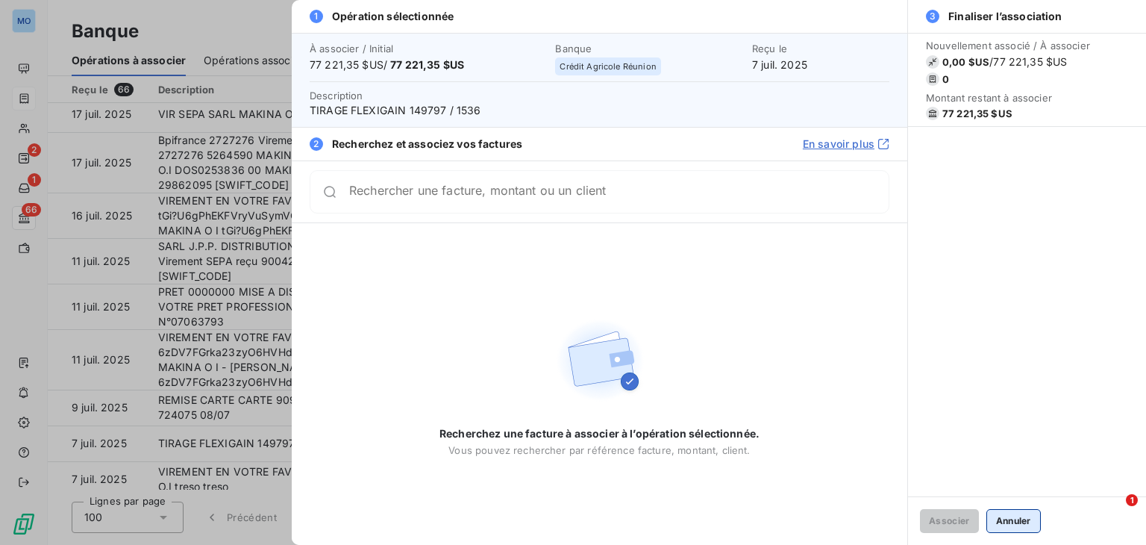
click at [1015, 510] on button "Annuler" at bounding box center [1013, 521] width 54 height 24
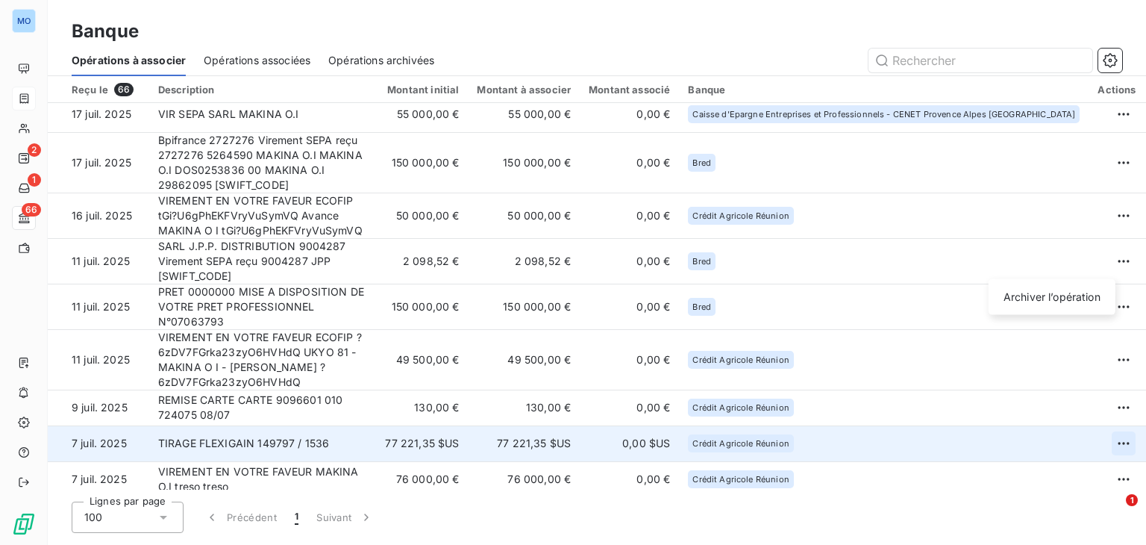
click at [1110, 260] on html "MO 2 1 66 Banque Opérations à associer Opérations associées Opérations archivée…" at bounding box center [573, 272] width 1146 height 545
click at [1042, 302] on div "Archiver l’opération" at bounding box center [1052, 297] width 115 height 24
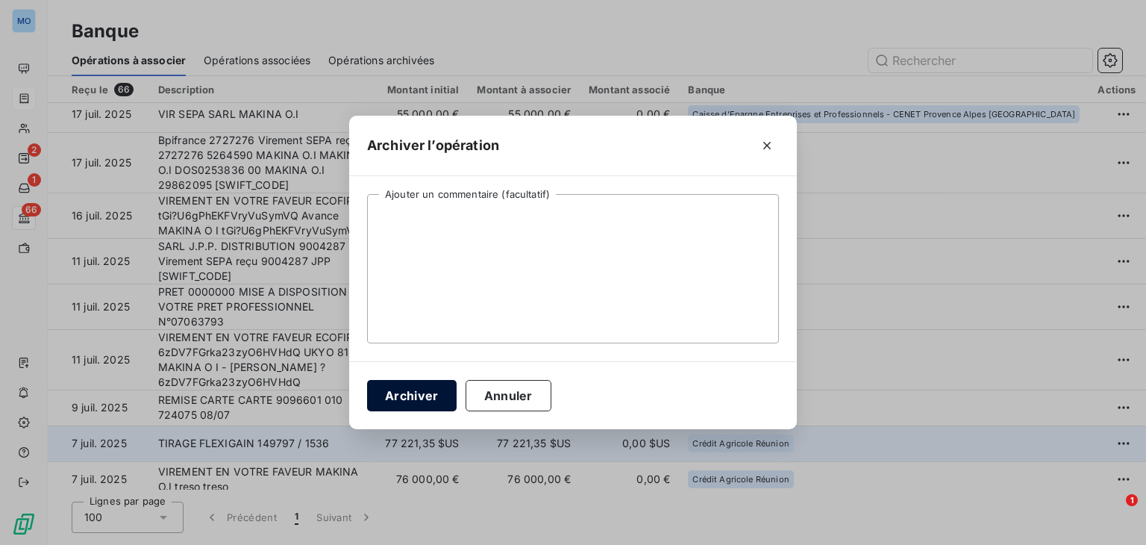
click at [406, 389] on button "Archiver" at bounding box center [412, 395] width 90 height 31
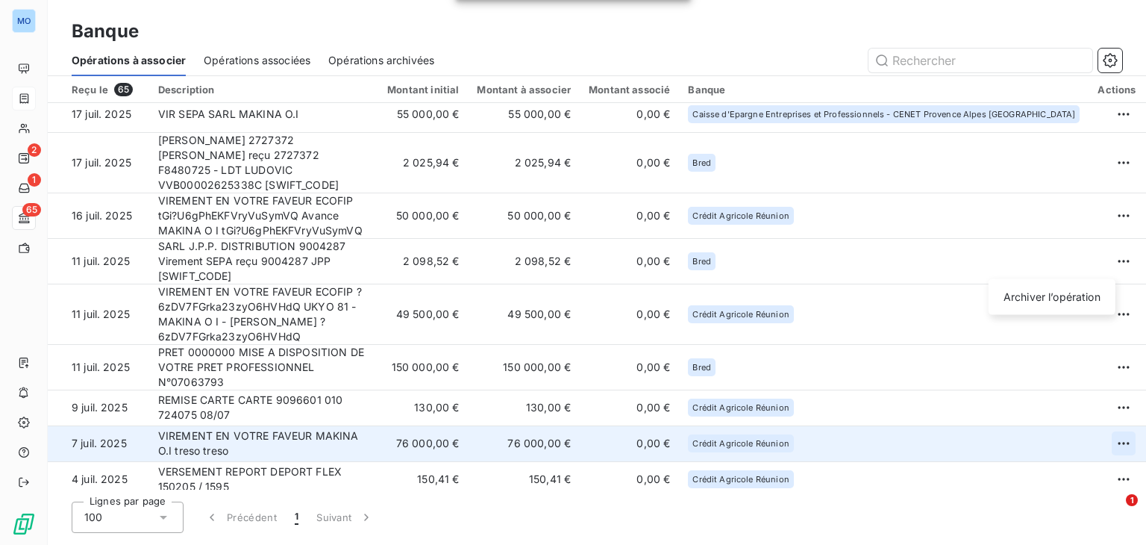
click at [1108, 260] on html "MO 2 1 65 Banque Opérations à associer Opérations associées Opérations archivée…" at bounding box center [573, 272] width 1146 height 545
click at [1050, 290] on div "Archiver l’opération" at bounding box center [1052, 297] width 115 height 24
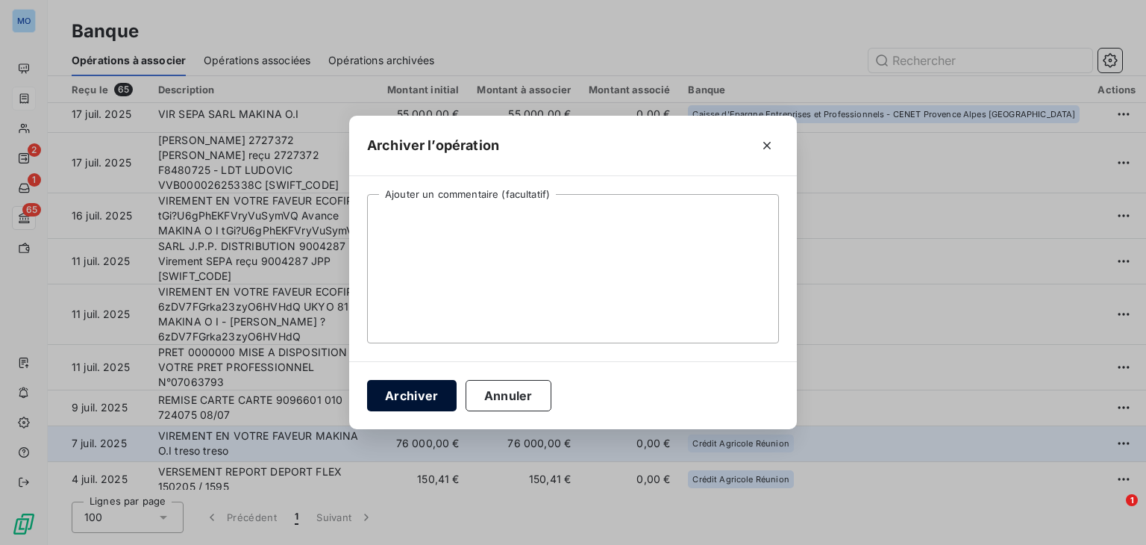
click at [399, 395] on button "Archiver" at bounding box center [412, 395] width 90 height 31
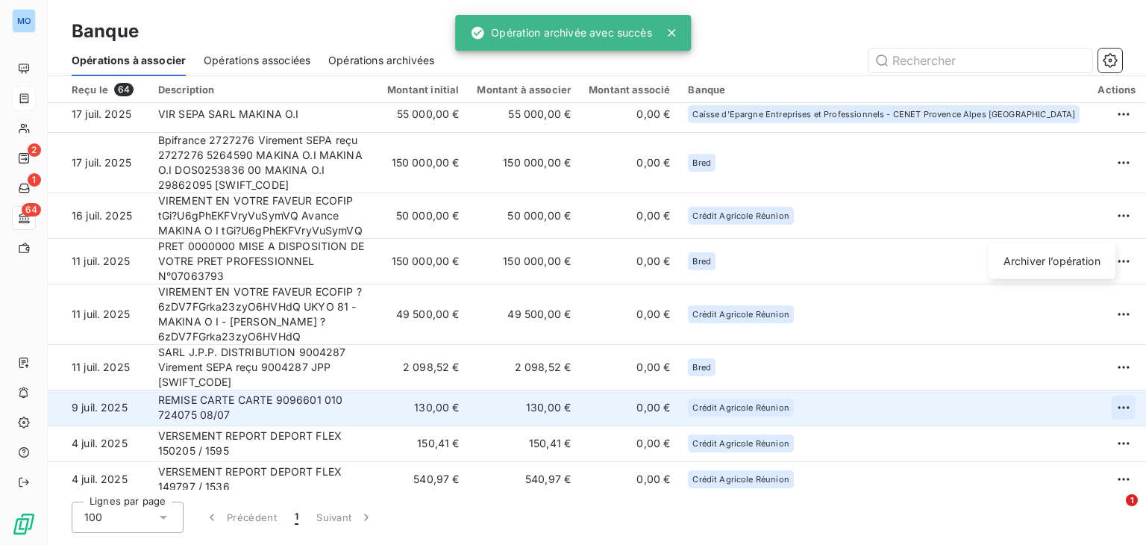
click at [1113, 228] on html "MO 2 1 64 Banque Opérations à associer Opérations associées Opérations archivée…" at bounding box center [573, 272] width 1146 height 545
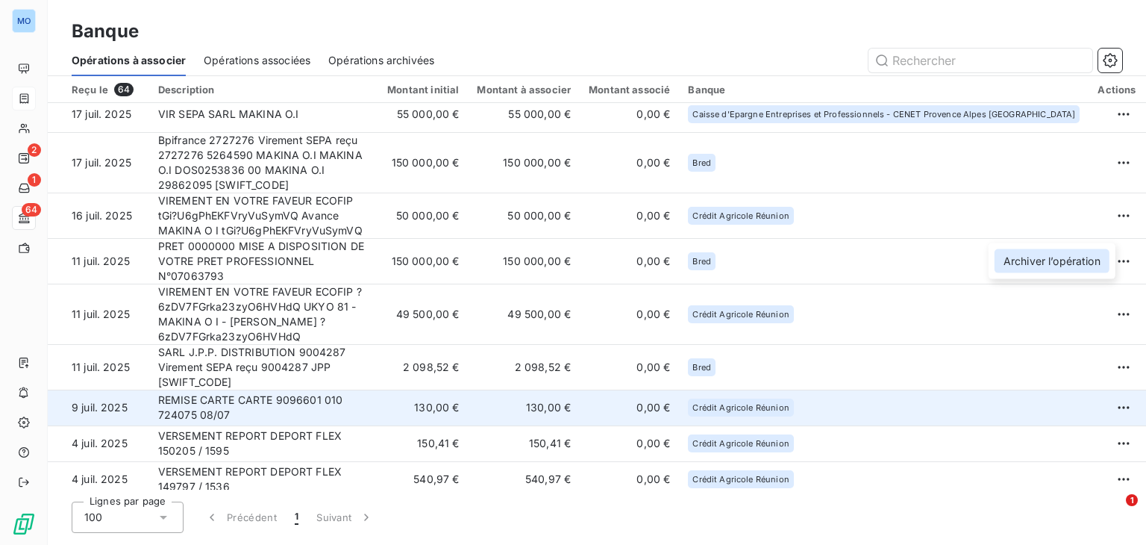
click at [1034, 269] on div "Archiver l’opération" at bounding box center [1052, 261] width 115 height 24
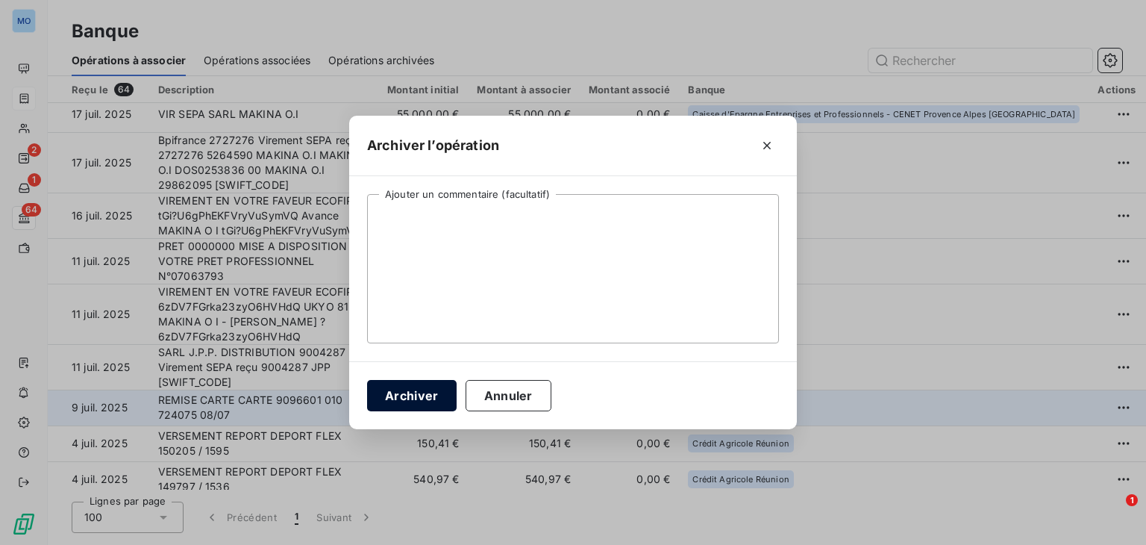
click at [422, 392] on button "Archiver" at bounding box center [412, 395] width 90 height 31
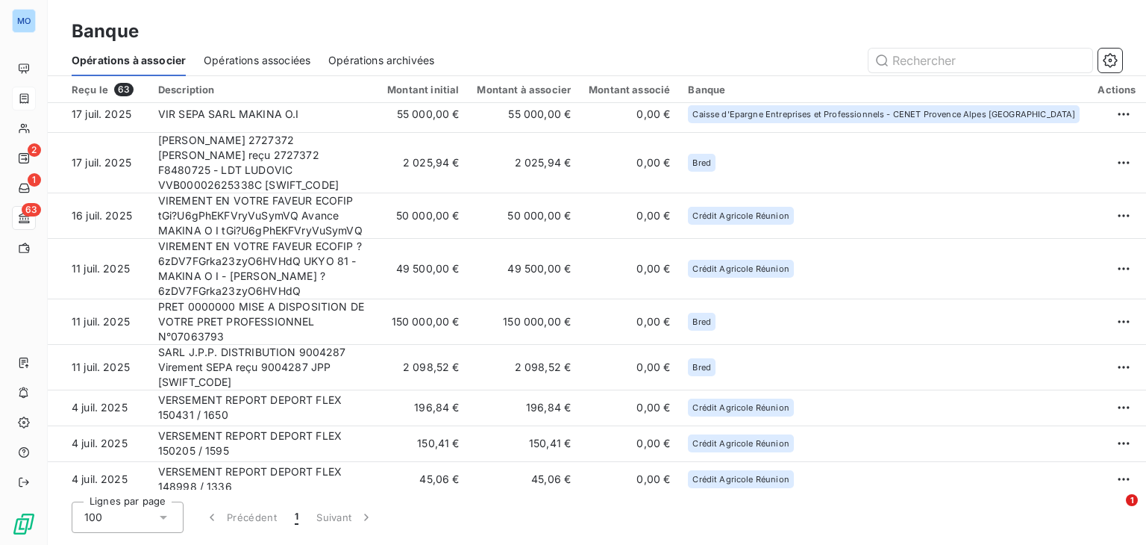
click at [422, 69] on div "Opérations archivées" at bounding box center [381, 60] width 106 height 31
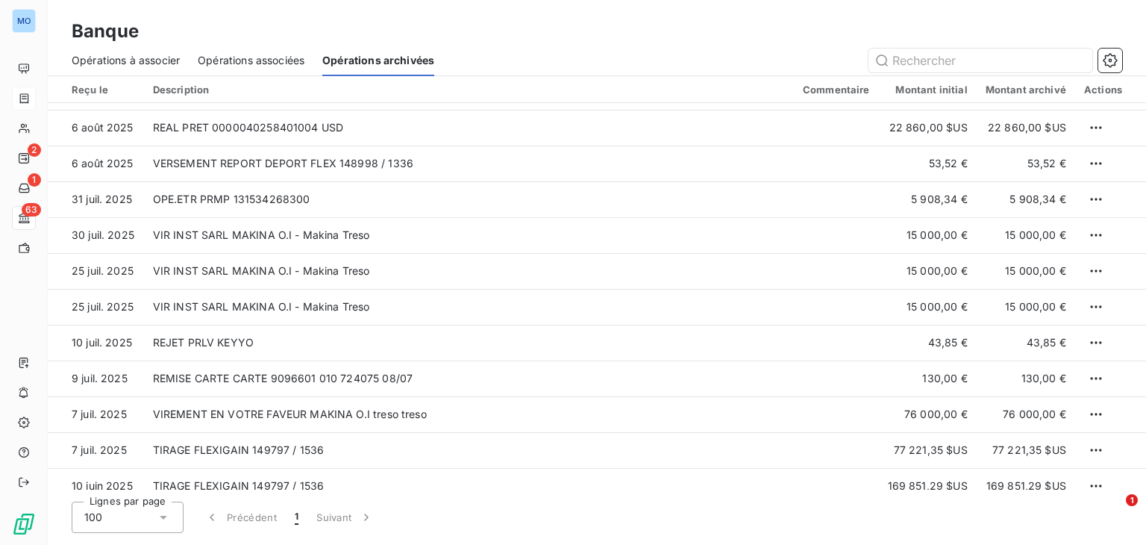
scroll to position [606, 0]
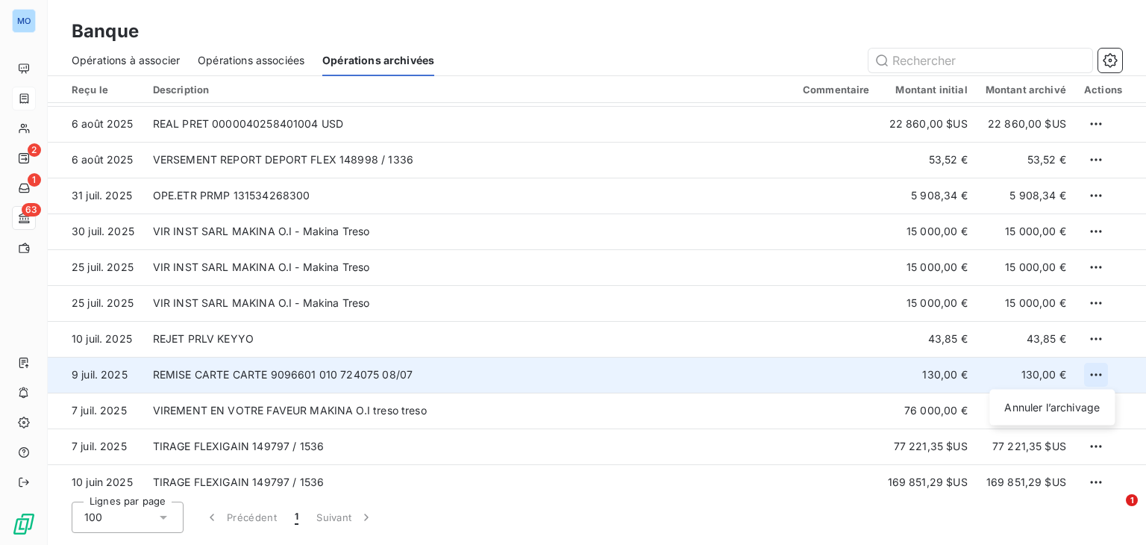
click at [1083, 373] on html "MO 2 1 63 Banque Opérations à associer Opérations associées Opérations archivée…" at bounding box center [573, 272] width 1146 height 545
click at [1065, 404] on div "Annuler l’archivage" at bounding box center [1051, 407] width 113 height 24
click at [1089, 380] on html "MO 2 1 64 Banque Opérations à associer Opérations associées Opérations archivée…" at bounding box center [573, 272] width 1146 height 545
click at [1045, 407] on div "Annuler l’archivage" at bounding box center [1051, 407] width 113 height 24
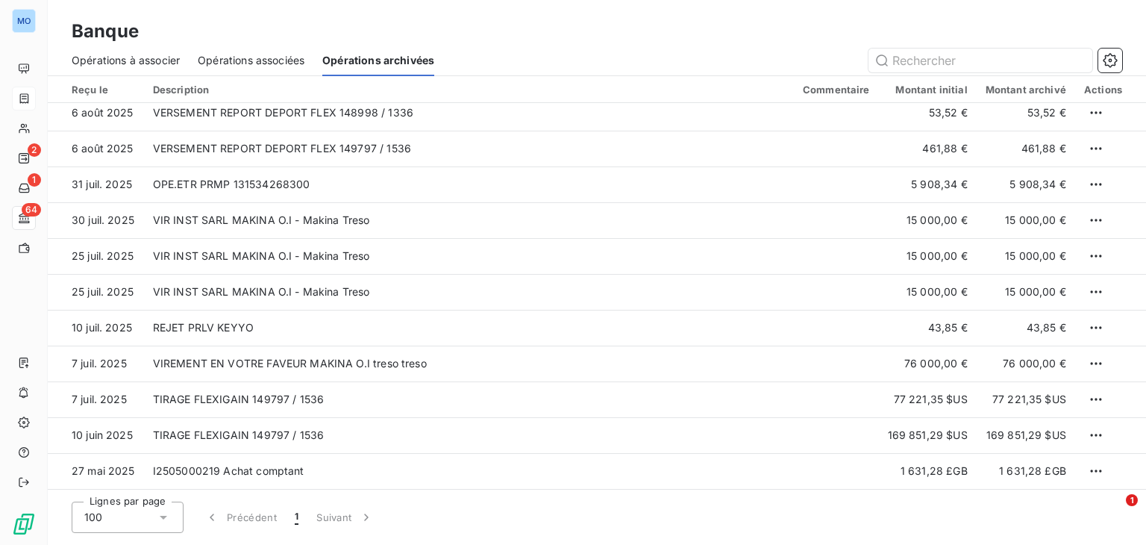
scroll to position [616, 0]
